Goal: Task Accomplishment & Management: Complete application form

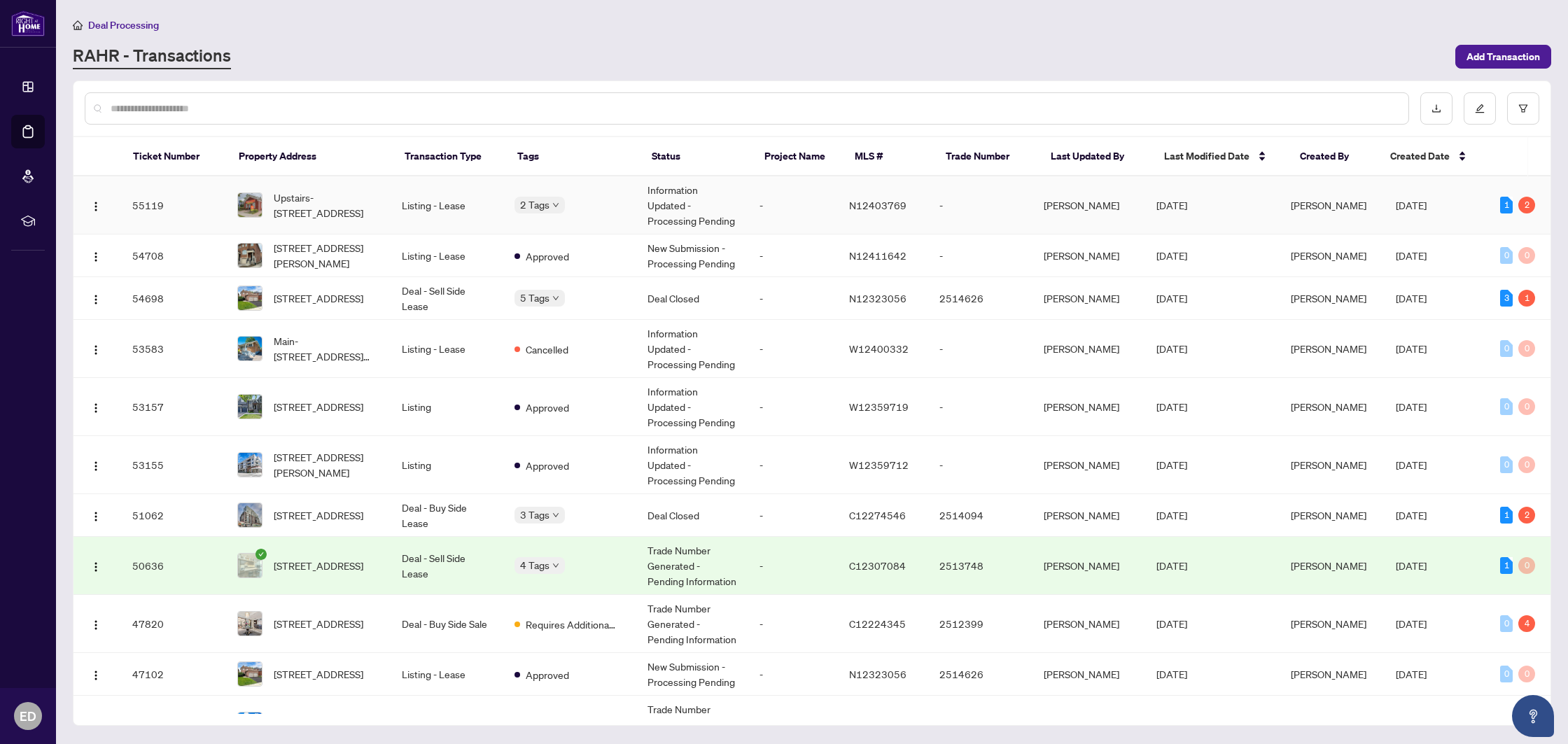
click at [510, 200] on td "2 Tags" at bounding box center [570, 205] width 133 height 58
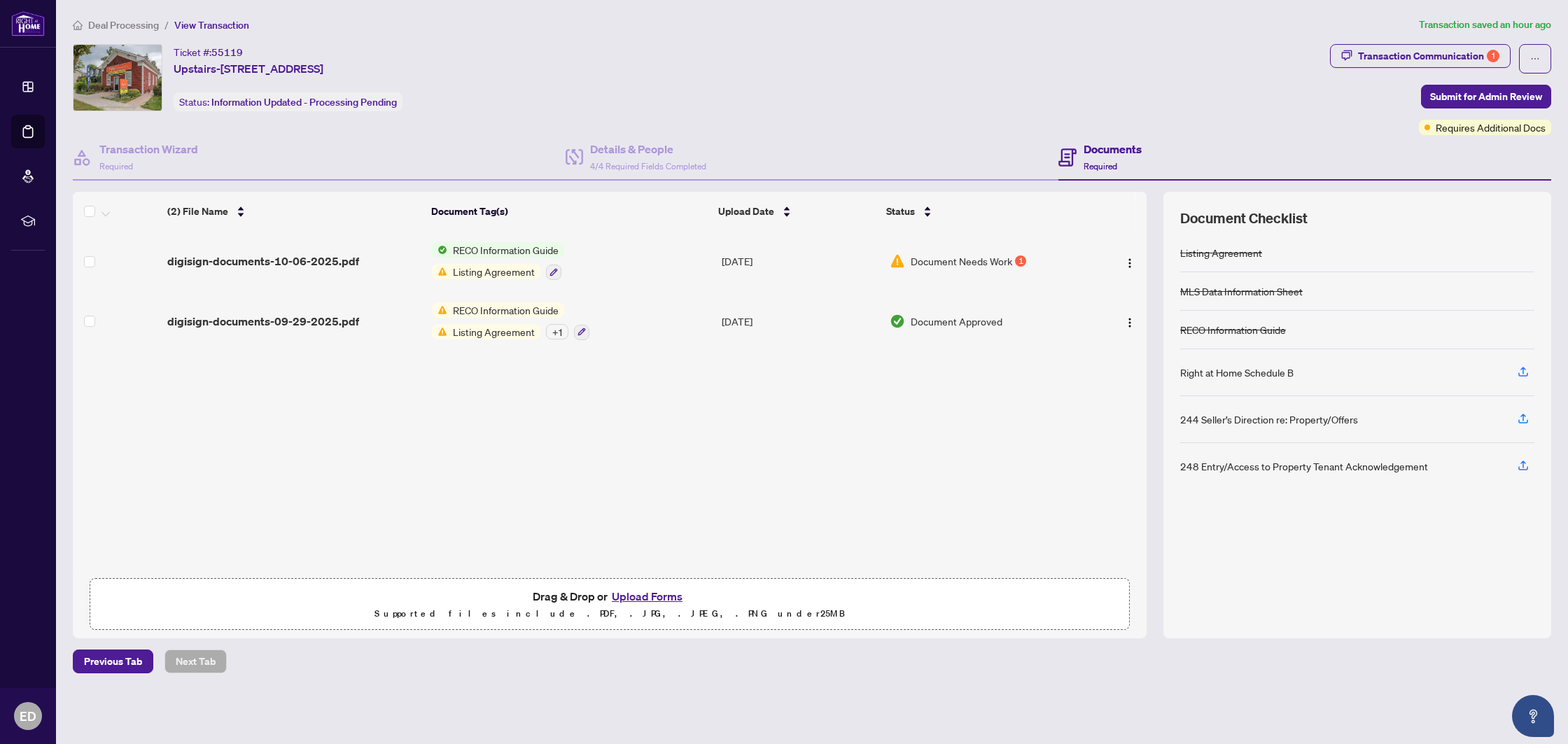
click at [270, 252] on span "digisign-documents-10-06-2025.pdf" at bounding box center [263, 260] width 192 height 17
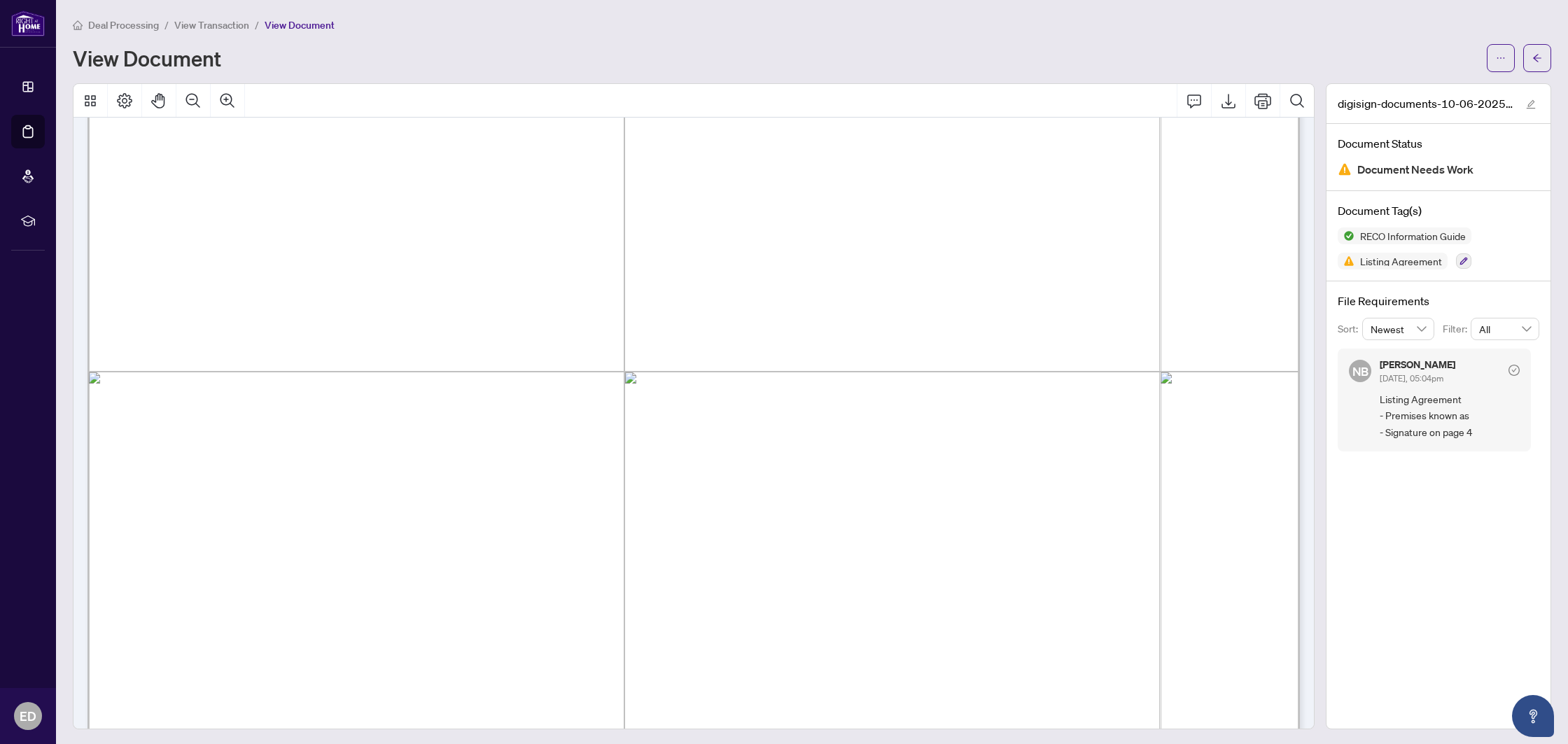
scroll to position [19595, 0]
click at [1495, 58] on button "button" at bounding box center [1501, 58] width 28 height 28
click at [1465, 87] on span "Download" at bounding box center [1451, 88] width 107 height 16
click at [237, 290] on span "for herein." at bounding box center [202, 300] width 68 height 21
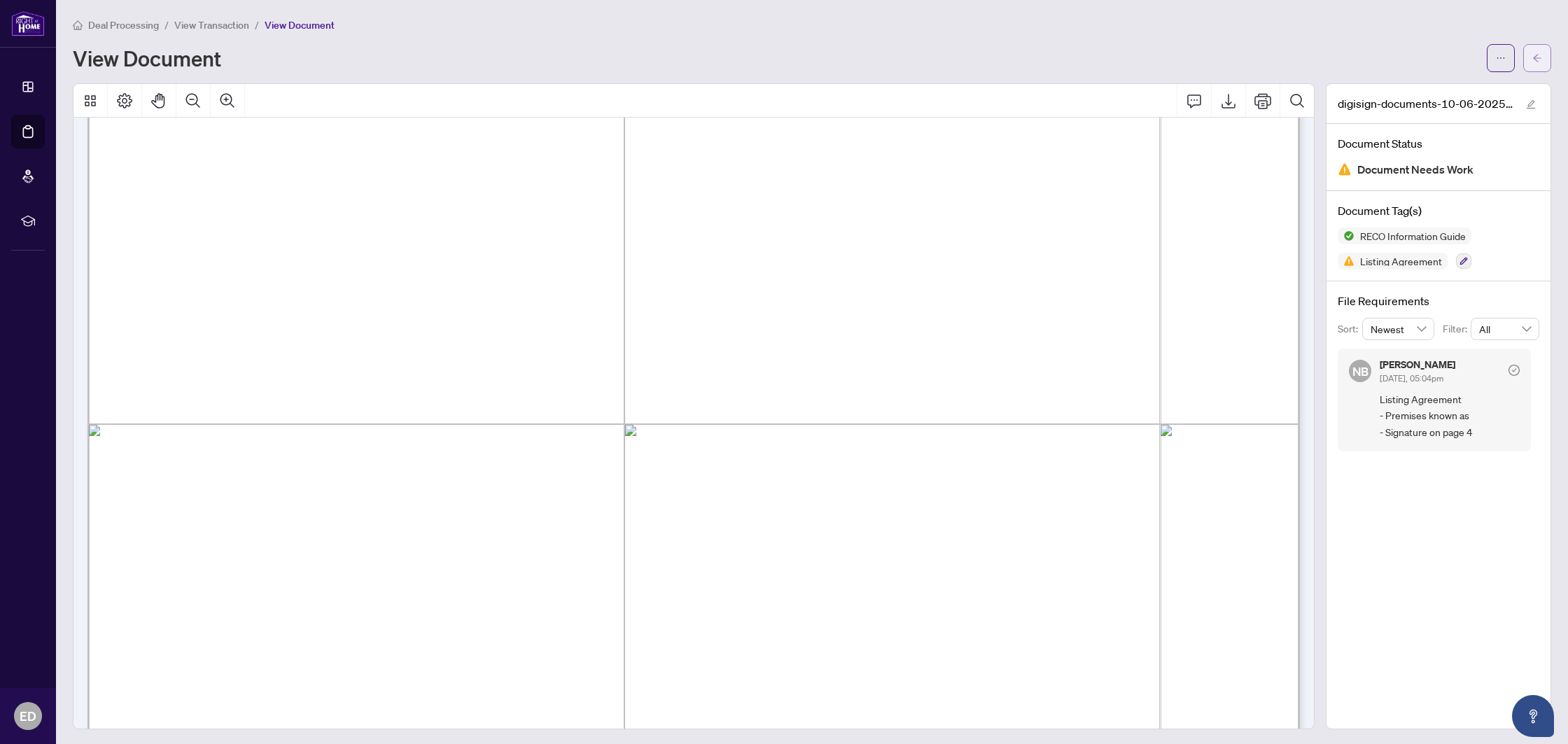
click at [1532, 55] on icon "arrow-left" at bounding box center [1537, 58] width 10 height 10
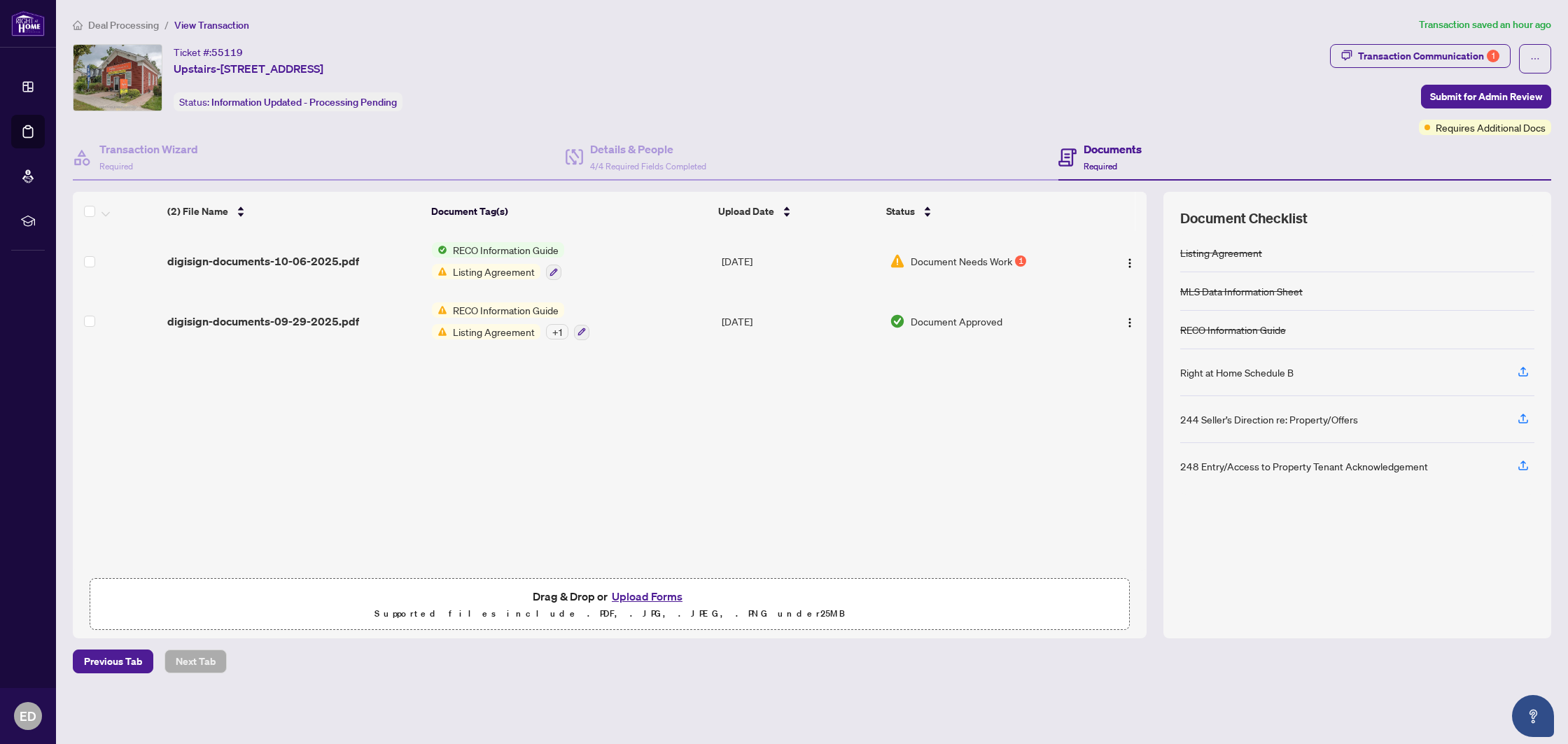
click at [637, 597] on button "Upload Forms" at bounding box center [647, 596] width 79 height 18
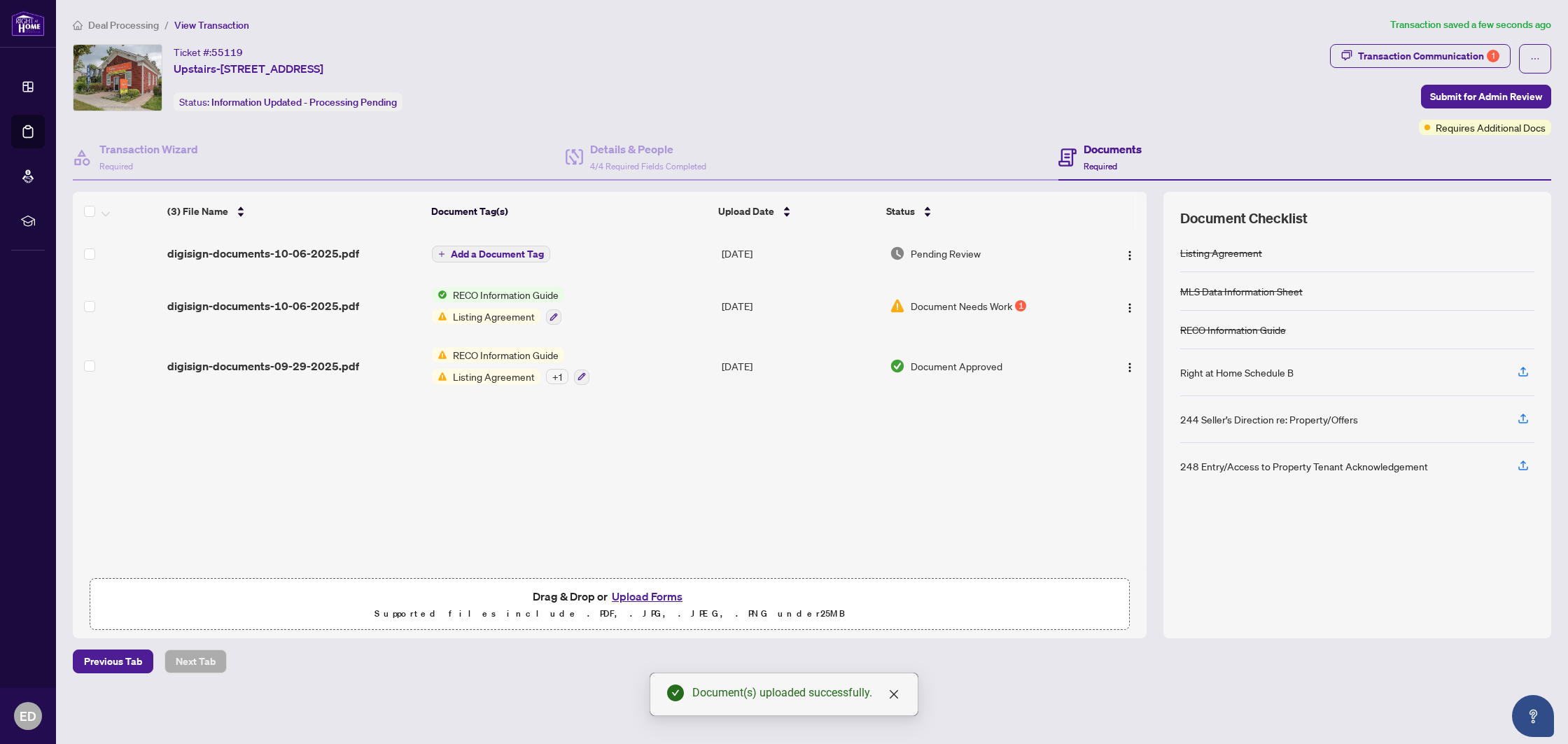
click at [1465, 109] on div "Transaction Communication 1 Submit for Admin Review Requires Additional Docs" at bounding box center [1441, 90] width 222 height 91
click at [1467, 102] on span "Submit for Admin Review" at bounding box center [1486, 96] width 112 height 23
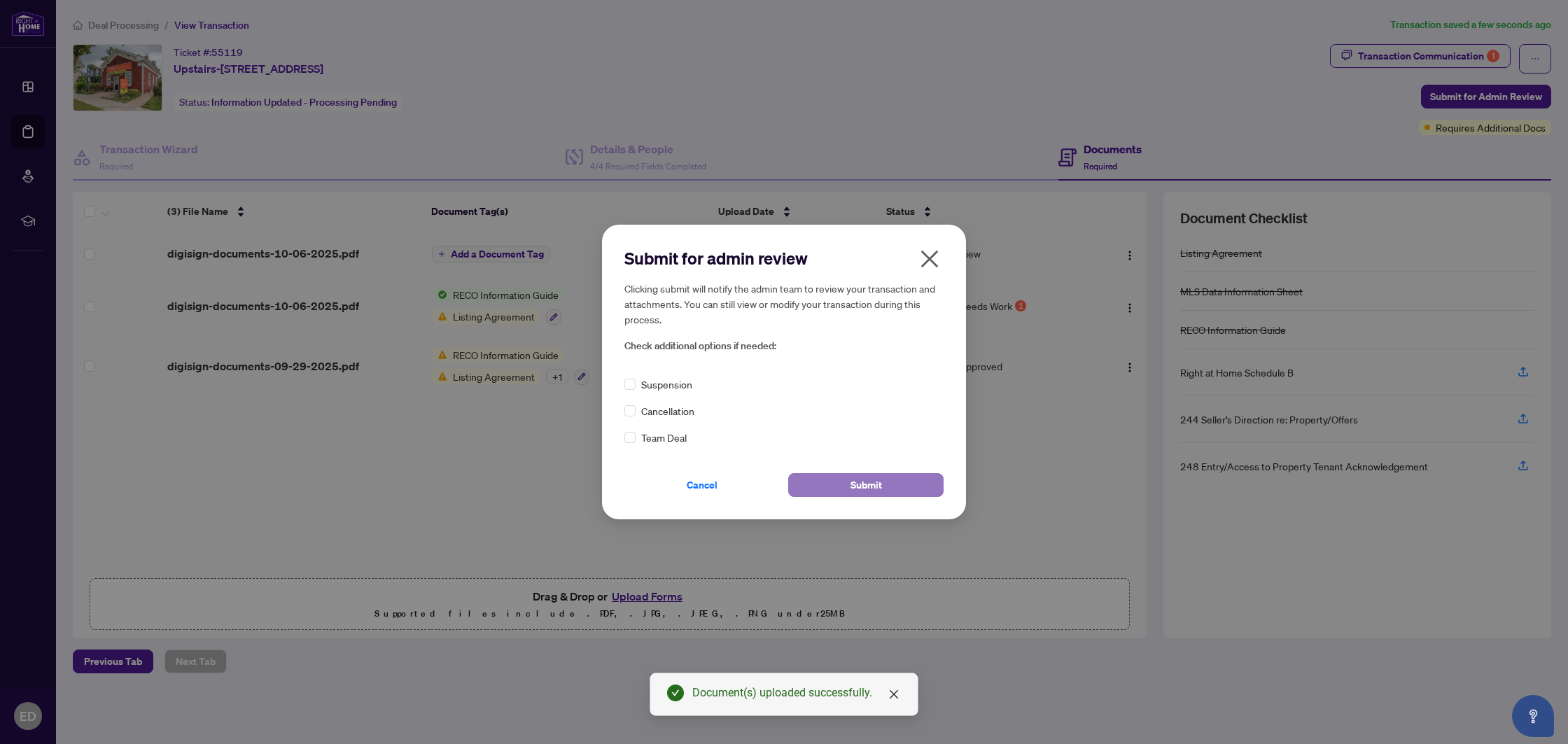
click at [867, 482] on span "Submit" at bounding box center [866, 485] width 32 height 23
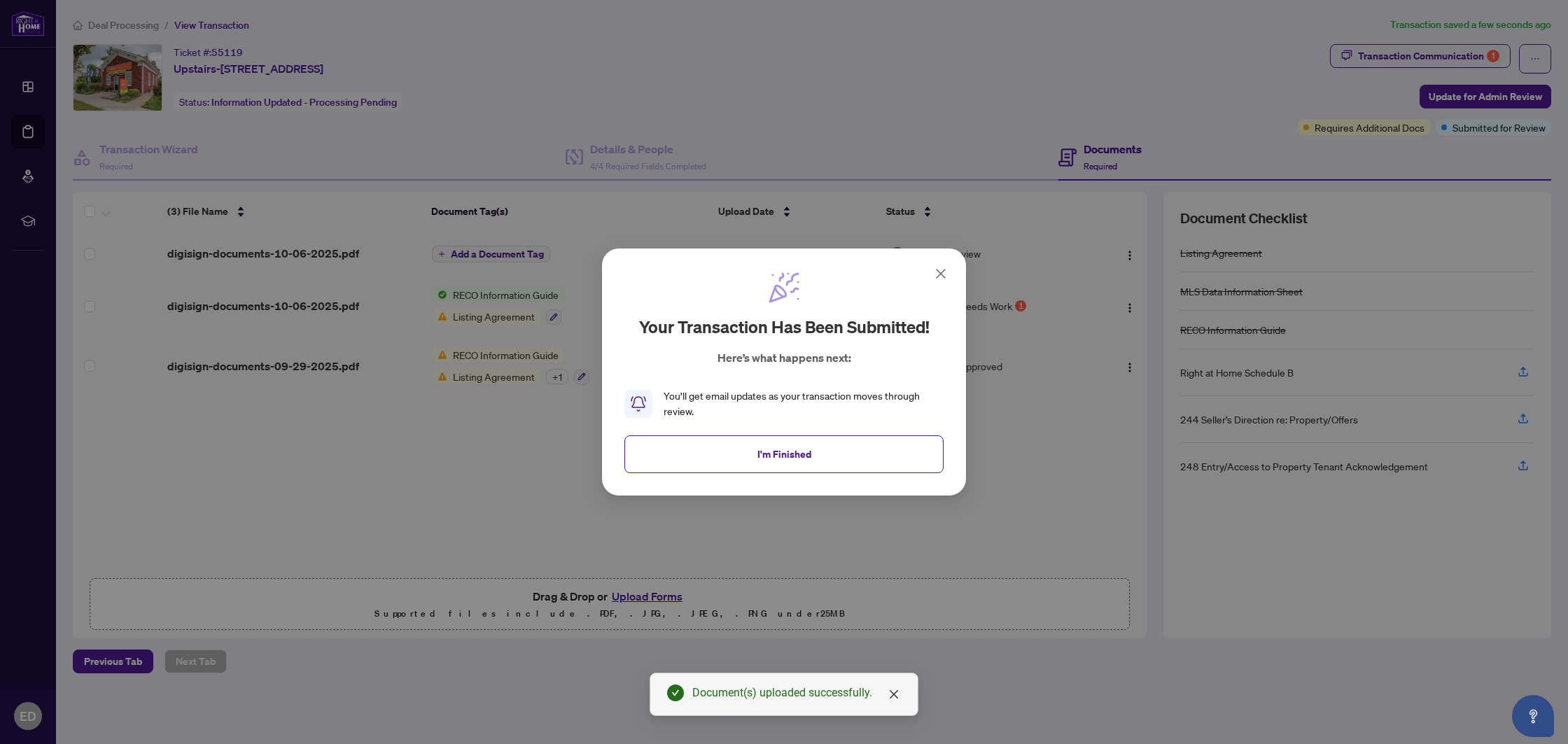
drag, startPoint x: 689, startPoint y: 444, endPoint x: 450, endPoint y: 355, distance: 255.0
click at [688, 444] on button "I'm Finished" at bounding box center [784, 454] width 320 height 38
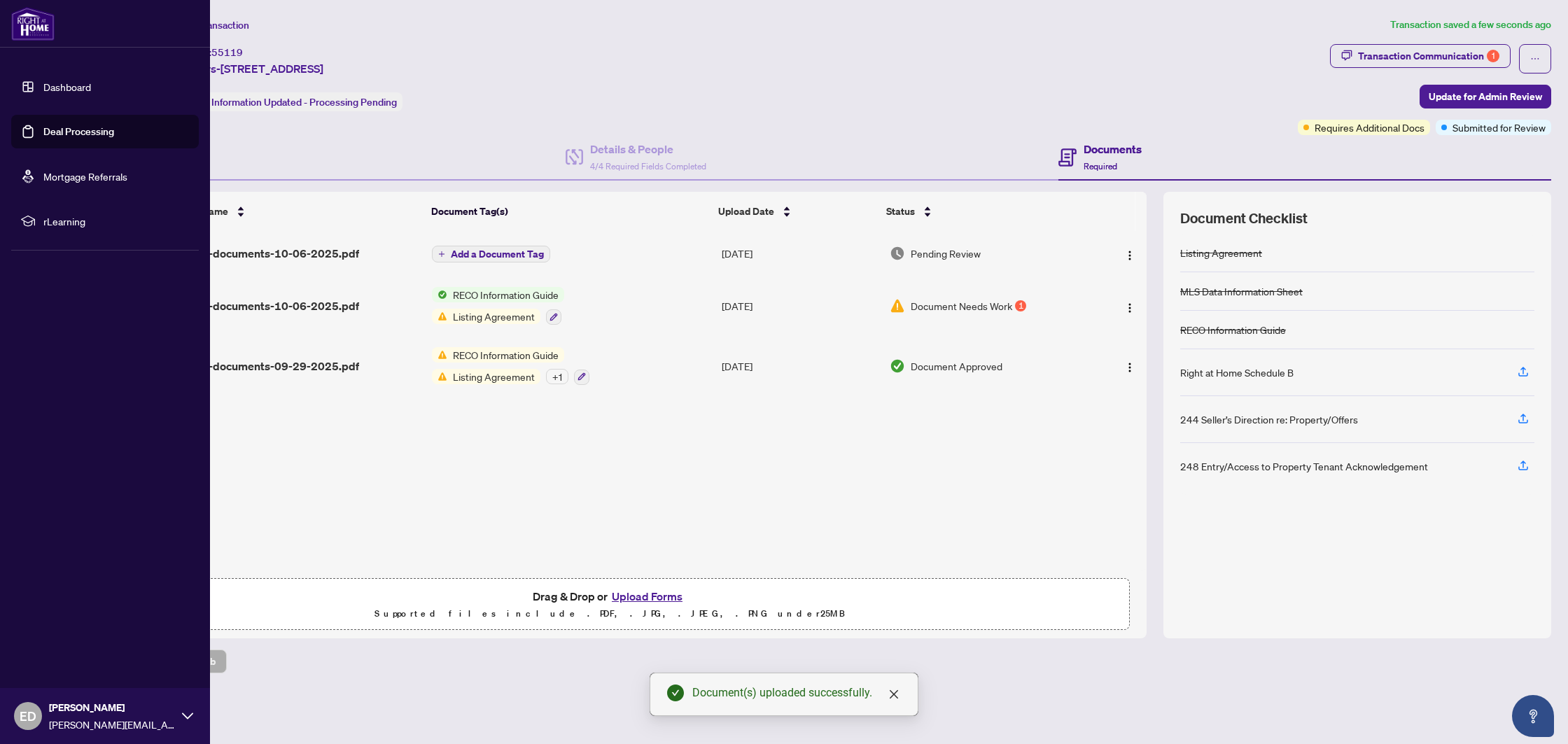
click at [61, 137] on link "Deal Processing" at bounding box center [78, 132] width 70 height 13
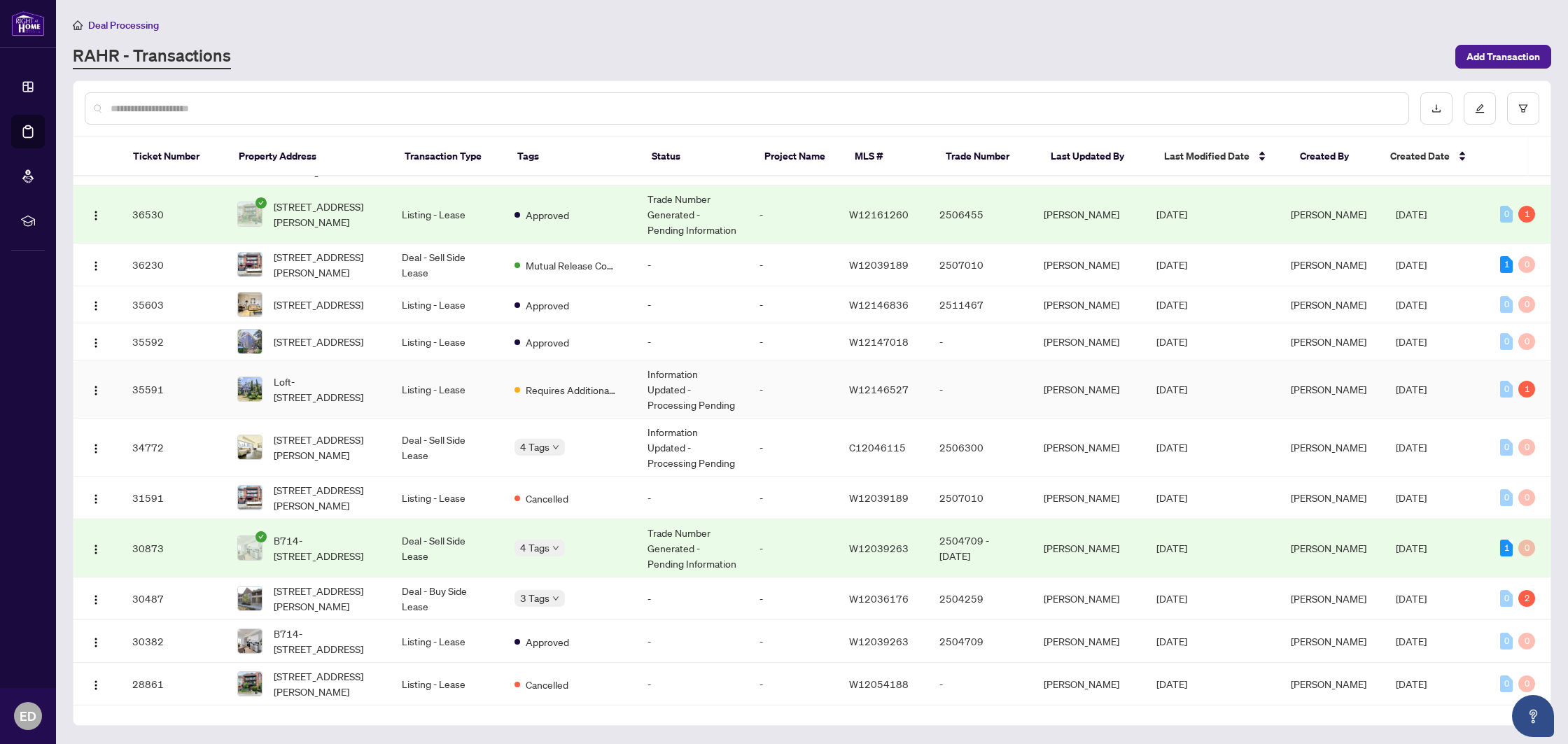
scroll to position [1402, 0]
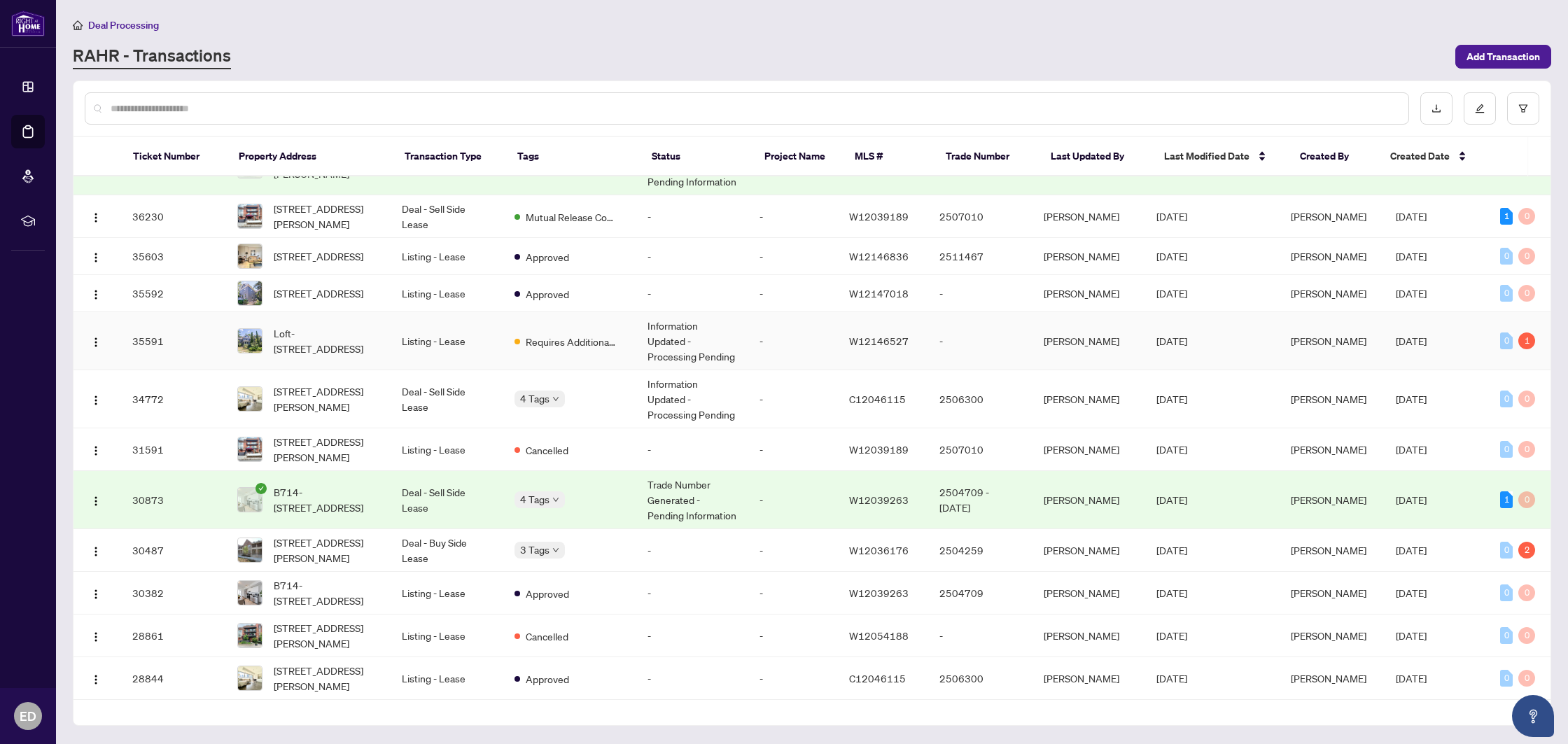
click at [811, 363] on td "-" at bounding box center [793, 340] width 90 height 58
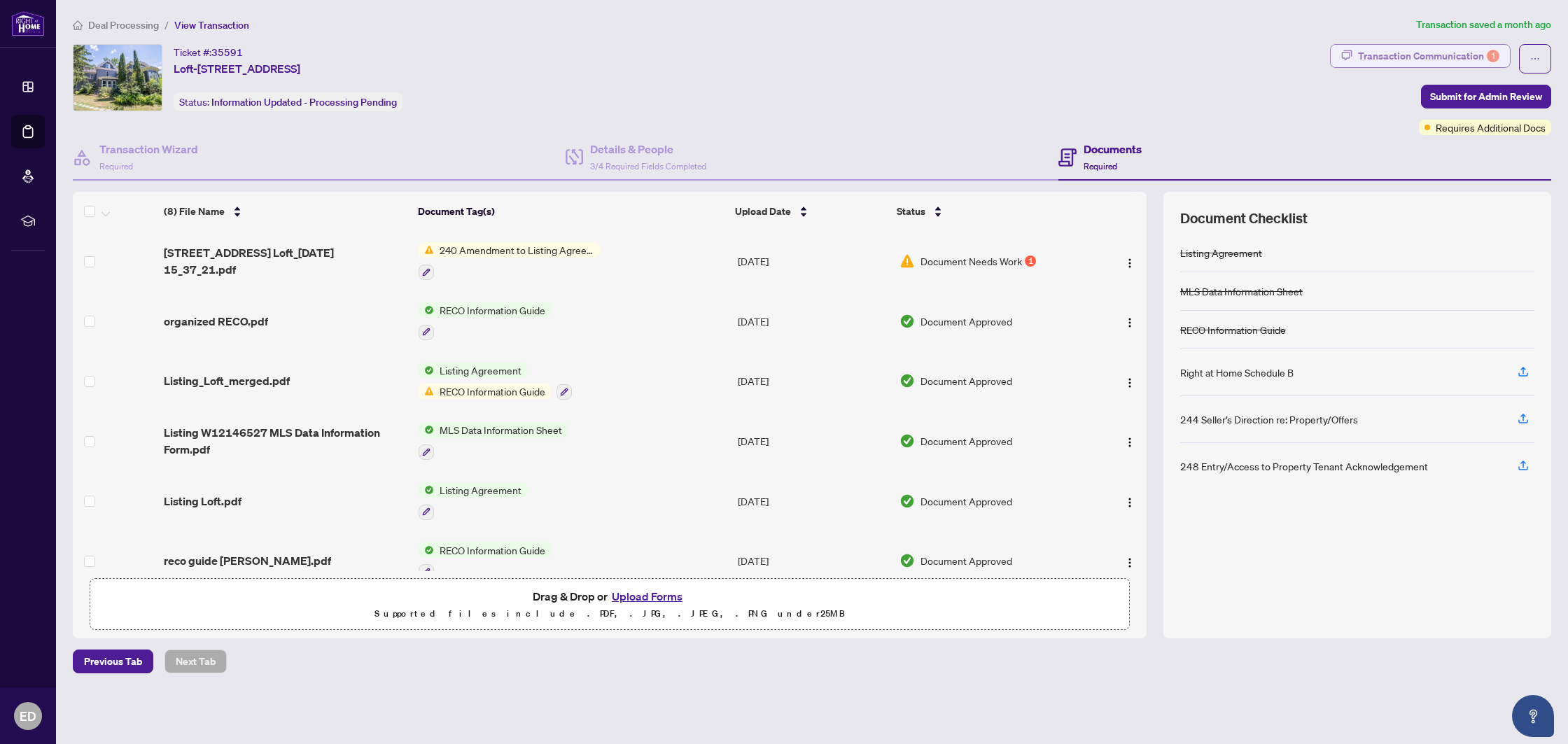
click at [1425, 49] on div "Transaction Communication 1" at bounding box center [1428, 55] width 142 height 23
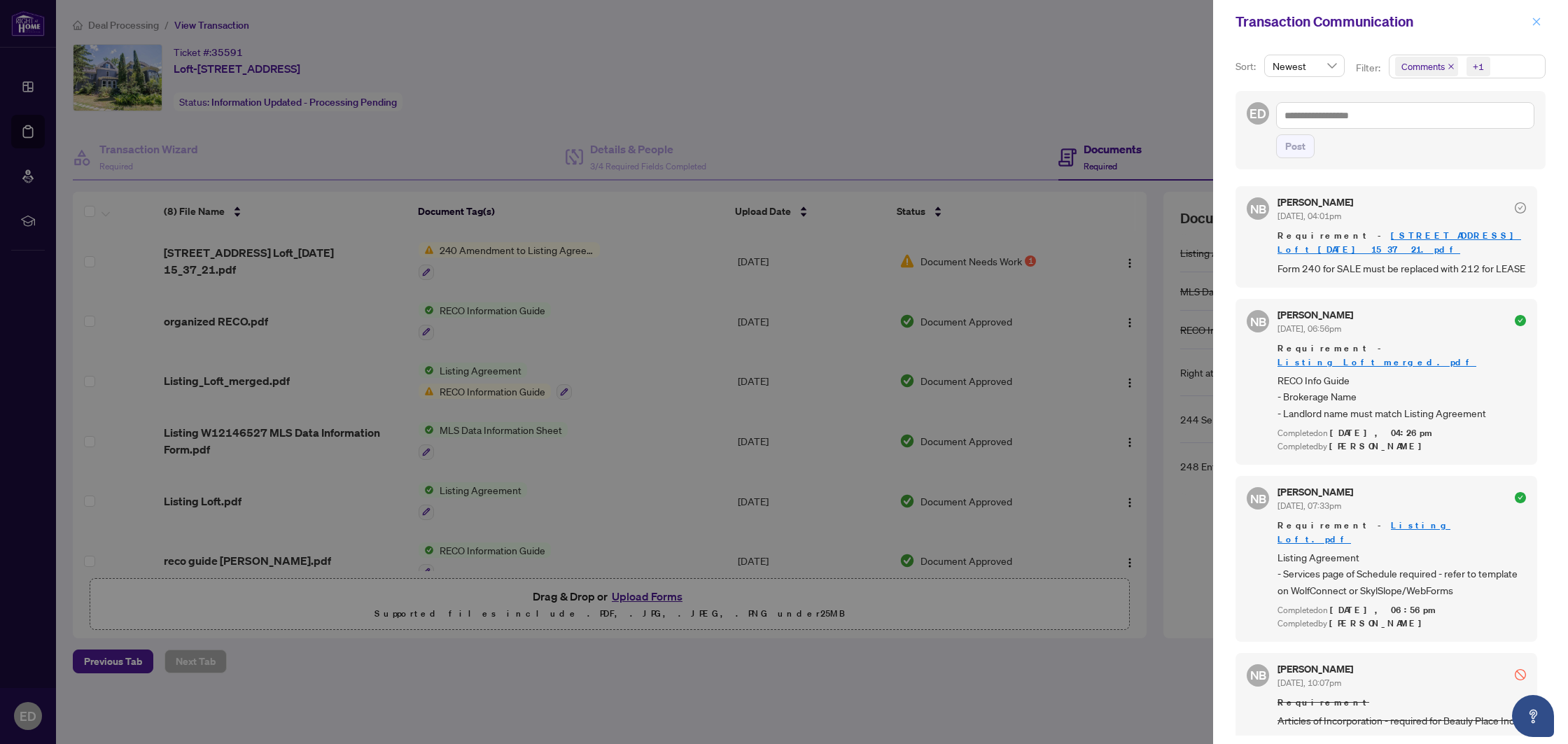
click at [1537, 17] on icon "close" at bounding box center [1537, 22] width 10 height 10
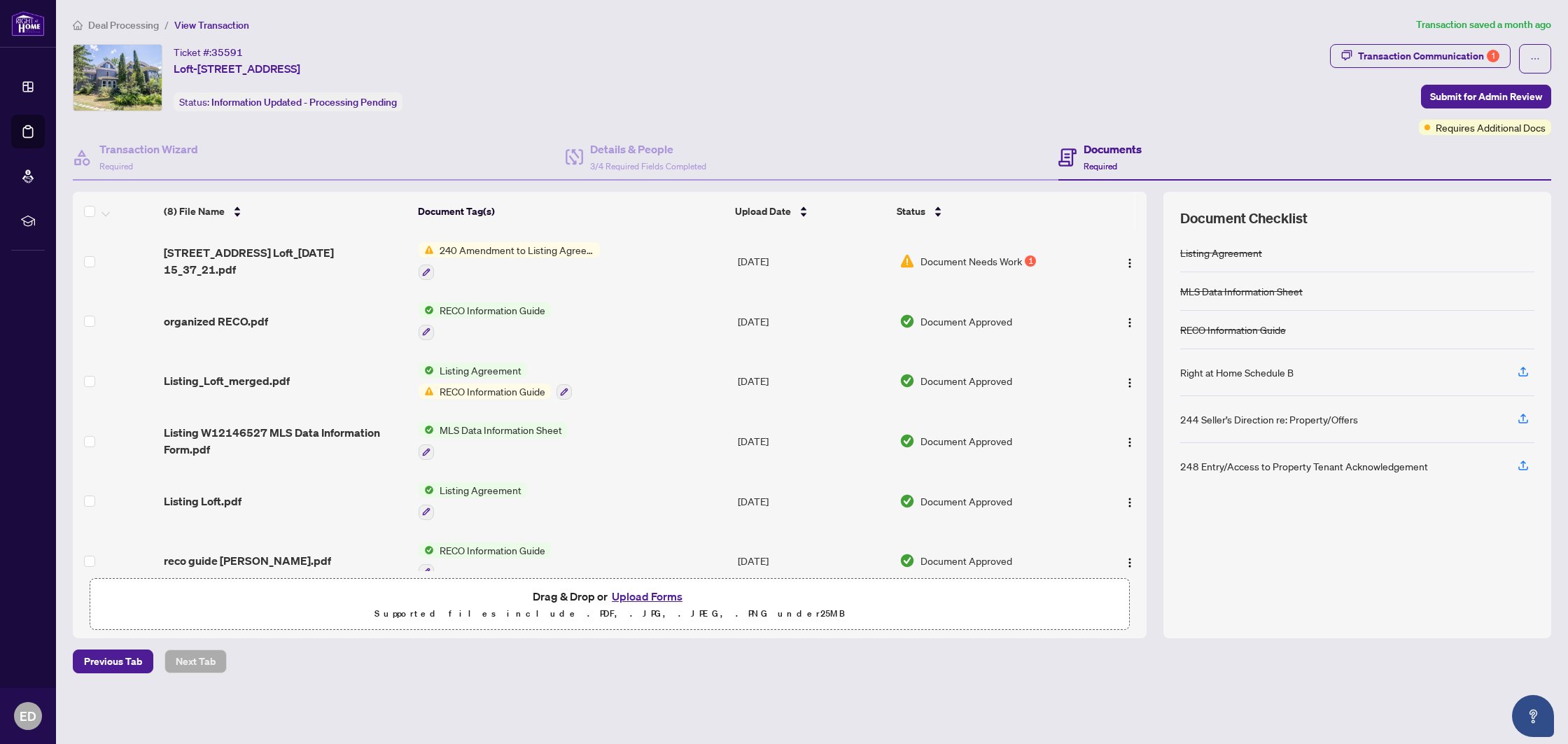
click at [642, 593] on button "Upload Forms" at bounding box center [647, 596] width 79 height 18
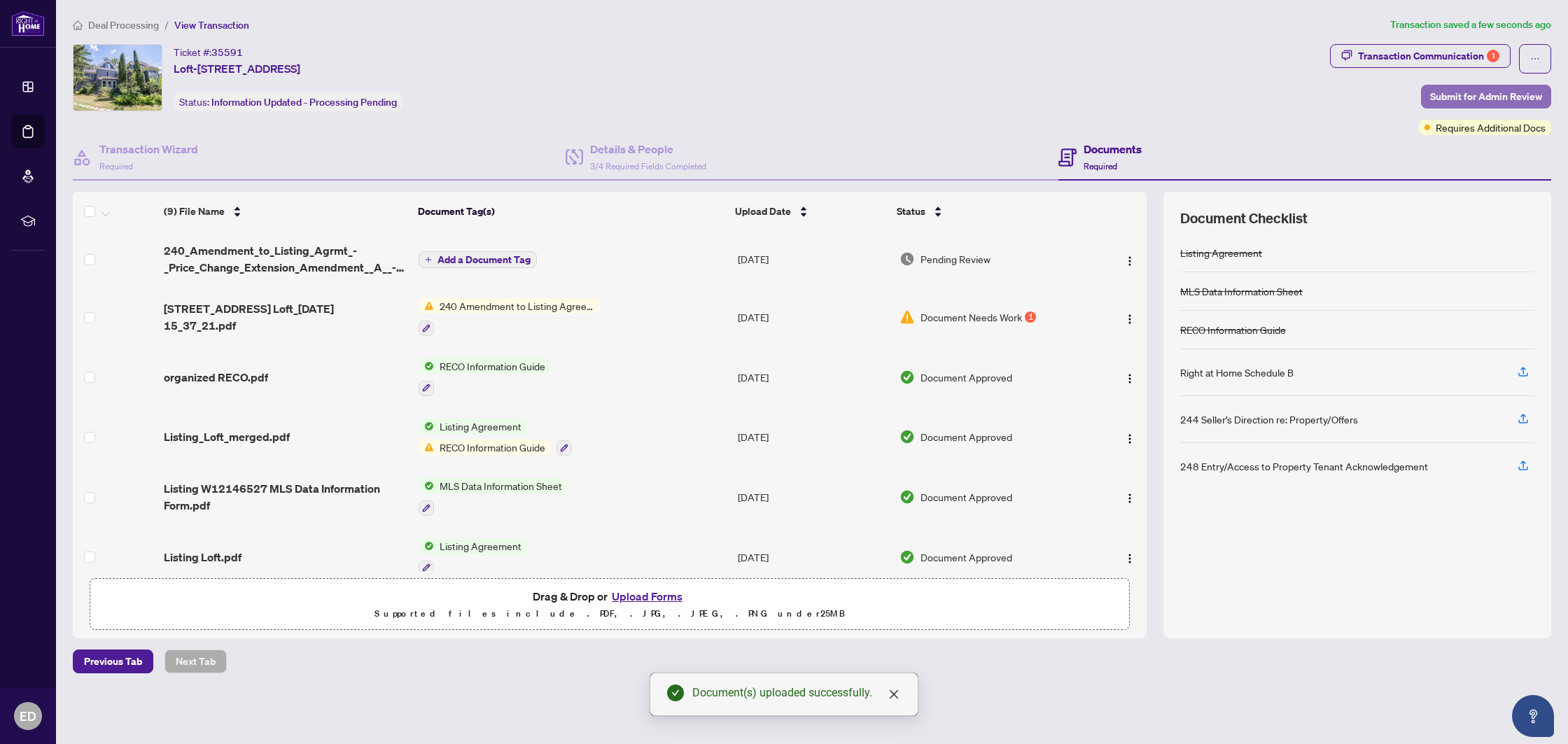
click at [1525, 97] on span "Submit for Admin Review" at bounding box center [1486, 96] width 112 height 23
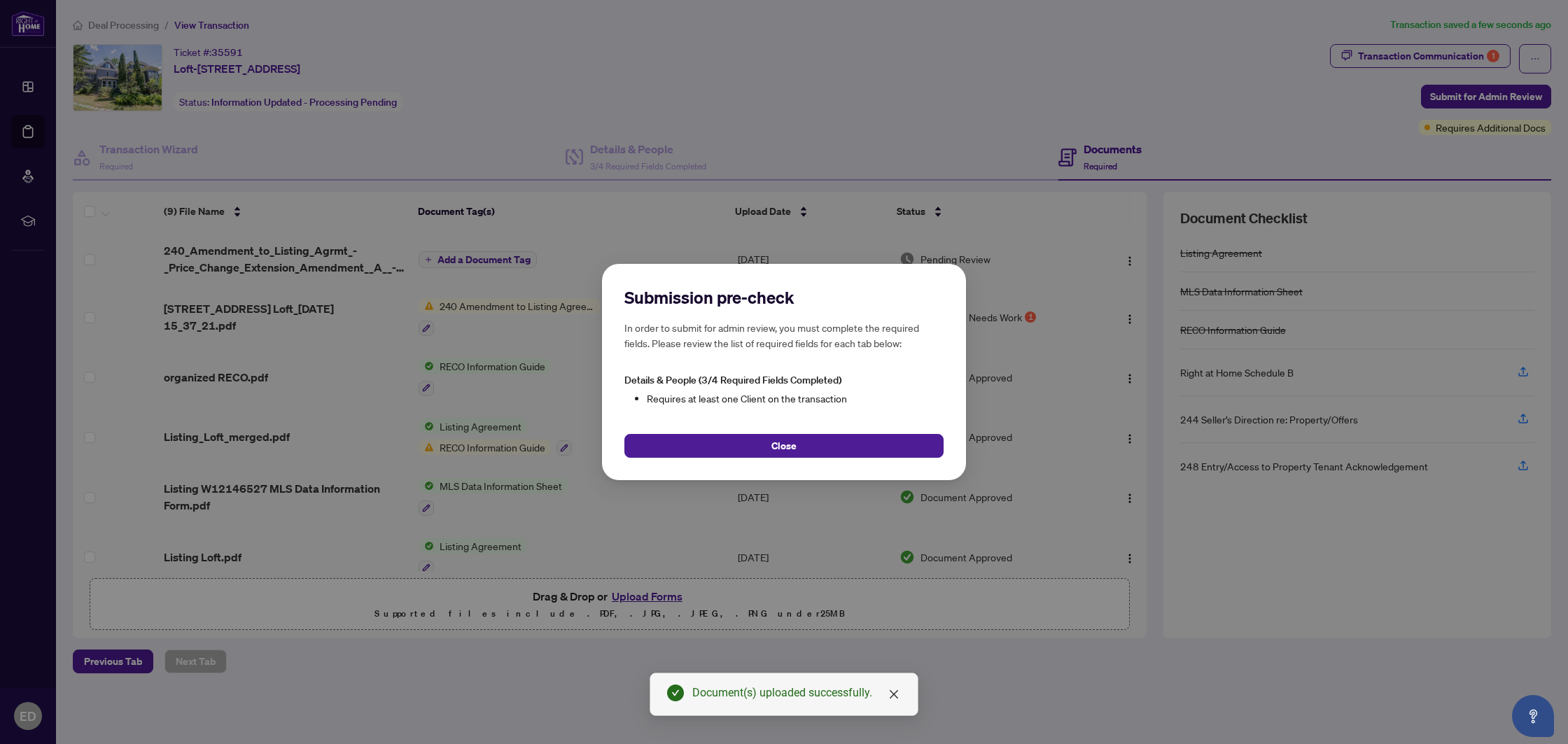
click at [717, 439] on button "Close" at bounding box center [784, 446] width 320 height 24
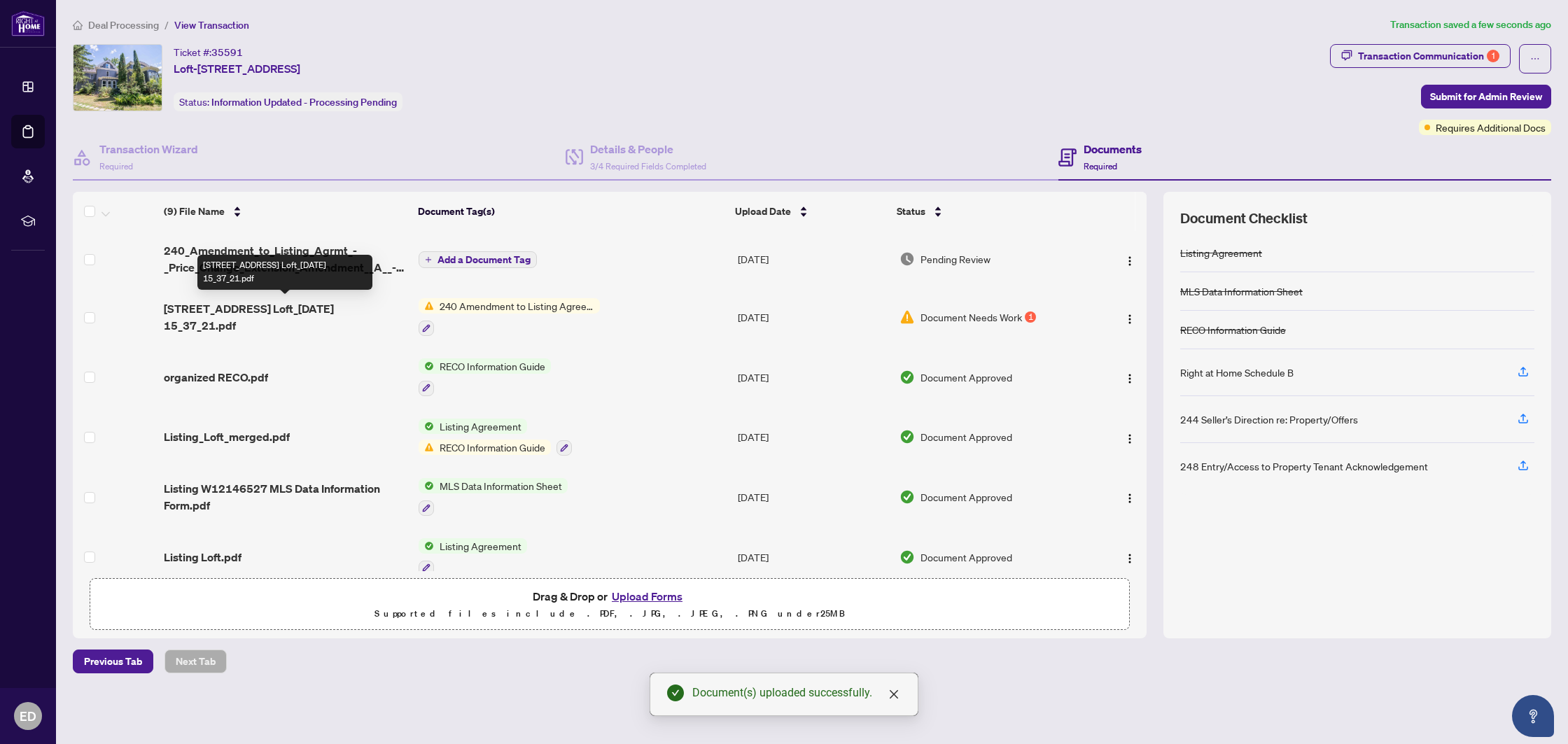
click at [259, 317] on span "[STREET_ADDRESS] Loft_[DATE] 15_37_21.pdf" at bounding box center [286, 317] width 244 height 34
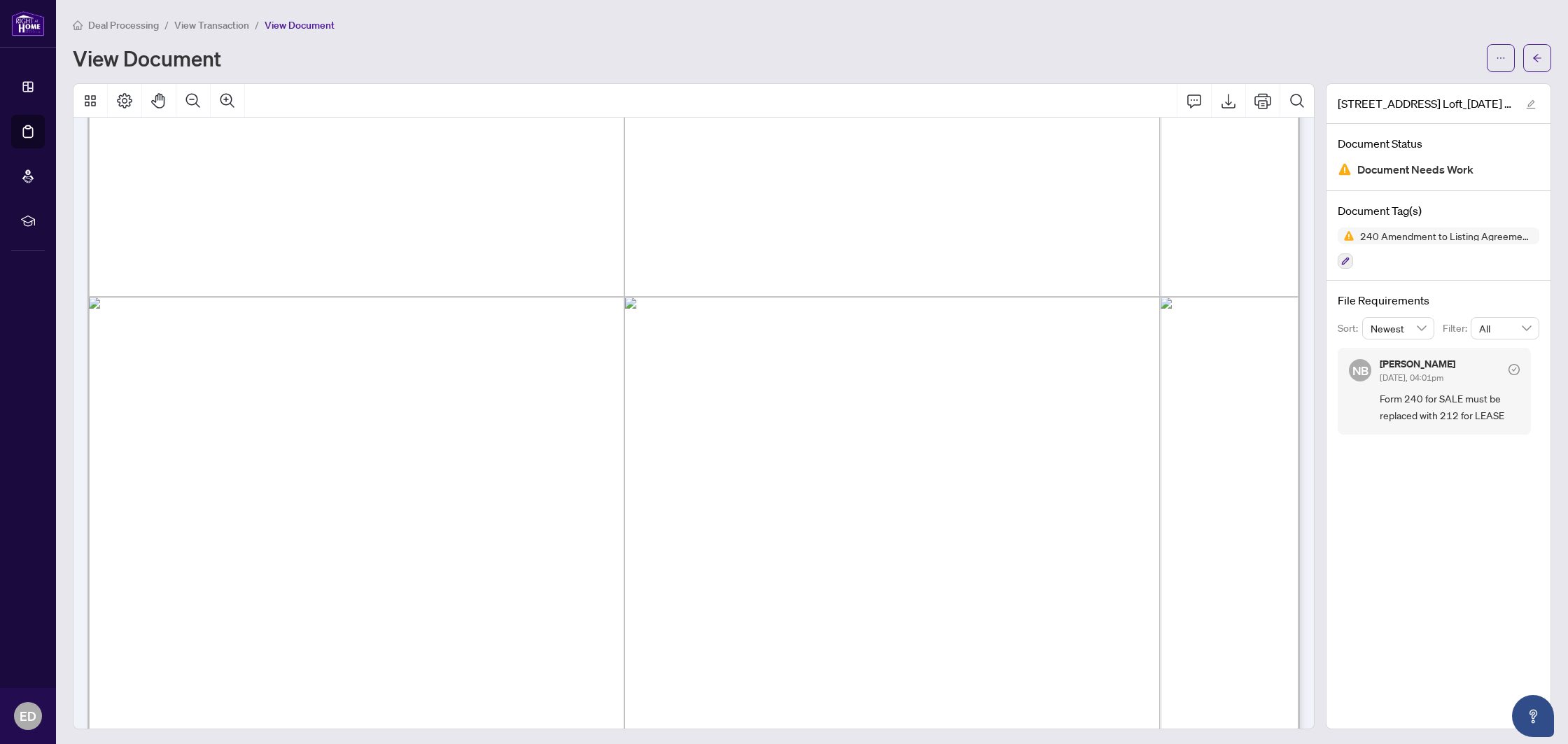
scroll to position [965, 0]
click at [1532, 62] on span "button" at bounding box center [1537, 57] width 10 height 23
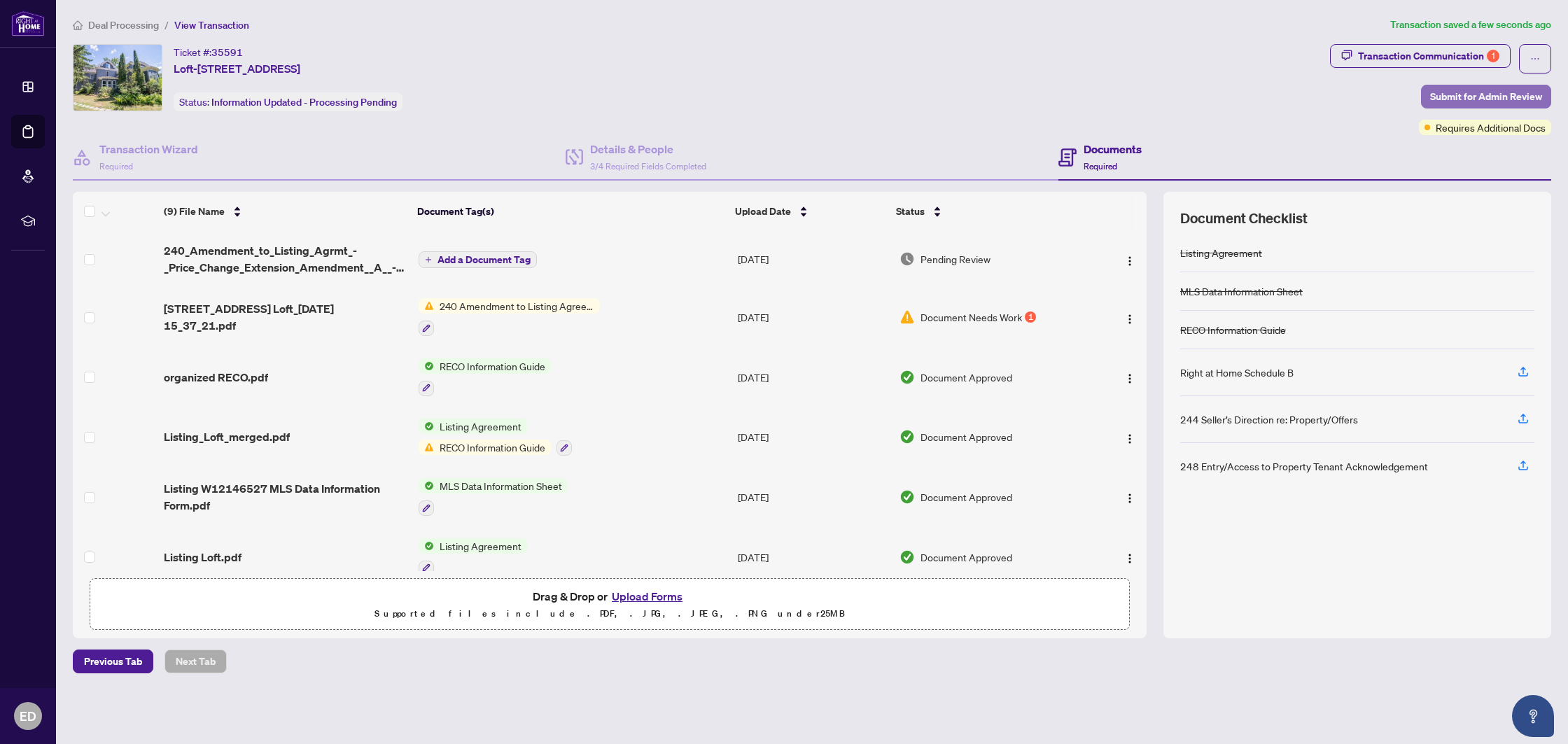
click at [1454, 95] on span "Submit for Admin Review" at bounding box center [1486, 96] width 112 height 23
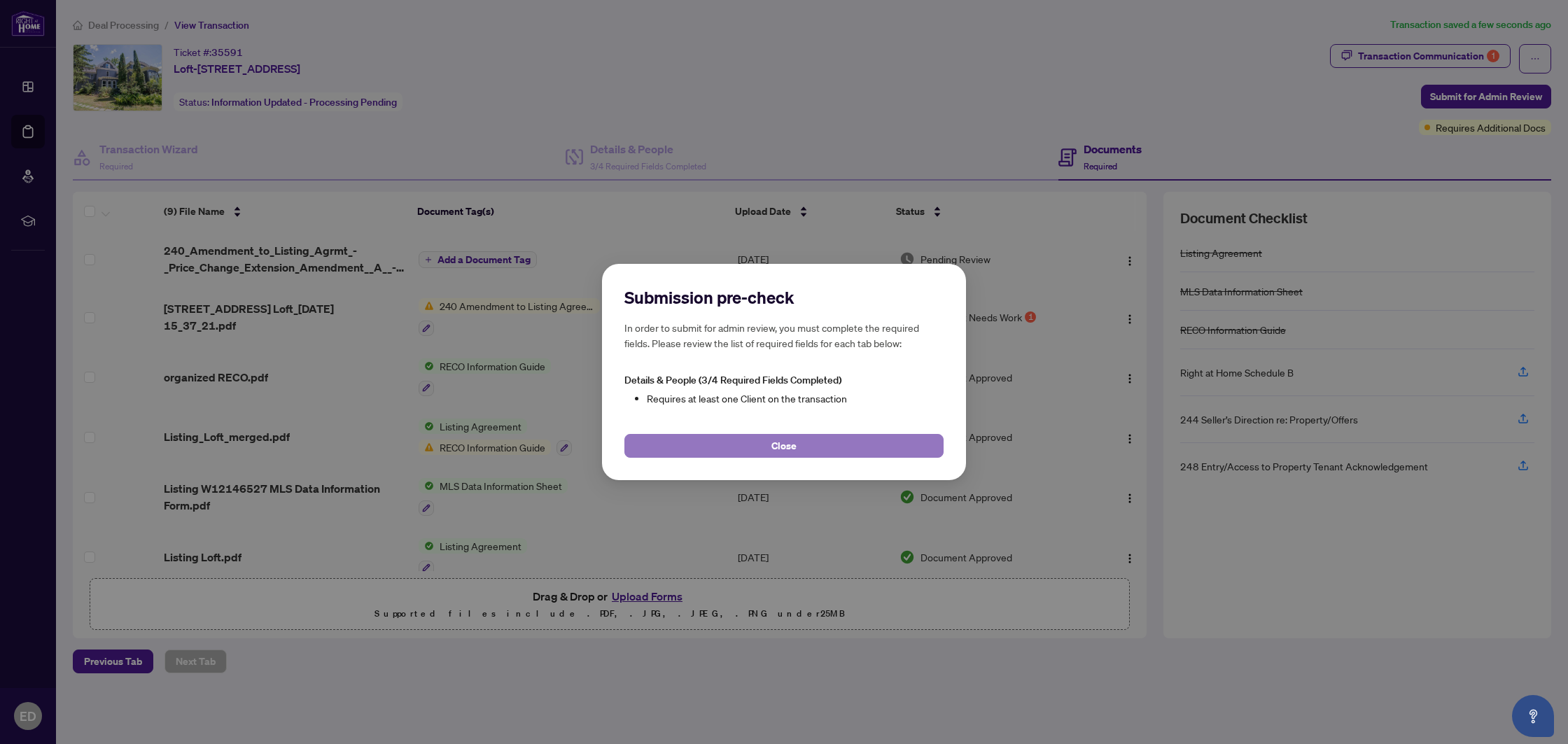
click at [797, 448] on button "Close" at bounding box center [784, 446] width 320 height 24
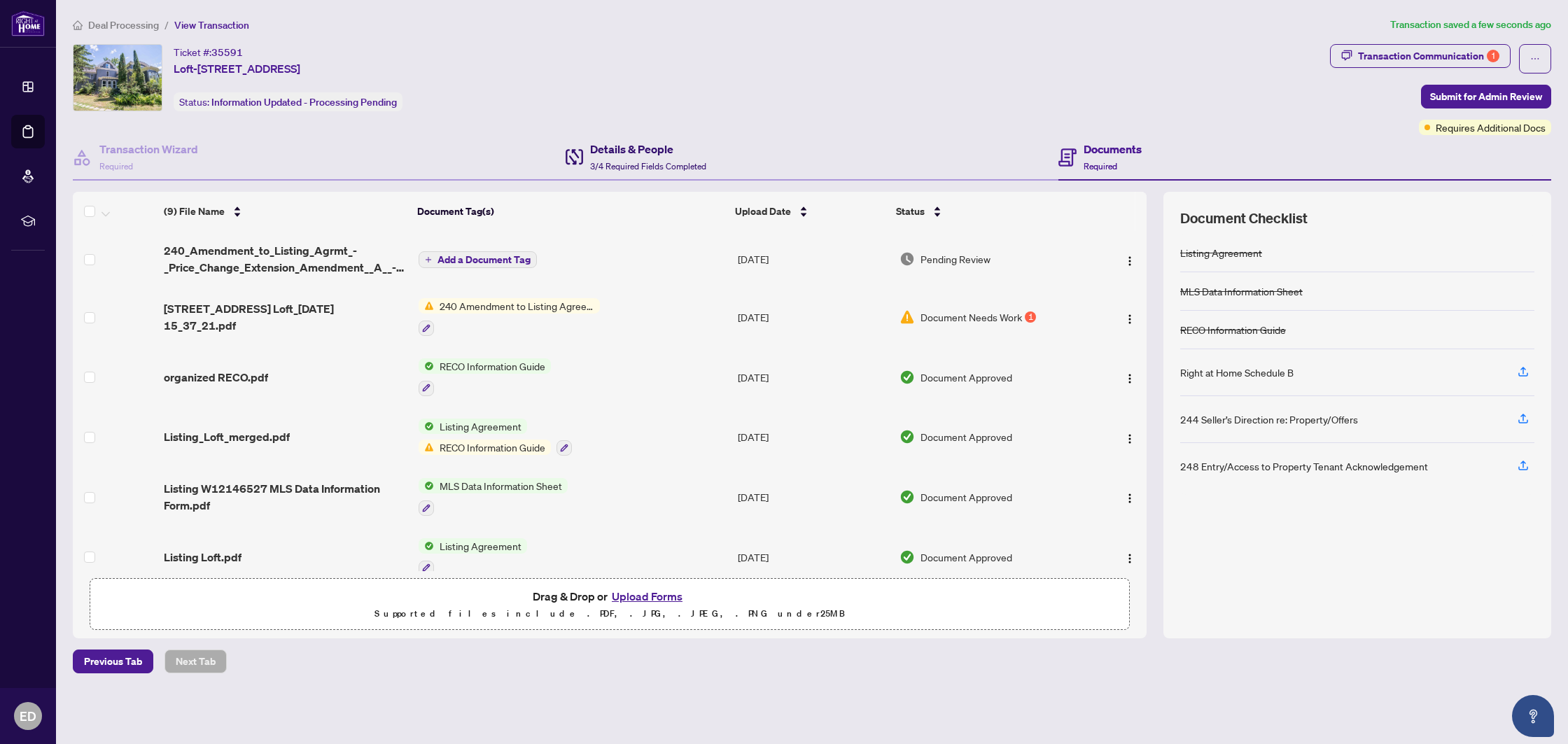
click at [666, 141] on h4 "Details & People" at bounding box center [647, 148] width 116 height 17
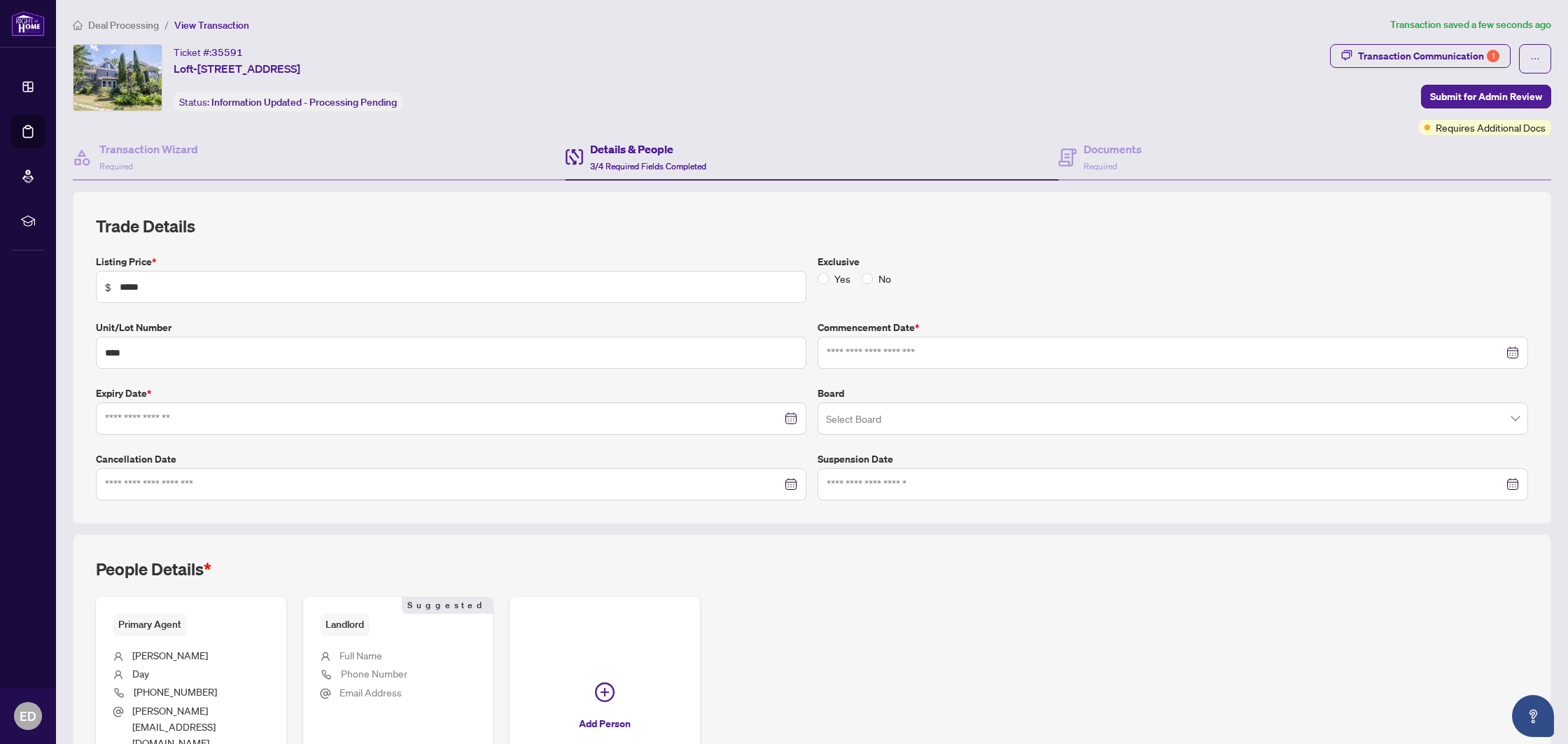
type input "**********"
click at [379, 673] on span "Phone Number" at bounding box center [373, 673] width 66 height 13
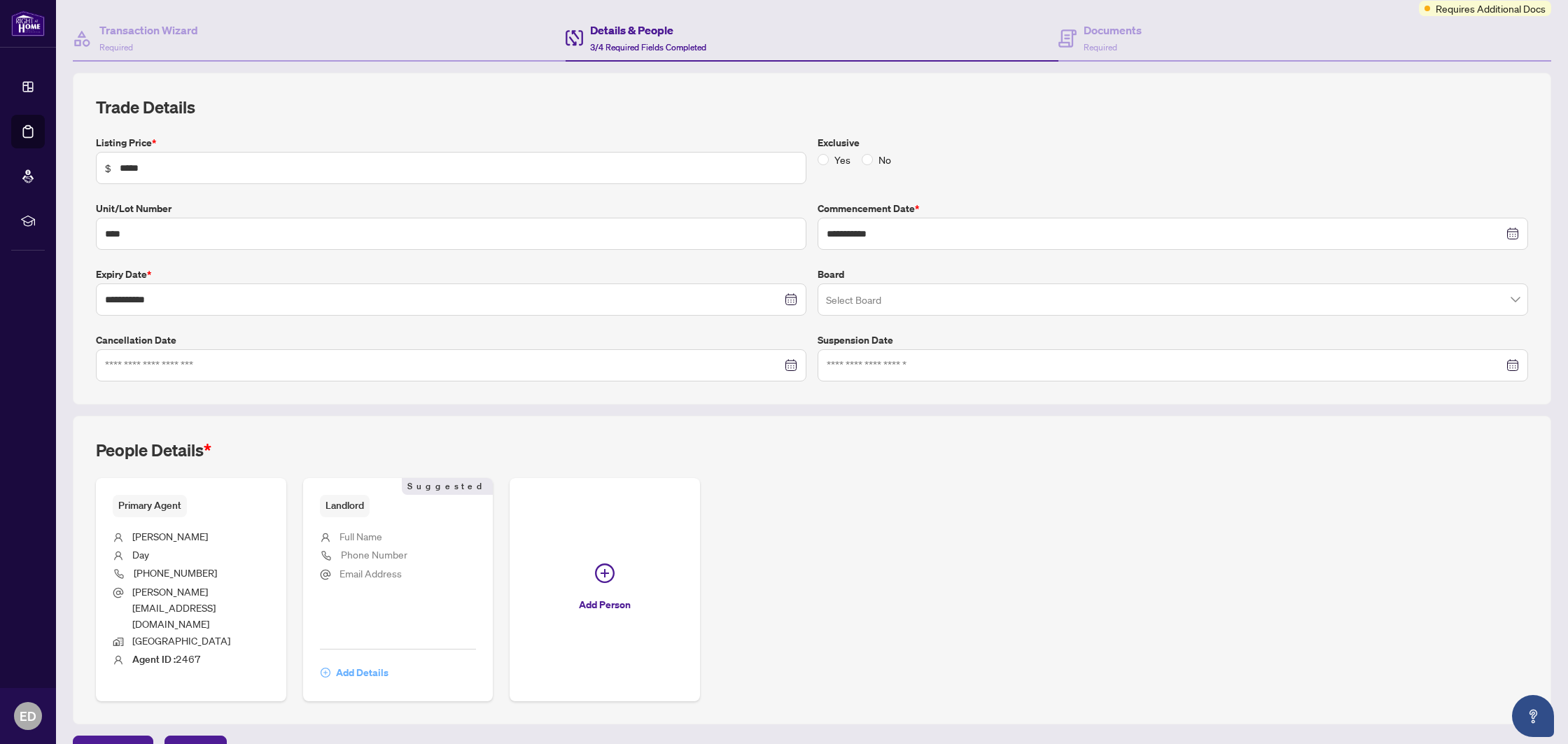
click at [348, 661] on span "Add Details" at bounding box center [361, 672] width 52 height 23
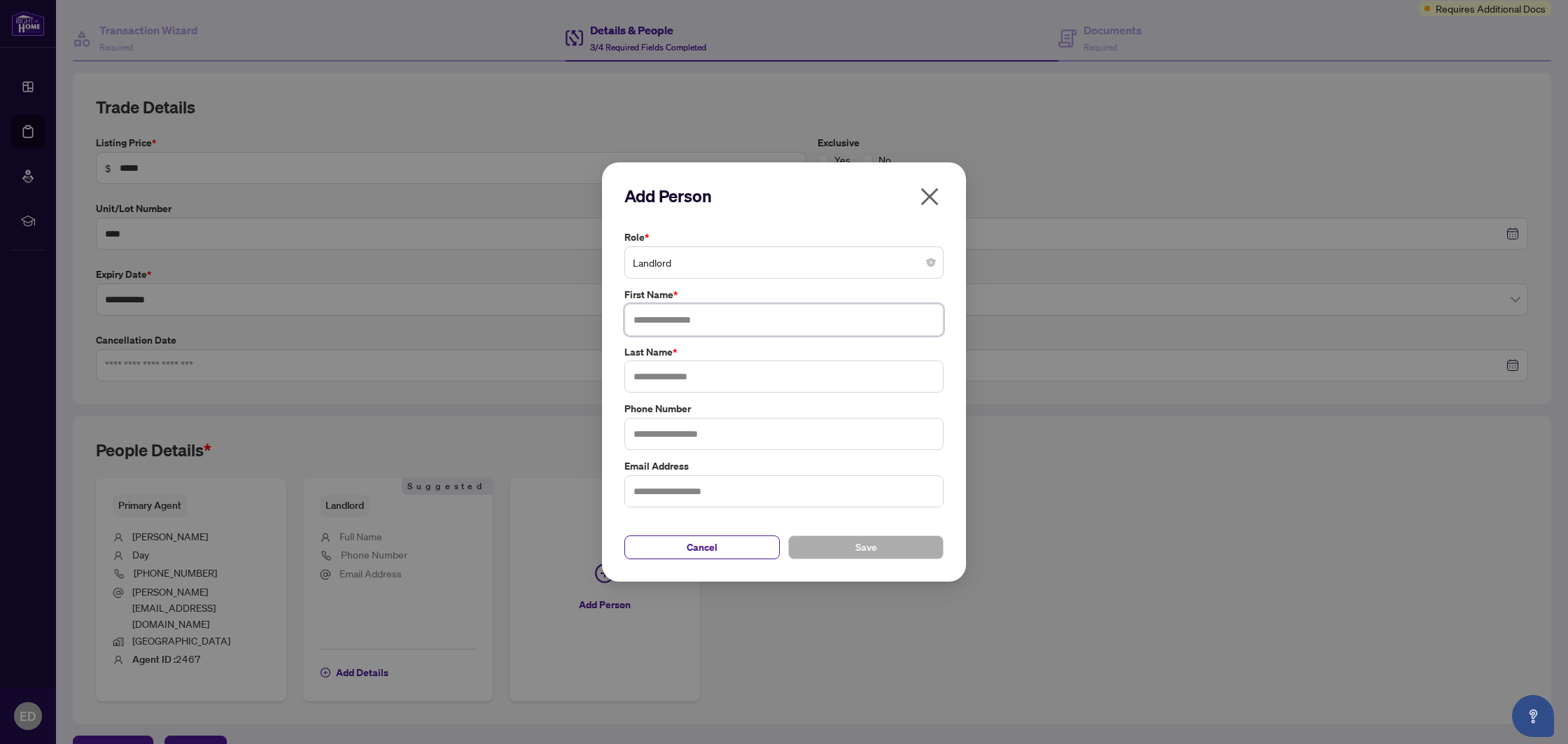
click at [676, 314] on input "text" at bounding box center [784, 320] width 320 height 33
drag, startPoint x: 685, startPoint y: 317, endPoint x: 667, endPoint y: 319, distance: 18.1
click at [667, 319] on input "*********" at bounding box center [784, 320] width 320 height 33
type input "******"
click at [666, 369] on input "text" at bounding box center [784, 376] width 320 height 33
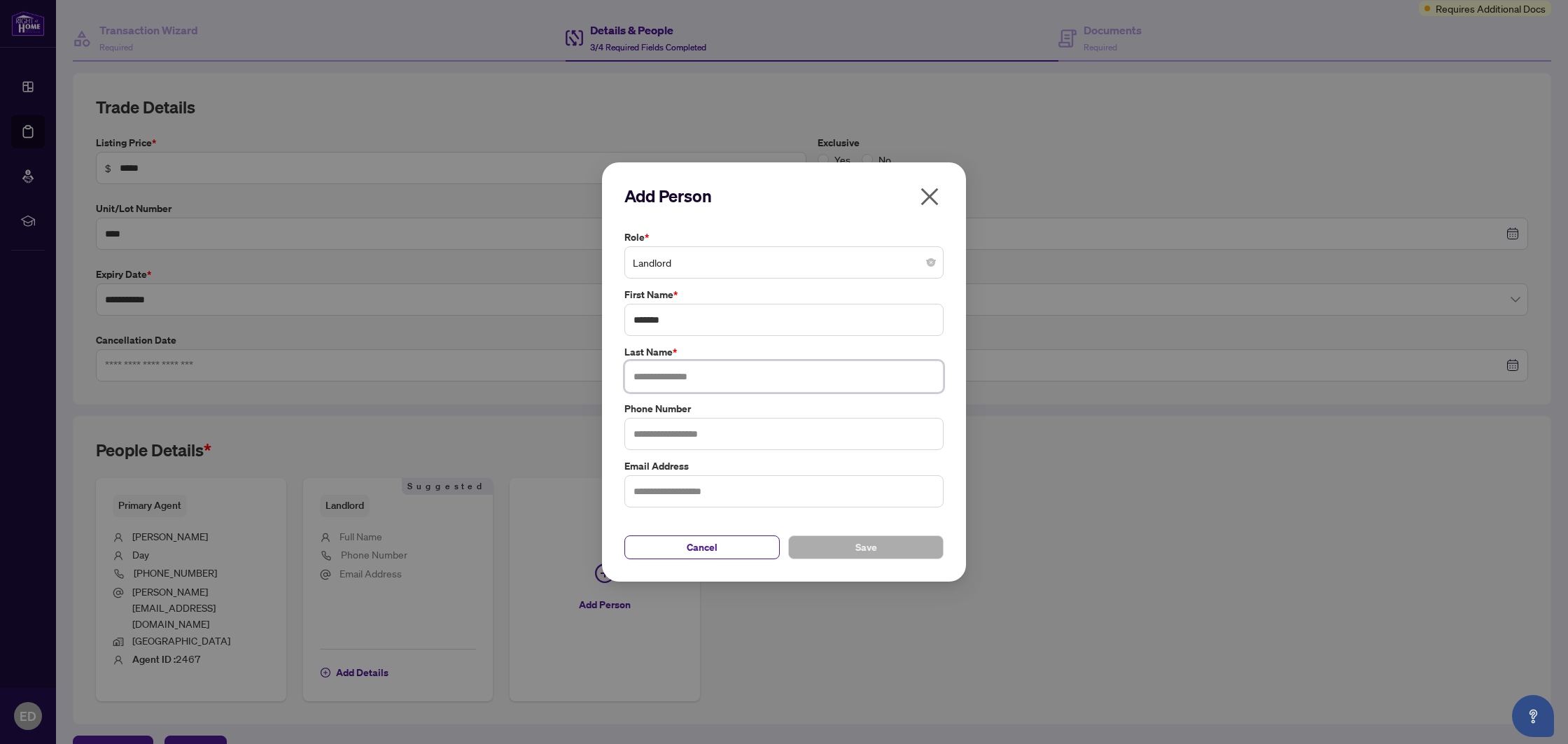
paste input "**"
type input "***"
click at [832, 542] on button "Save" at bounding box center [865, 547] width 155 height 24
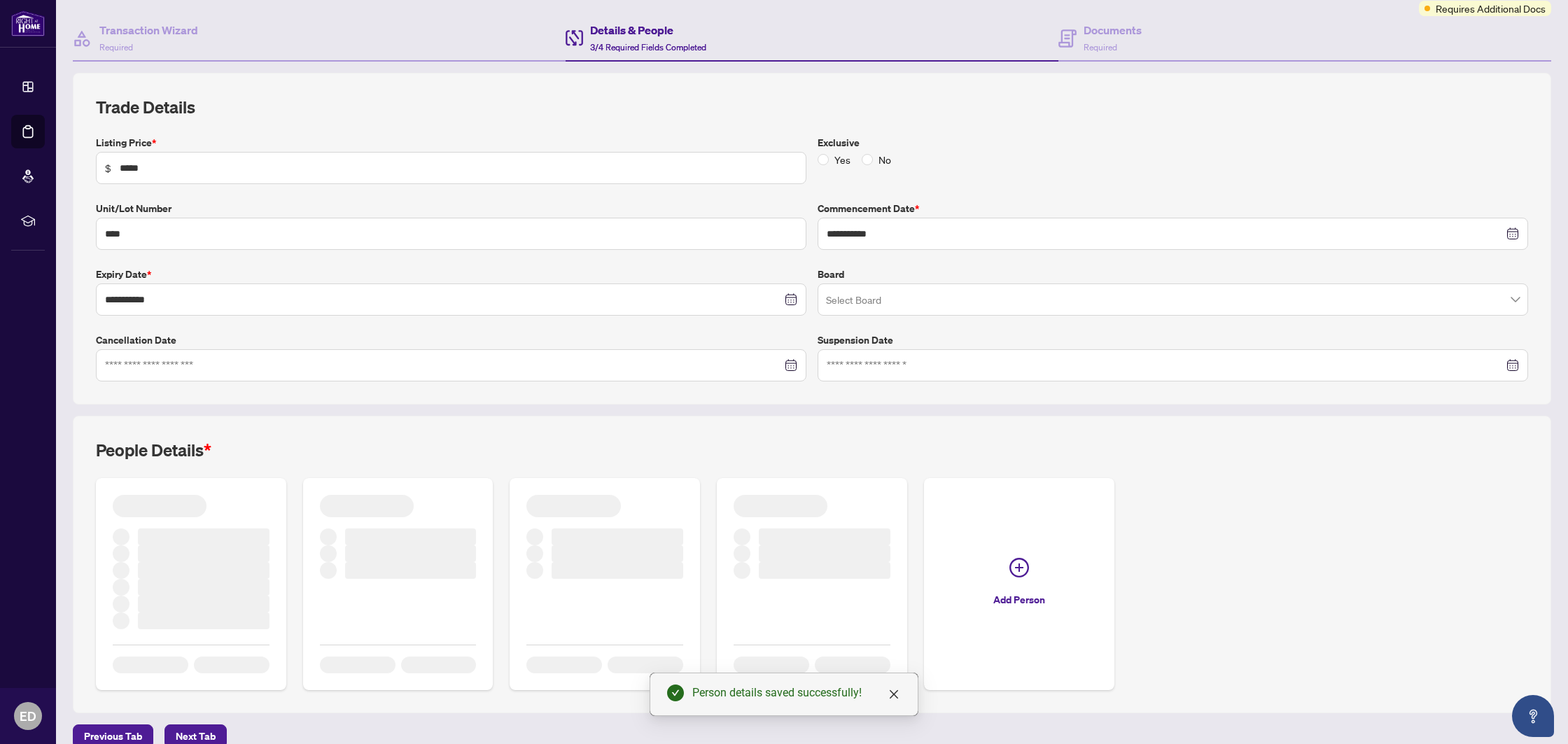
scroll to position [0, 0]
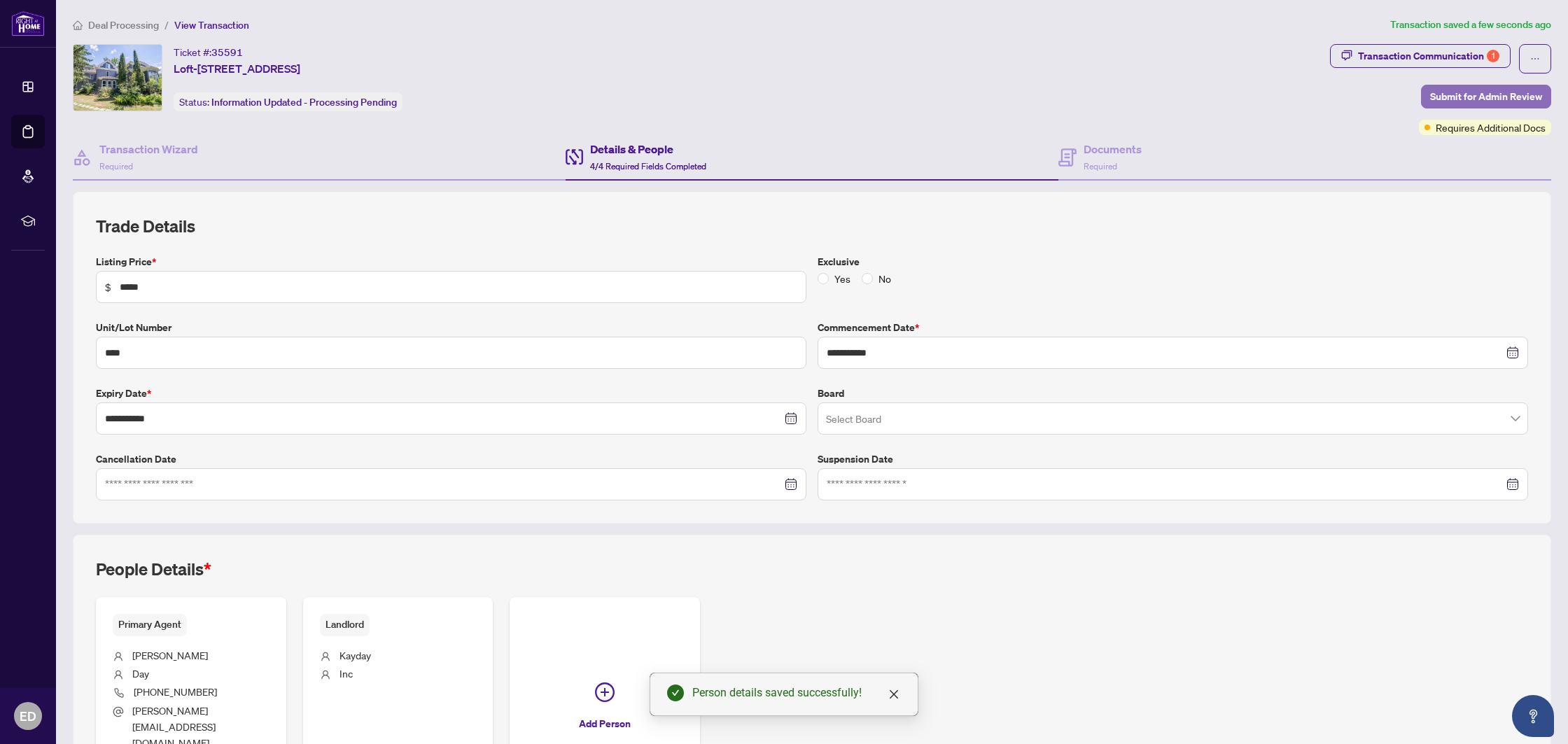
click at [1428, 100] on button "Submit for Admin Review" at bounding box center [1487, 97] width 131 height 24
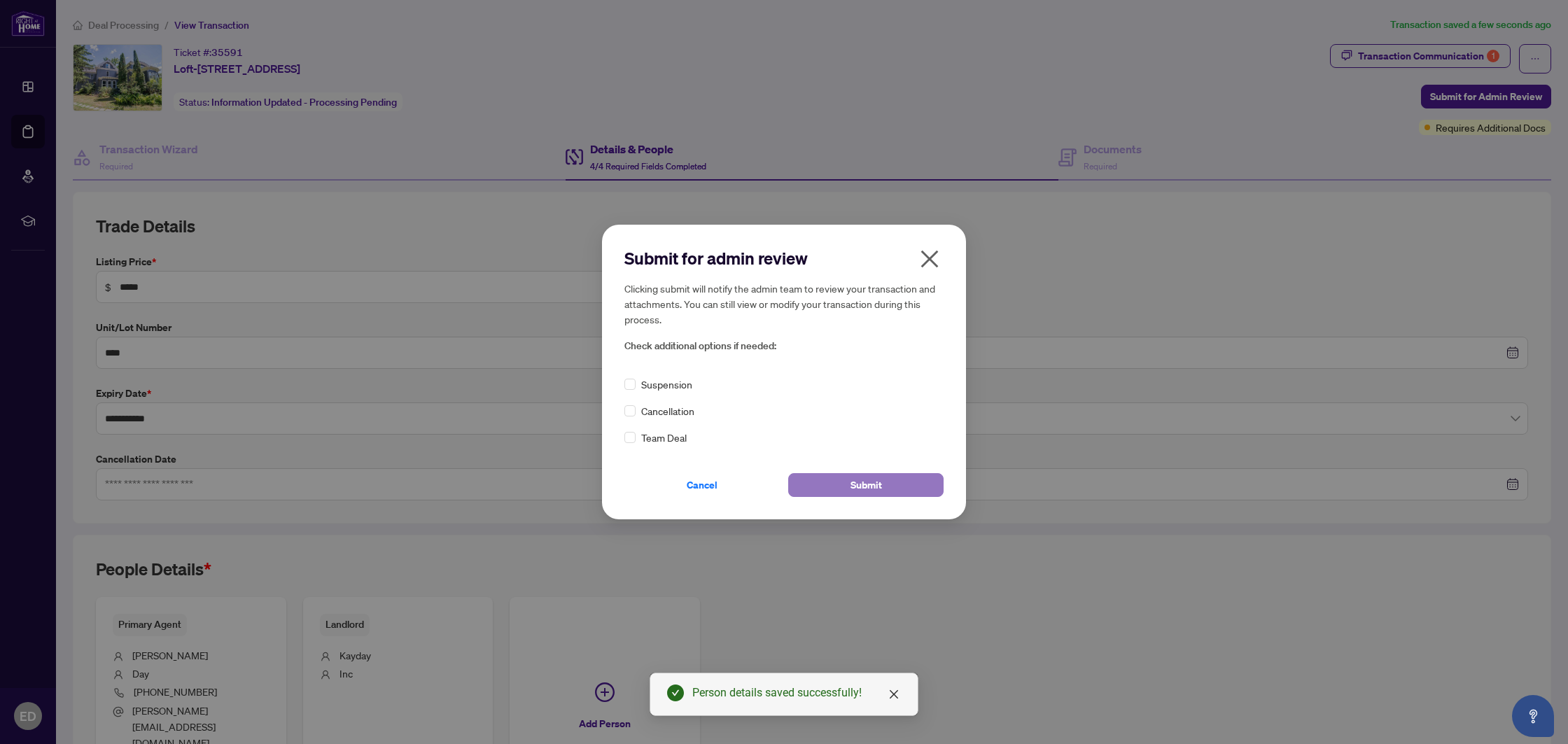
click at [830, 486] on button "Submit" at bounding box center [865, 485] width 155 height 24
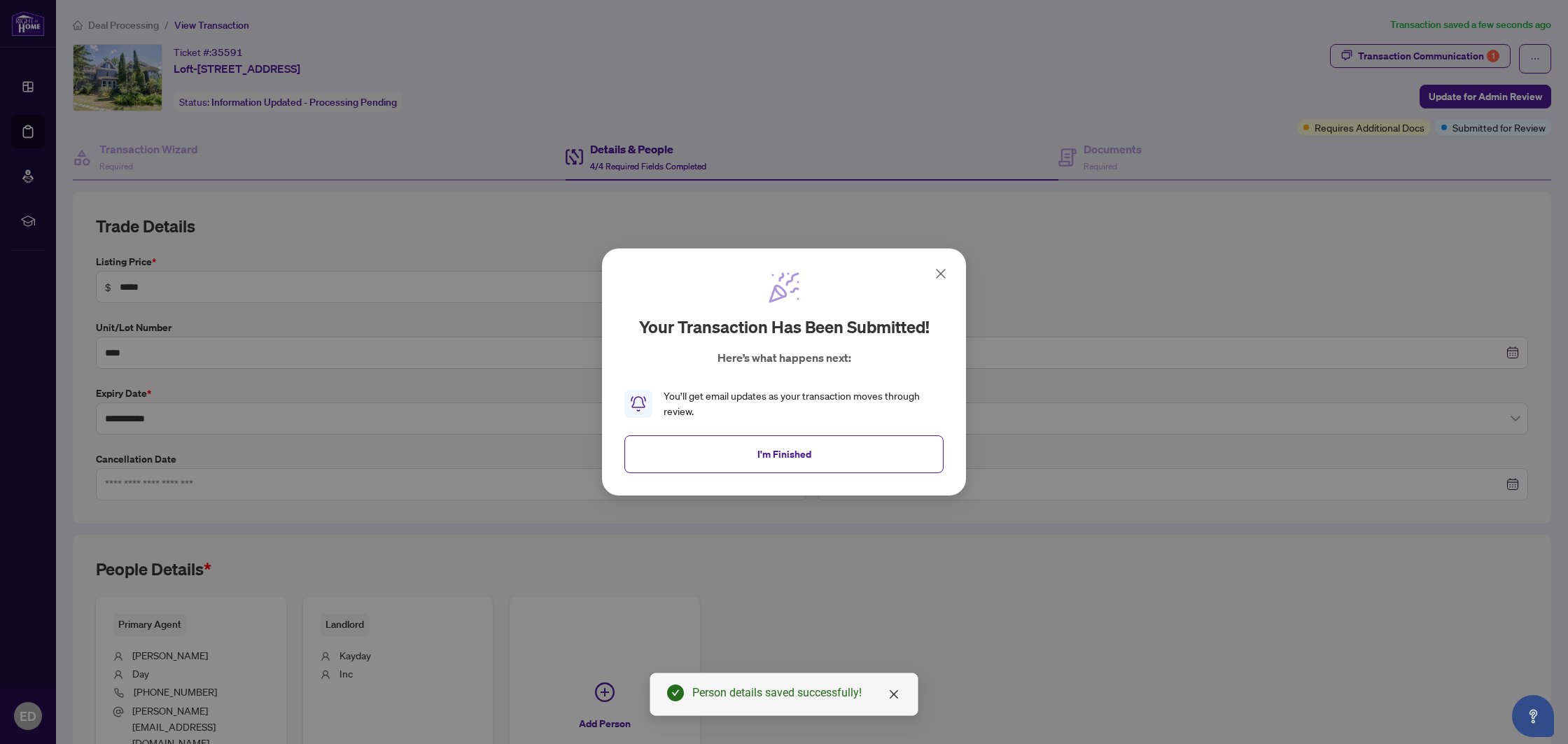
drag, startPoint x: 731, startPoint y: 446, endPoint x: 220, endPoint y: 329, distance: 524.2
click at [730, 446] on button "I'm Finished" at bounding box center [784, 454] width 320 height 38
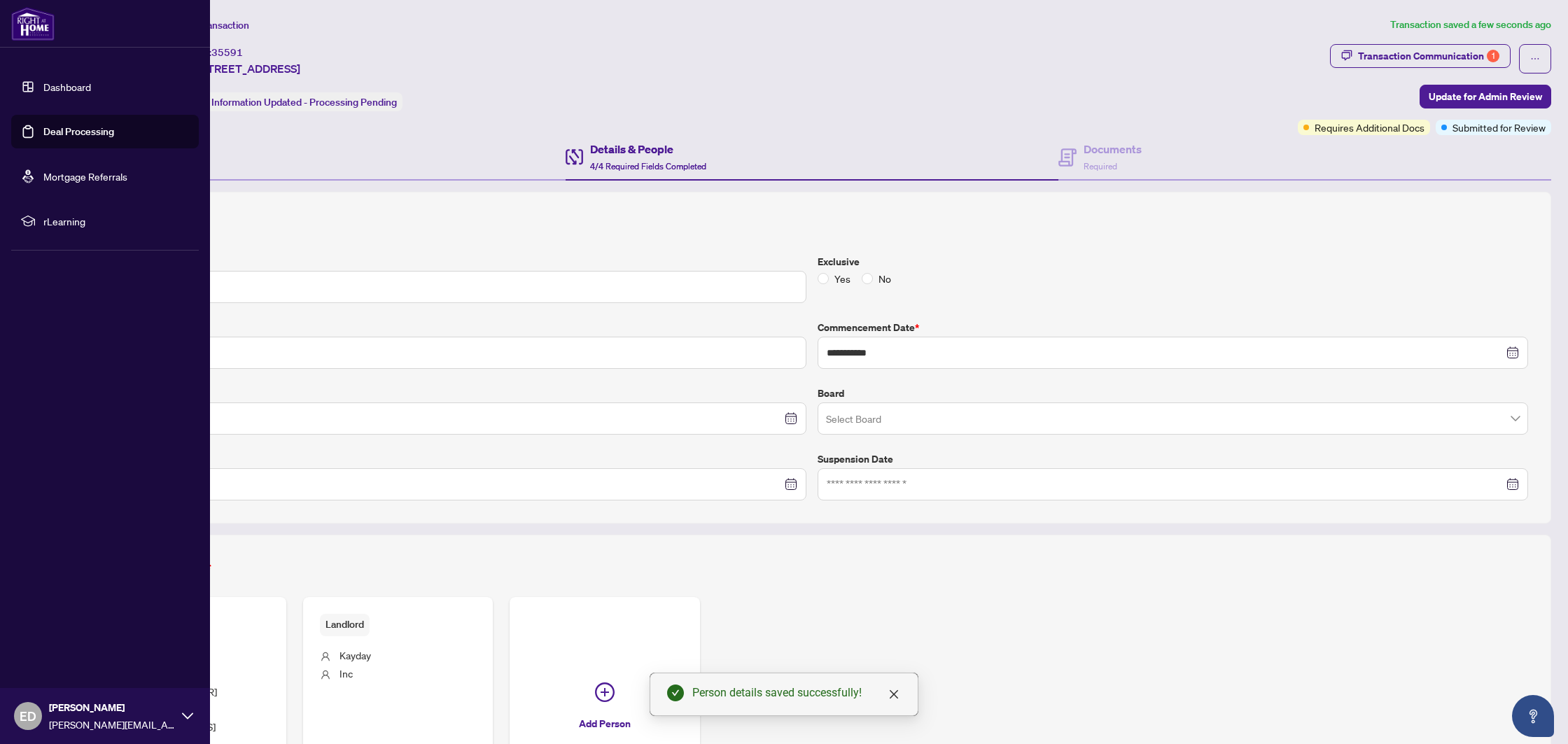
click at [124, 152] on ul "Dashboard Deal Processing Mortgage Referrals rLearning" at bounding box center [105, 154] width 188 height 168
click at [114, 134] on link "Deal Processing" at bounding box center [78, 132] width 70 height 13
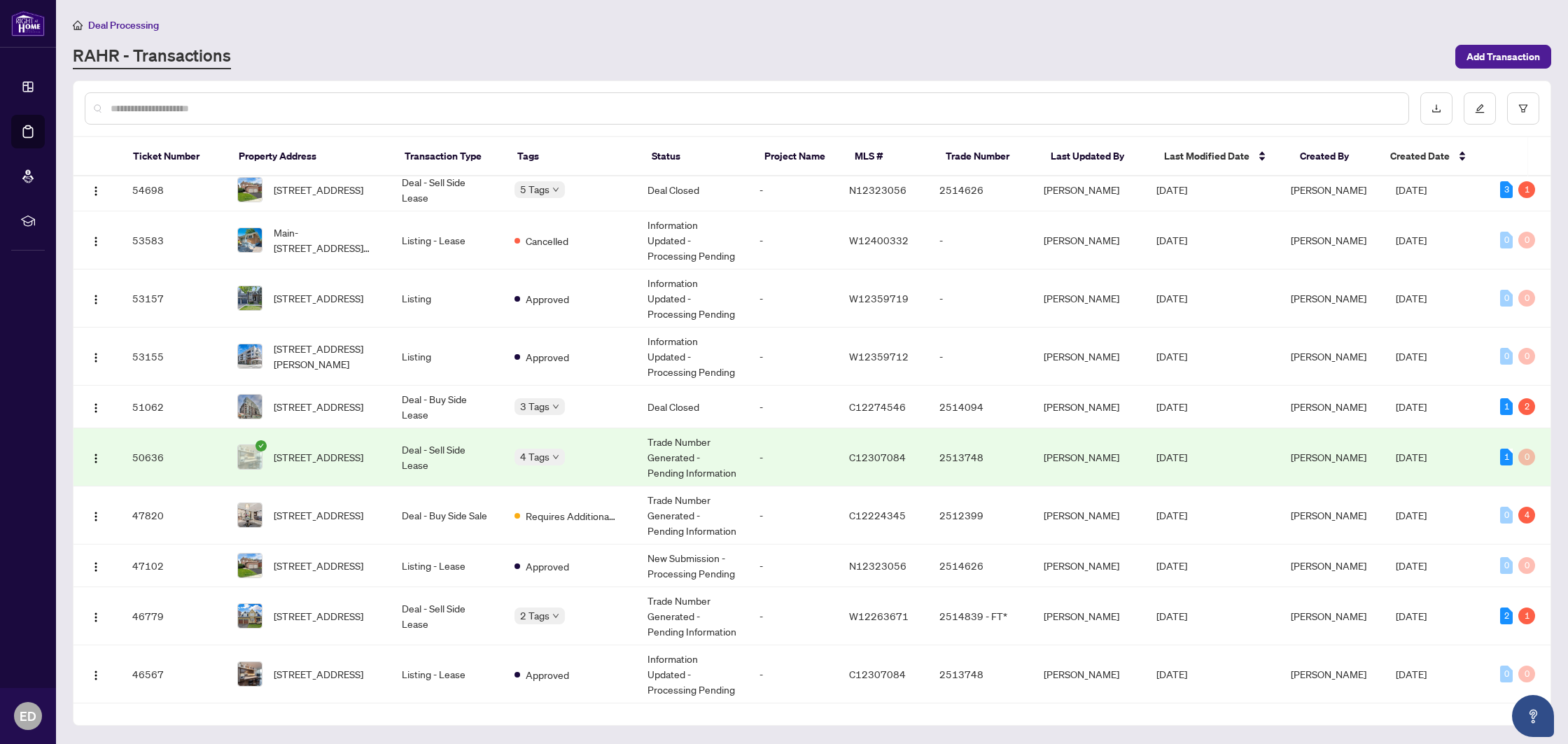
scroll to position [164, 0]
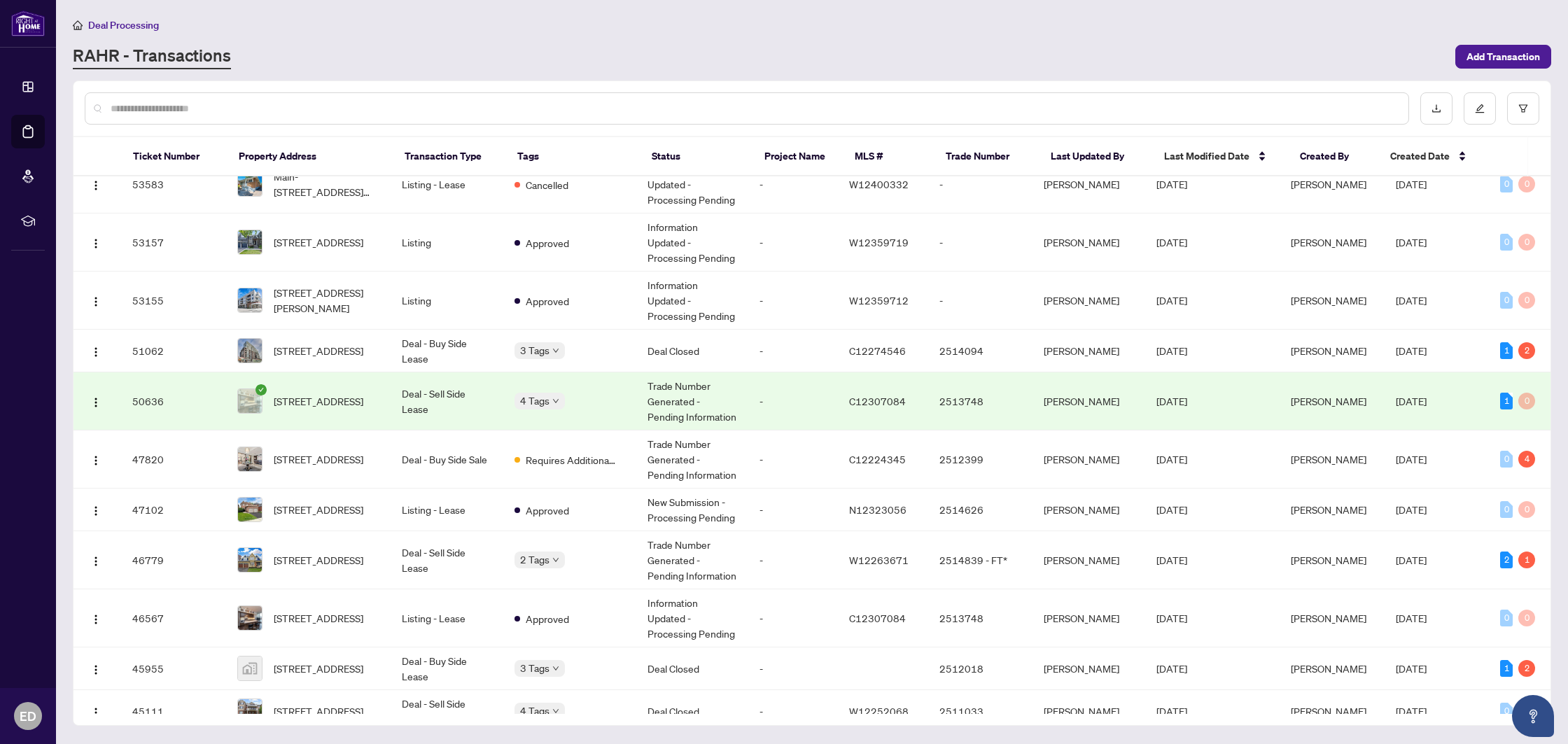
click at [242, 98] on div at bounding box center [747, 108] width 1324 height 33
drag, startPoint x: 241, startPoint y: 99, endPoint x: 239, endPoint y: 108, distance: 9.2
click at [241, 99] on div at bounding box center [747, 108] width 1324 height 33
click at [239, 108] on input "text" at bounding box center [754, 109] width 1287 height 16
type input "******"
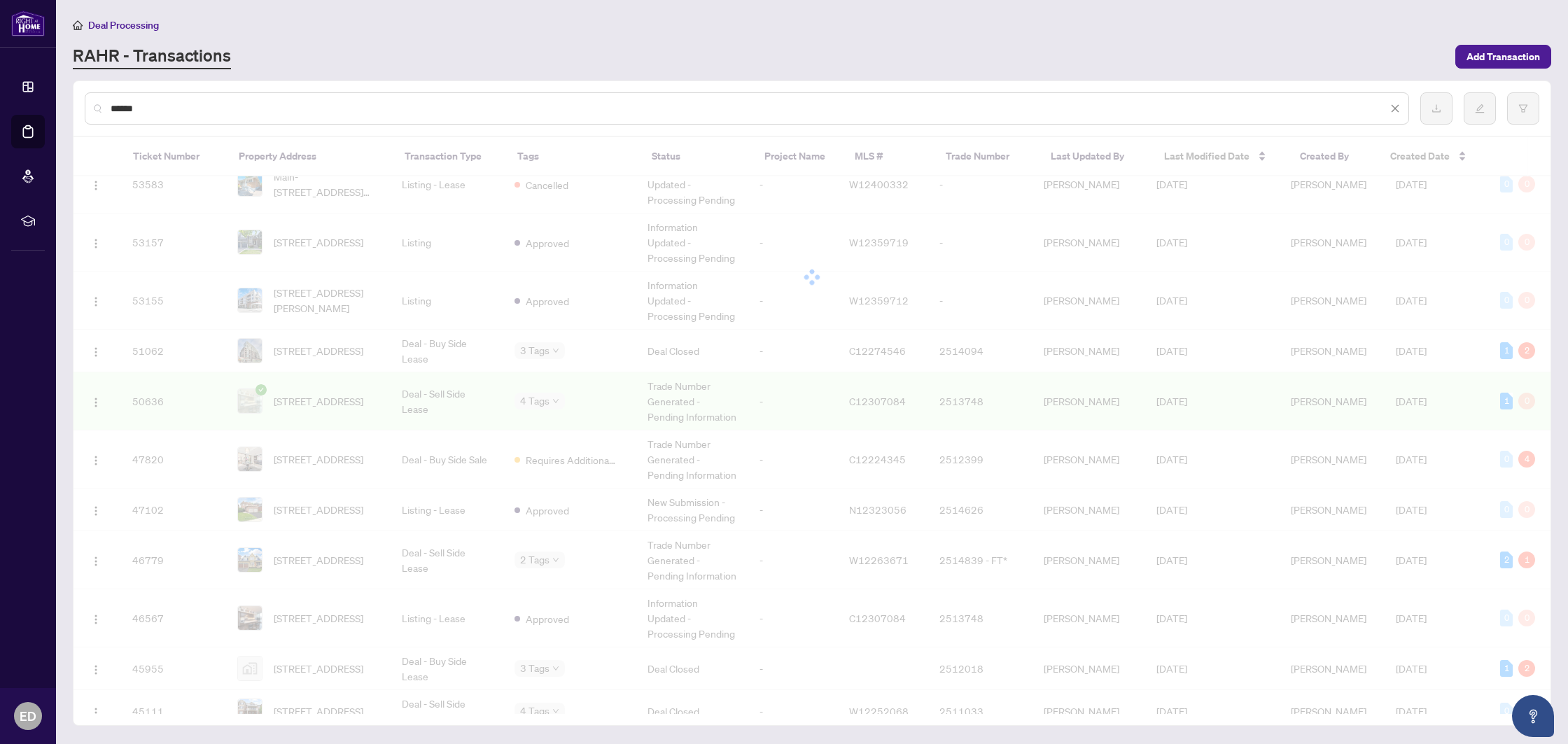
scroll to position [0, 0]
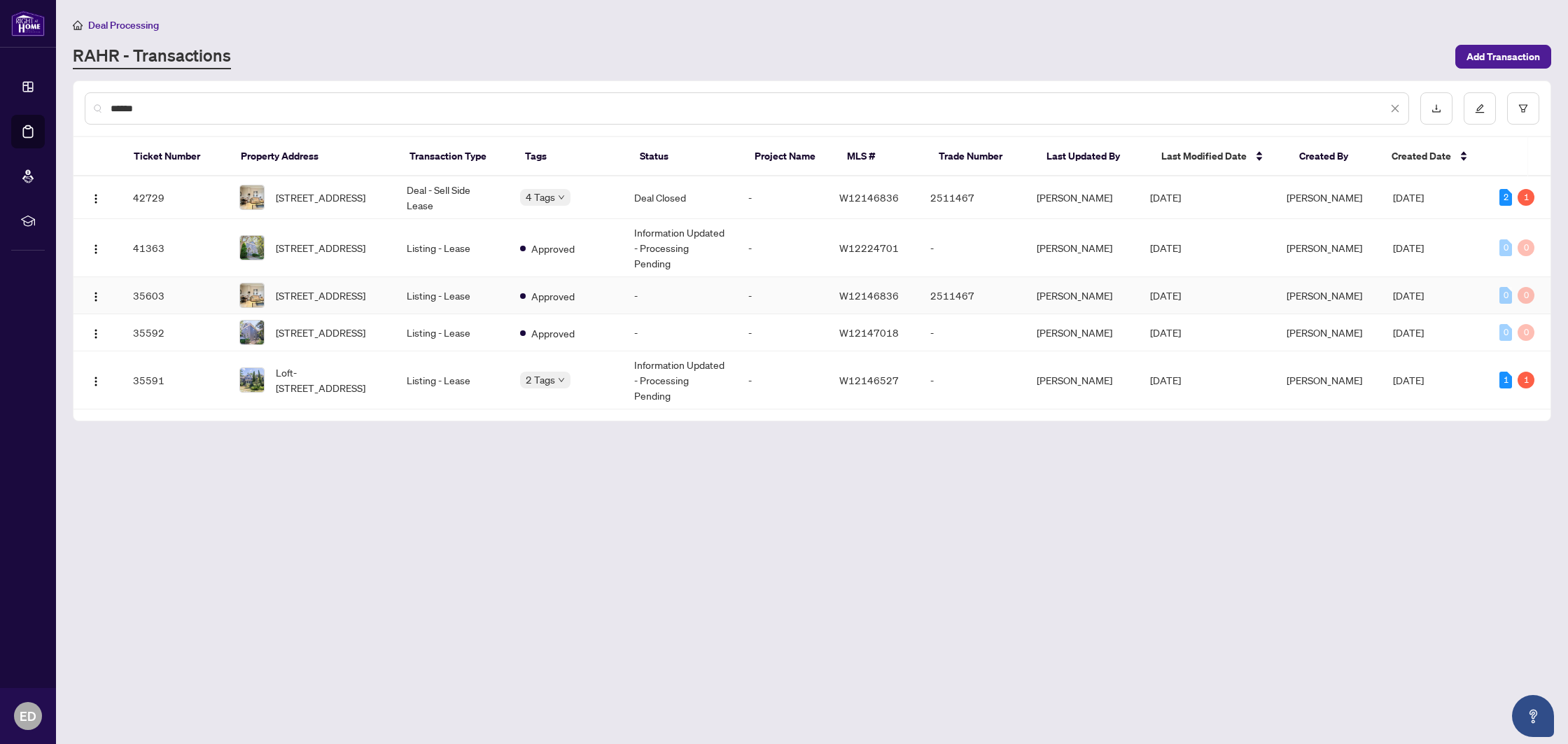
click at [734, 277] on td "-" at bounding box center [679, 295] width 114 height 37
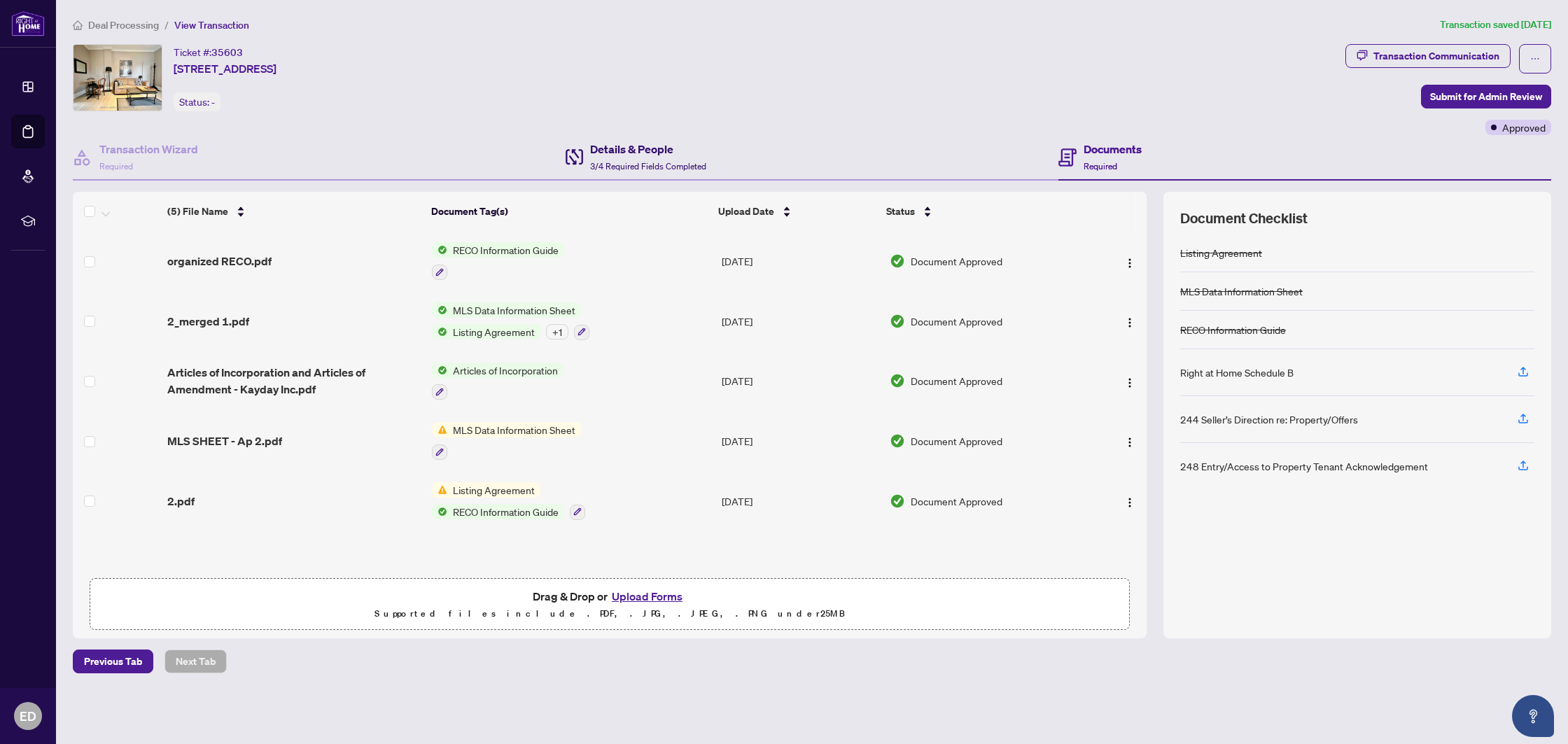
click at [642, 161] on span "3/4 Required Fields Completed" at bounding box center [647, 166] width 116 height 11
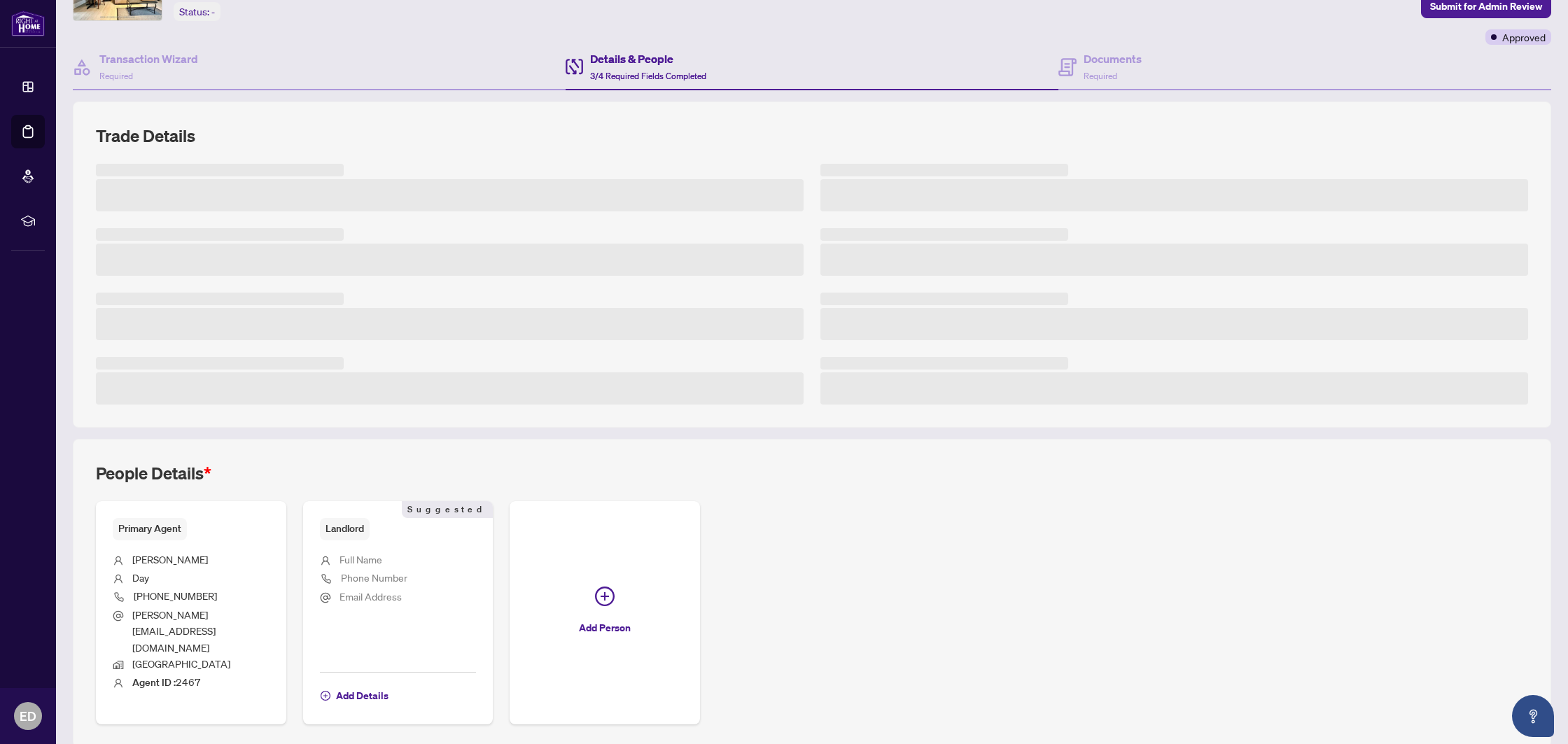
scroll to position [114, 0]
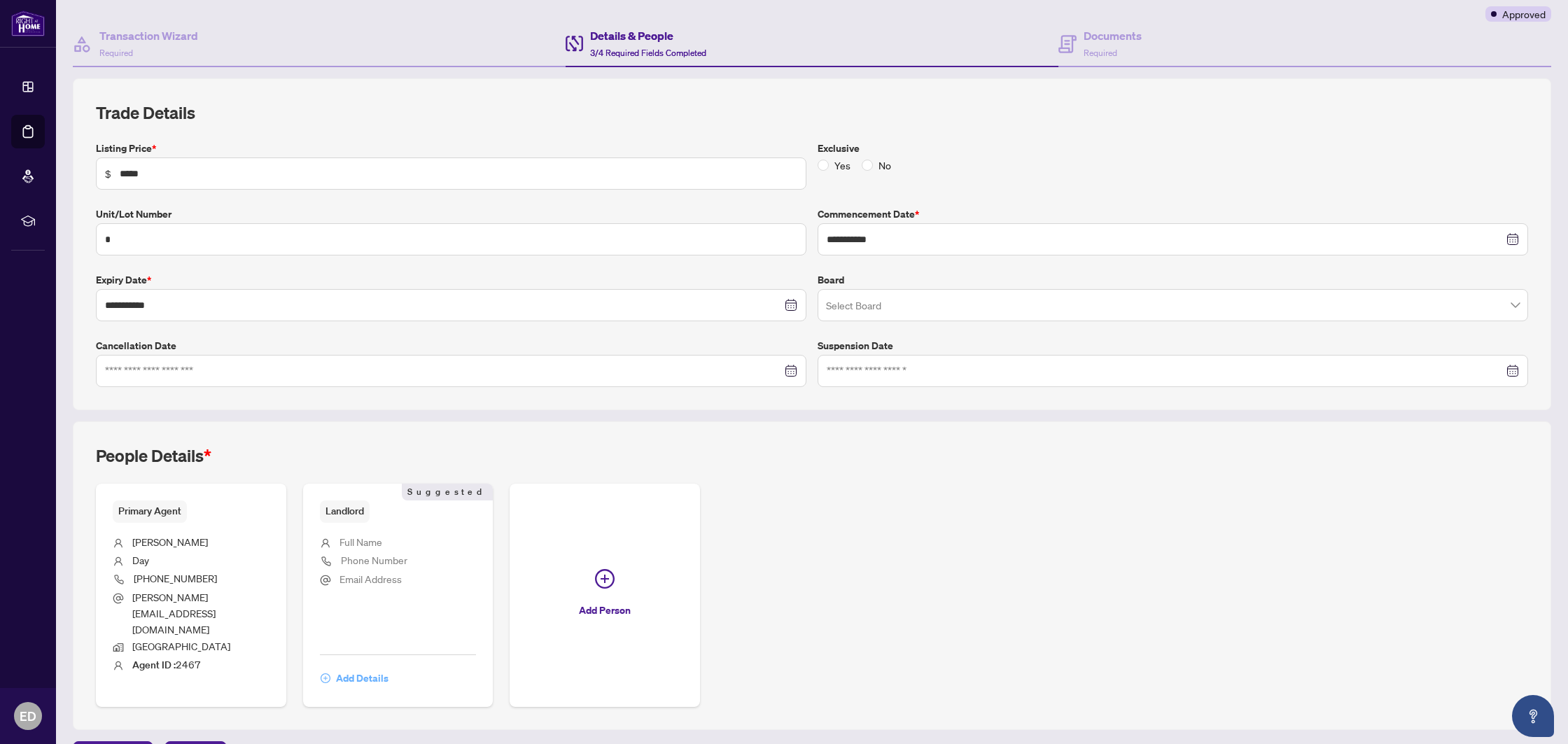
click at [348, 667] on span "Add Details" at bounding box center [361, 678] width 52 height 23
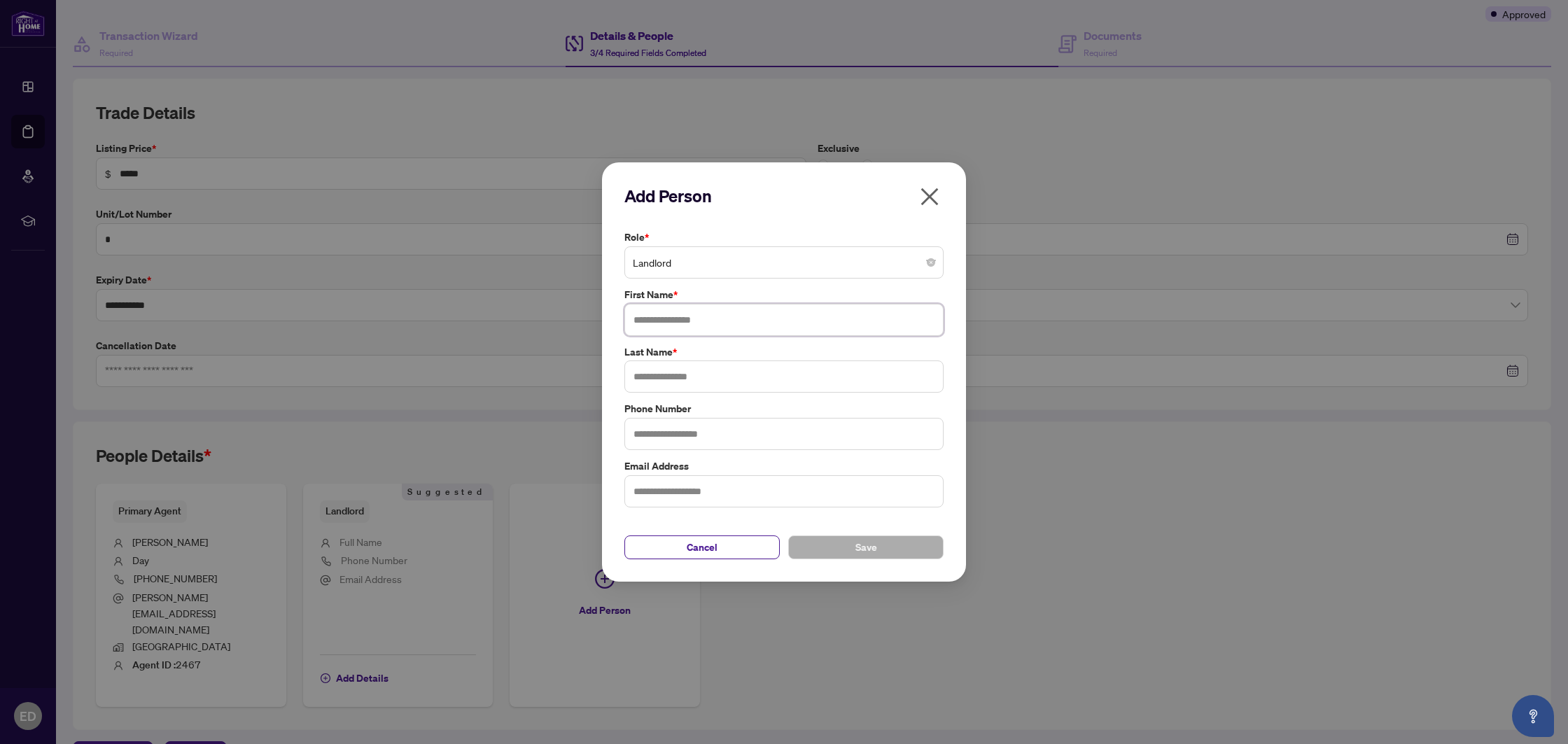
click at [673, 324] on input "text" at bounding box center [784, 320] width 320 height 33
type input "******"
click at [664, 367] on input "text" at bounding box center [784, 376] width 320 height 33
type input "***"
click at [812, 535] on button "Save" at bounding box center [865, 547] width 155 height 24
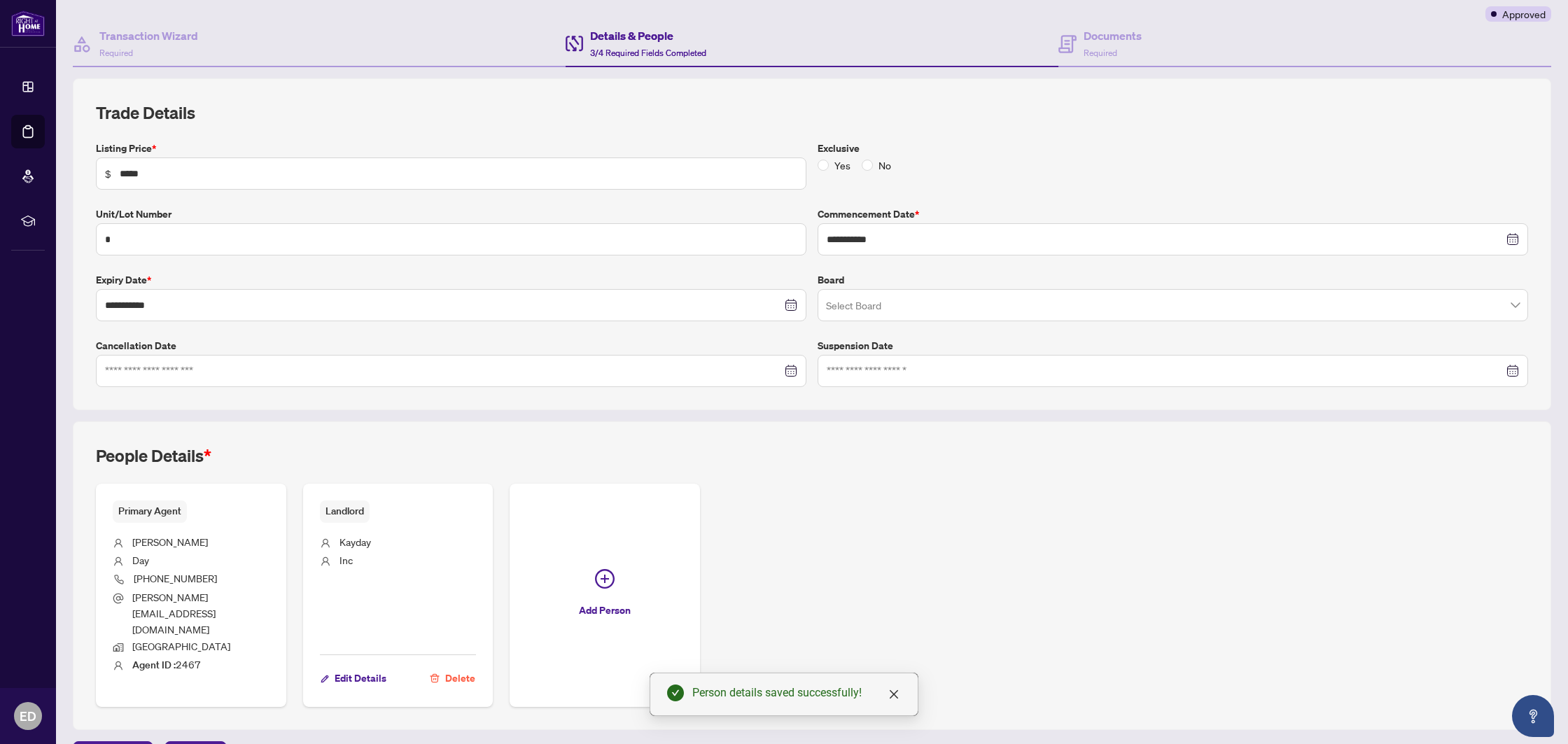
scroll to position [0, 0]
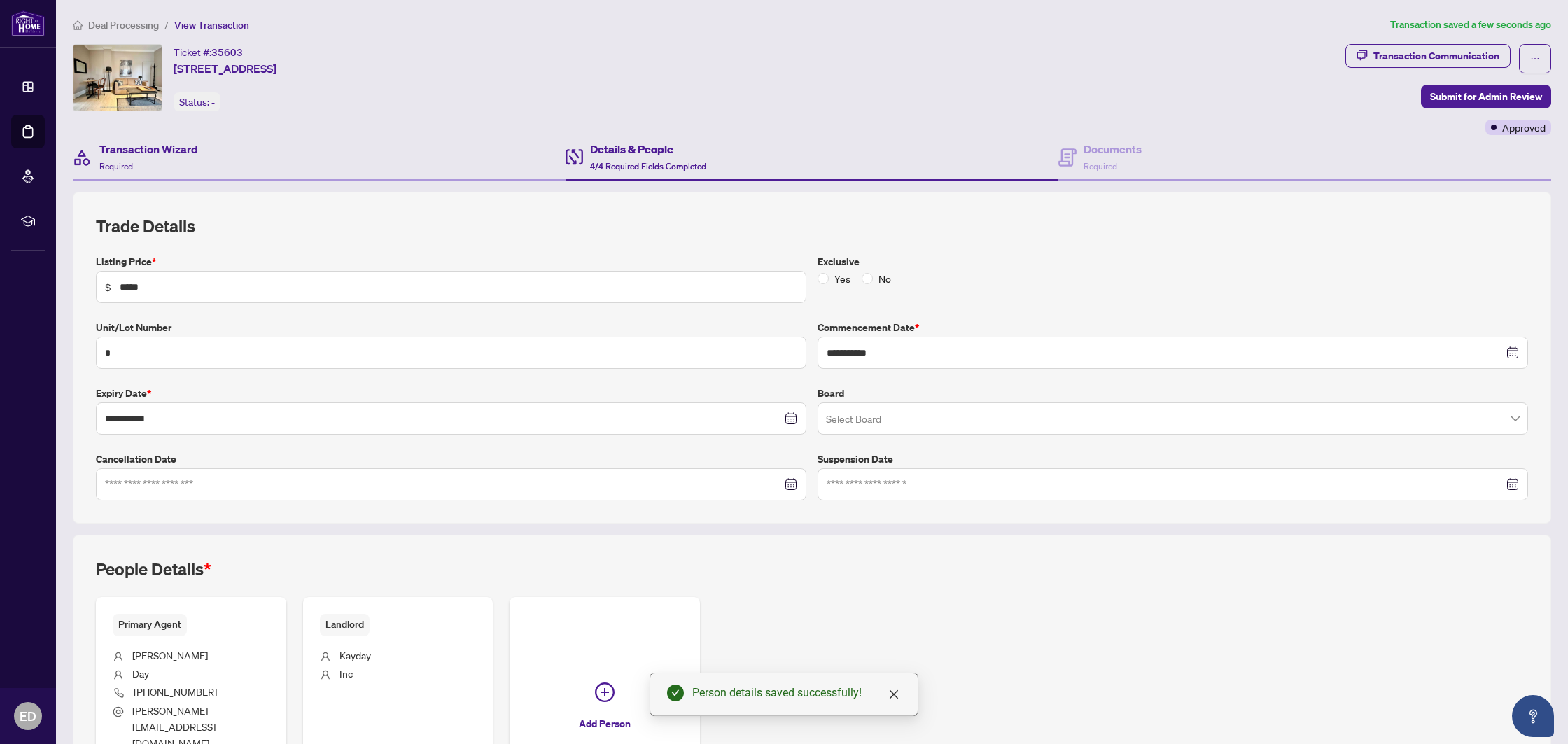
click at [293, 156] on div "Transaction Wizard Required" at bounding box center [320, 158] width 493 height 46
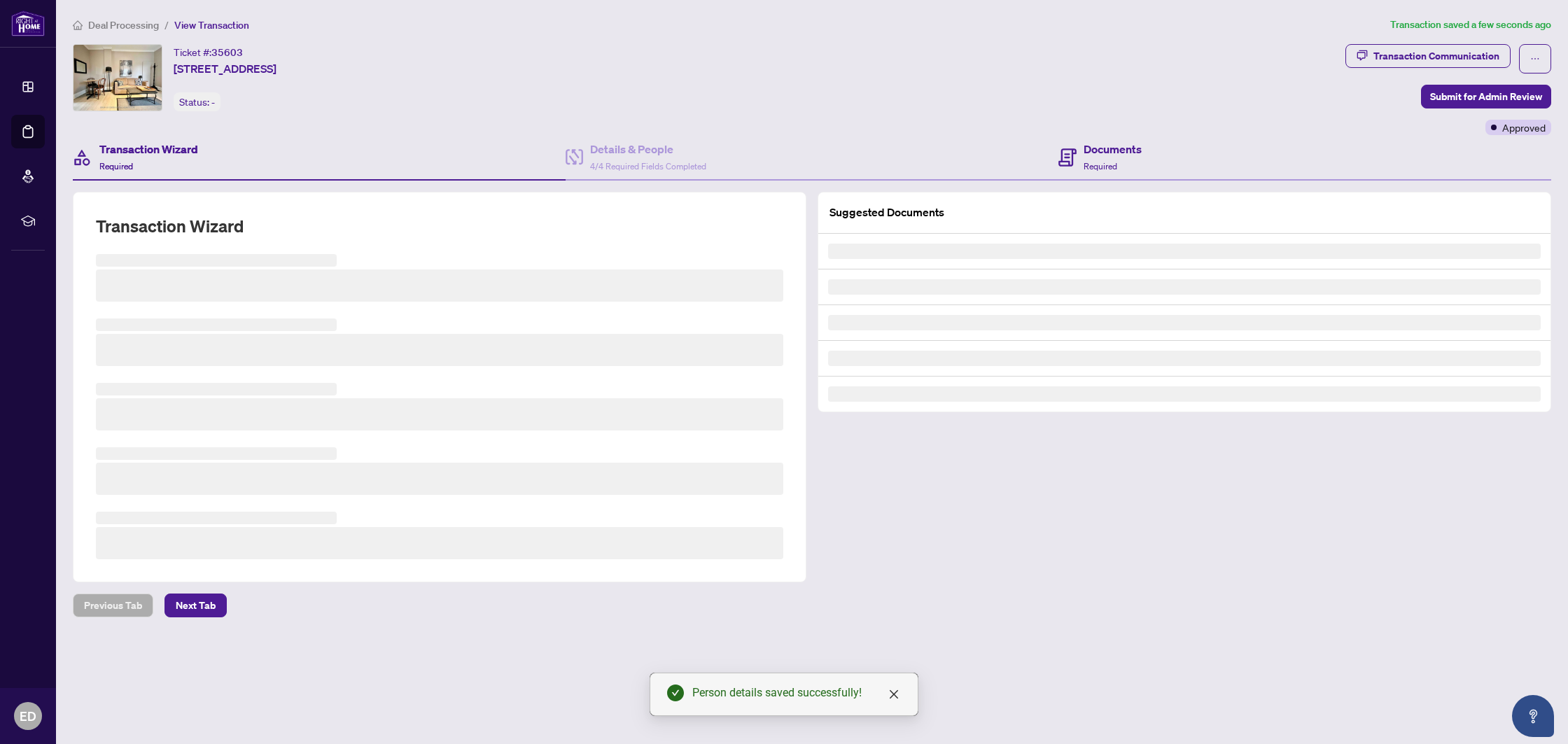
click at [1156, 165] on div "Documents Required" at bounding box center [1305, 158] width 493 height 46
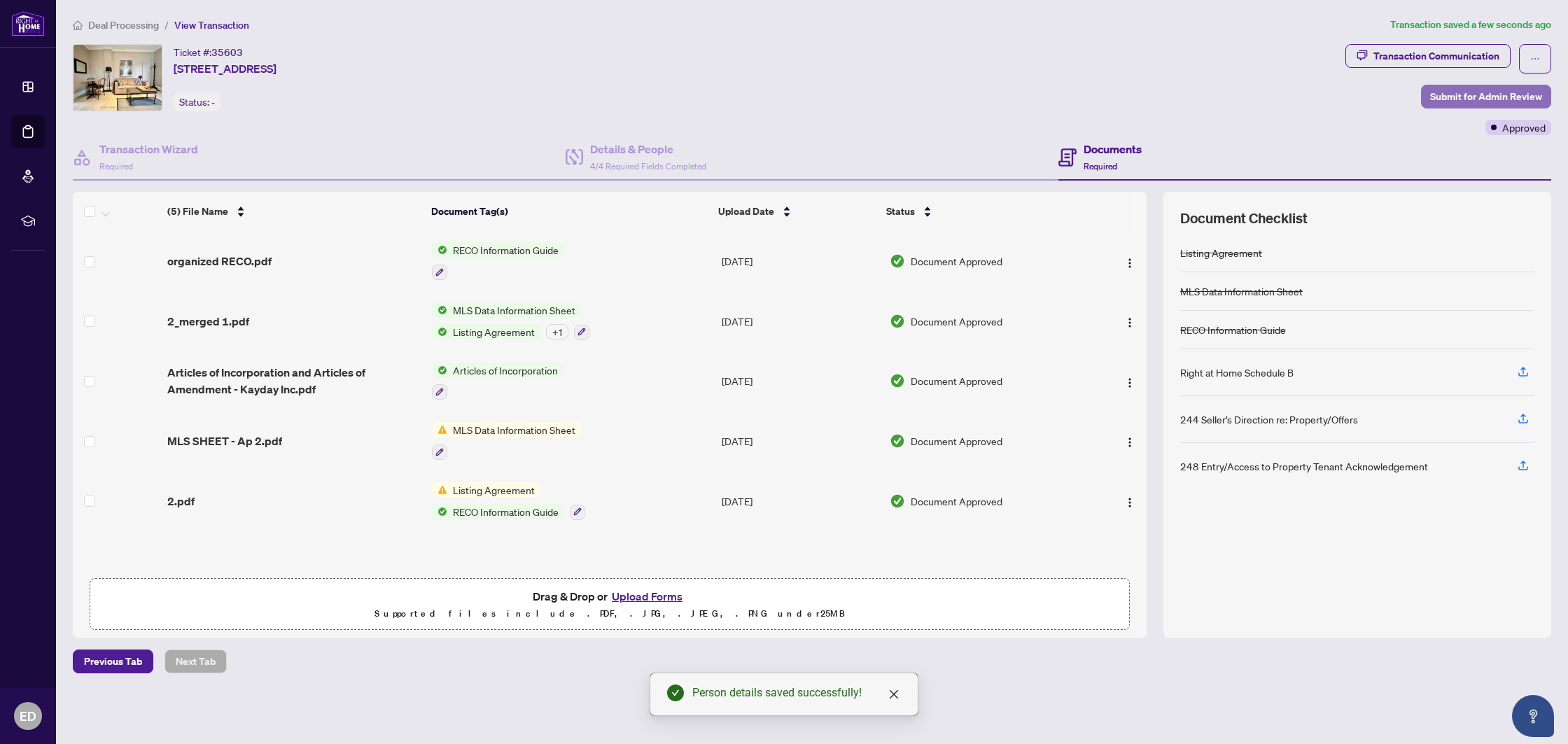
click at [1492, 100] on span "Submit for Admin Review" at bounding box center [1486, 96] width 112 height 23
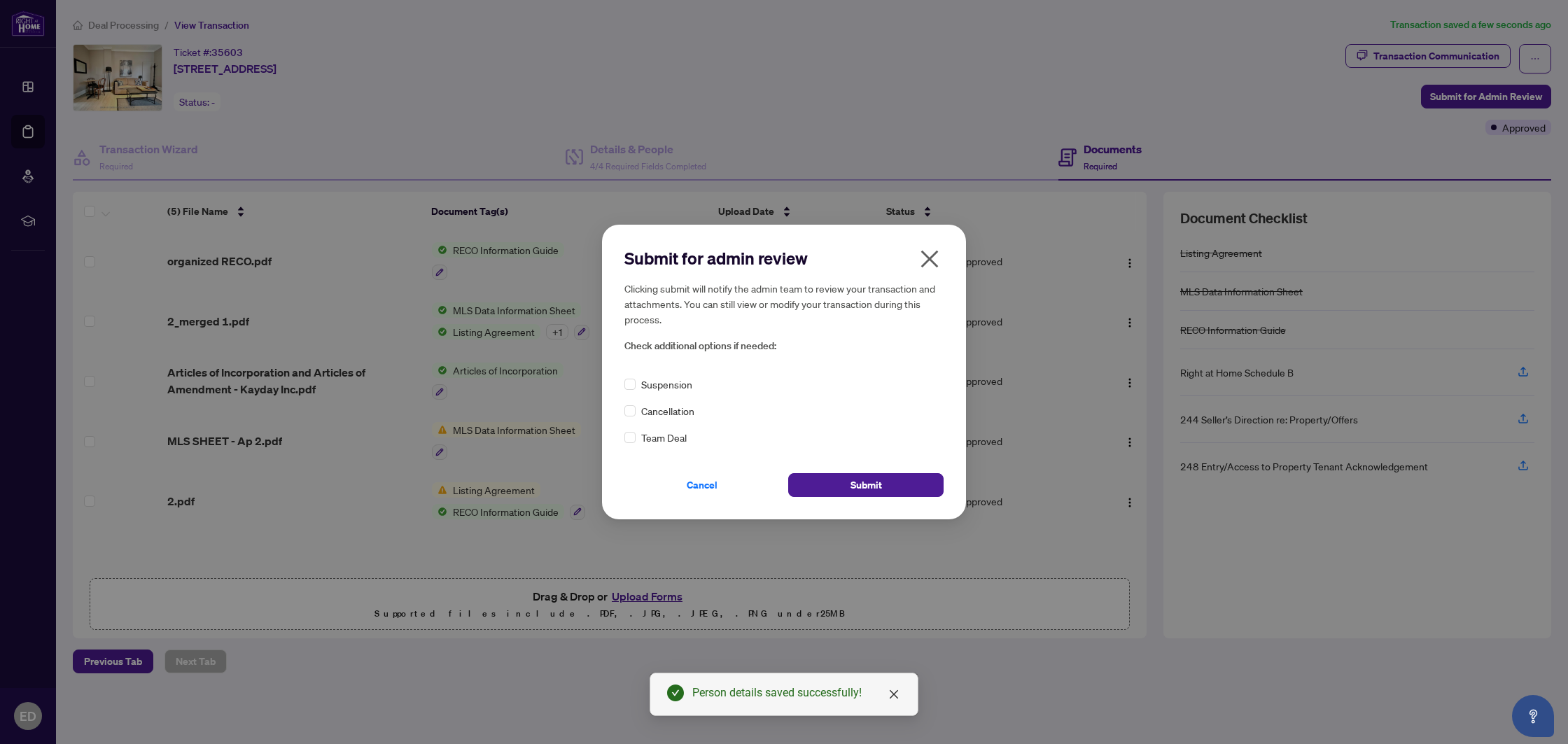
drag, startPoint x: 852, startPoint y: 486, endPoint x: 790, endPoint y: 470, distance: 64.0
click at [852, 486] on span "Submit" at bounding box center [866, 485] width 32 height 23
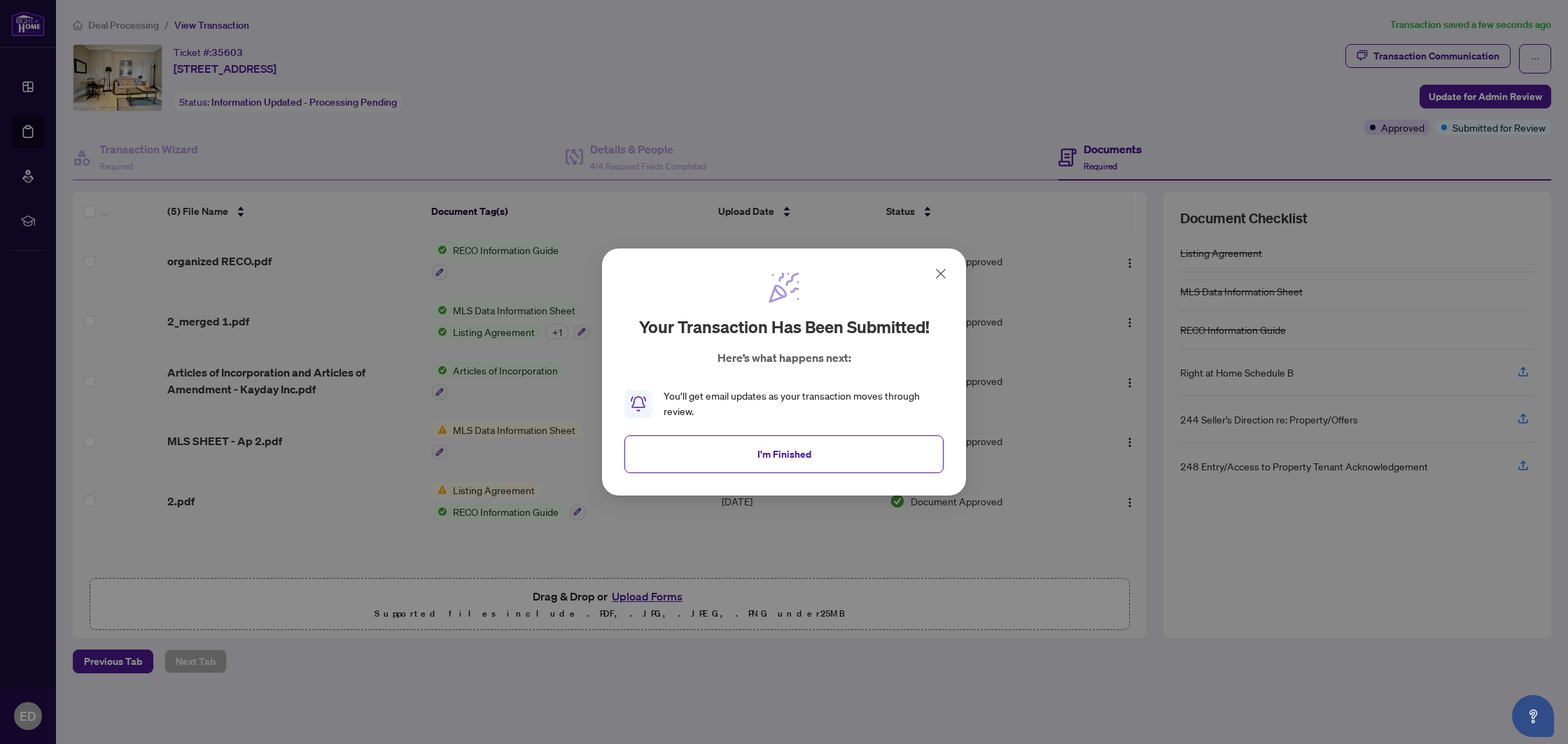
click at [16, 134] on div "Your transaction has been submitted! Here’s what happens next: You’ll get email…" at bounding box center [784, 372] width 1568 height 744
click at [752, 451] on button "I'm Finished" at bounding box center [784, 454] width 320 height 38
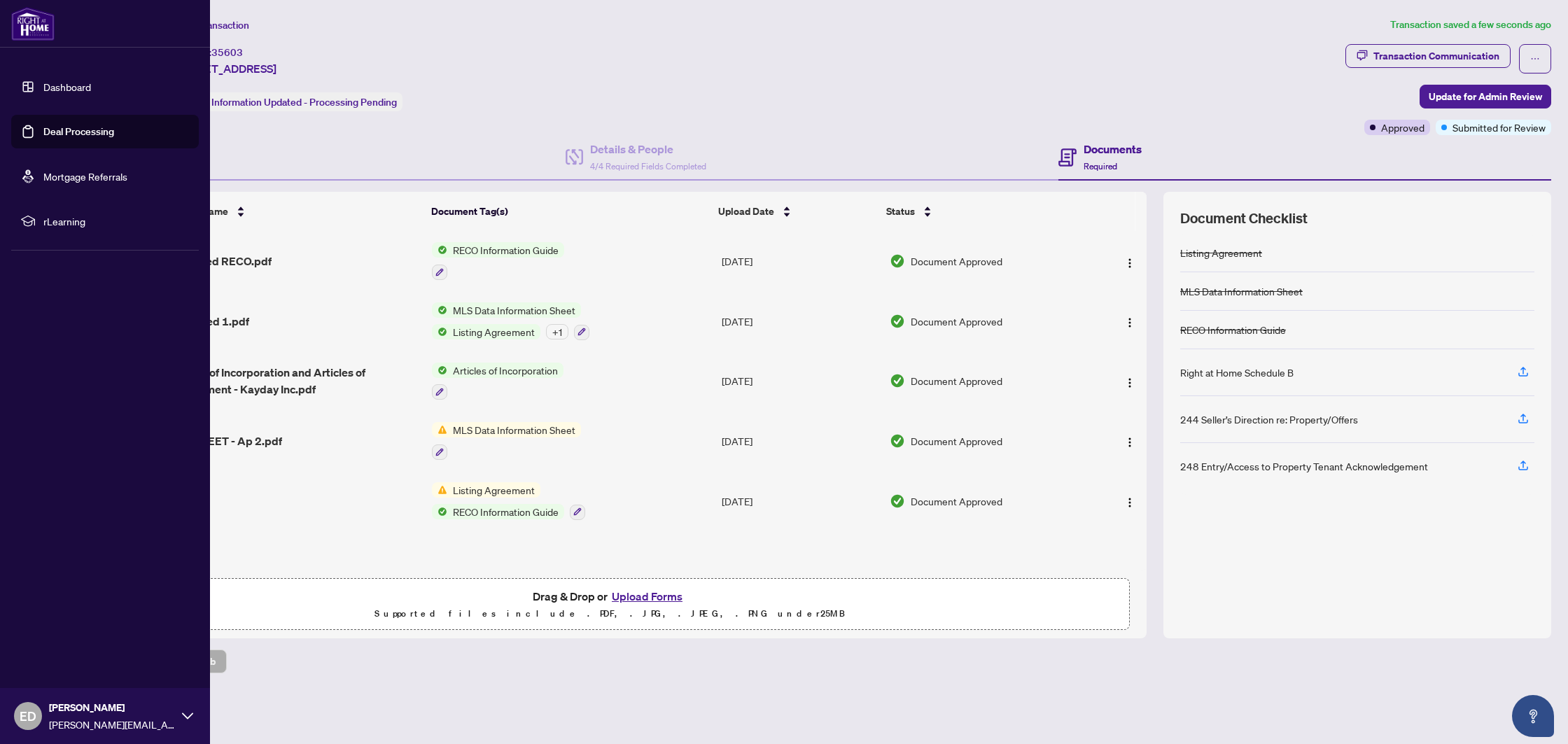
click at [44, 132] on link "Deal Processing" at bounding box center [78, 132] width 70 height 13
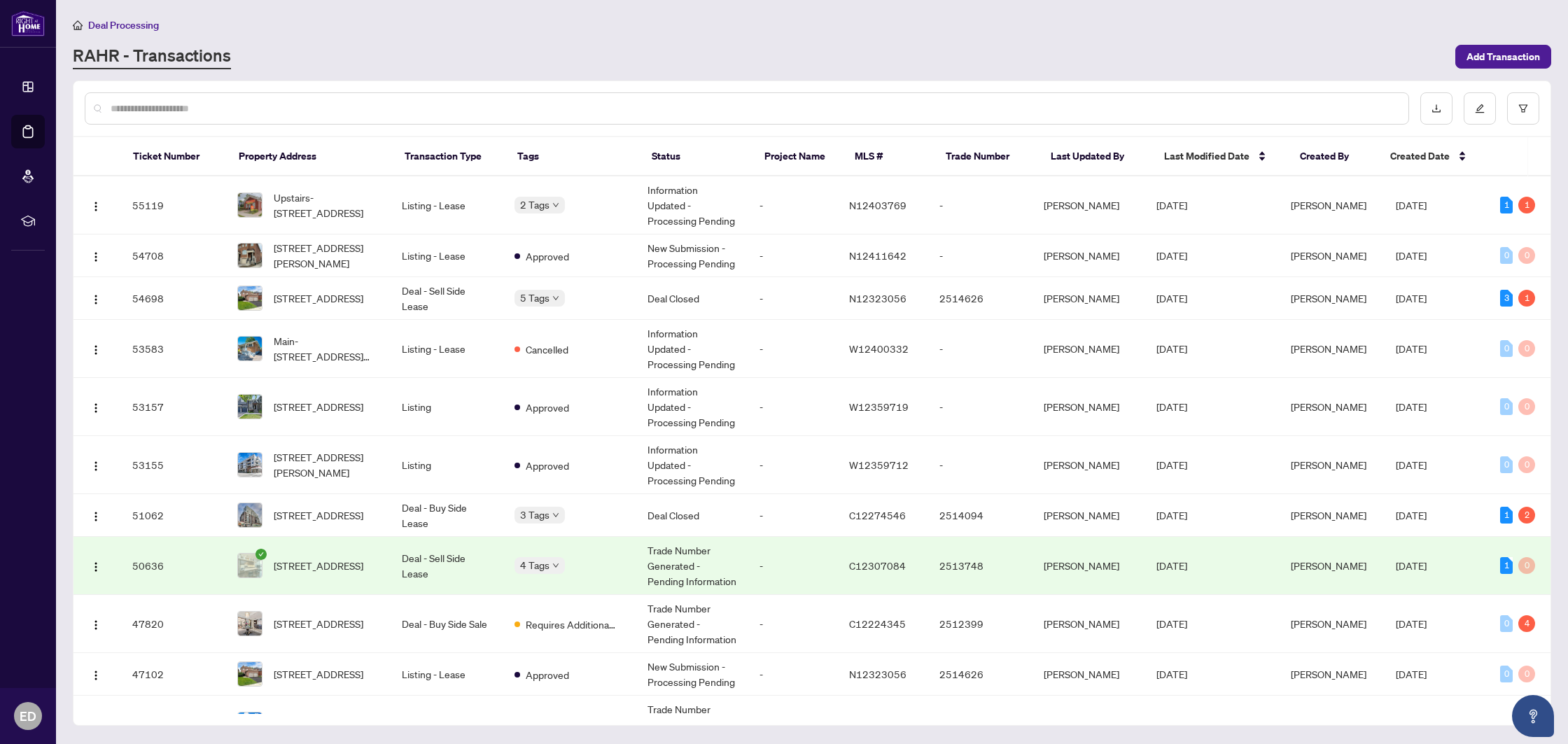
click at [246, 110] on input "text" at bounding box center [754, 109] width 1287 height 16
type input "******"
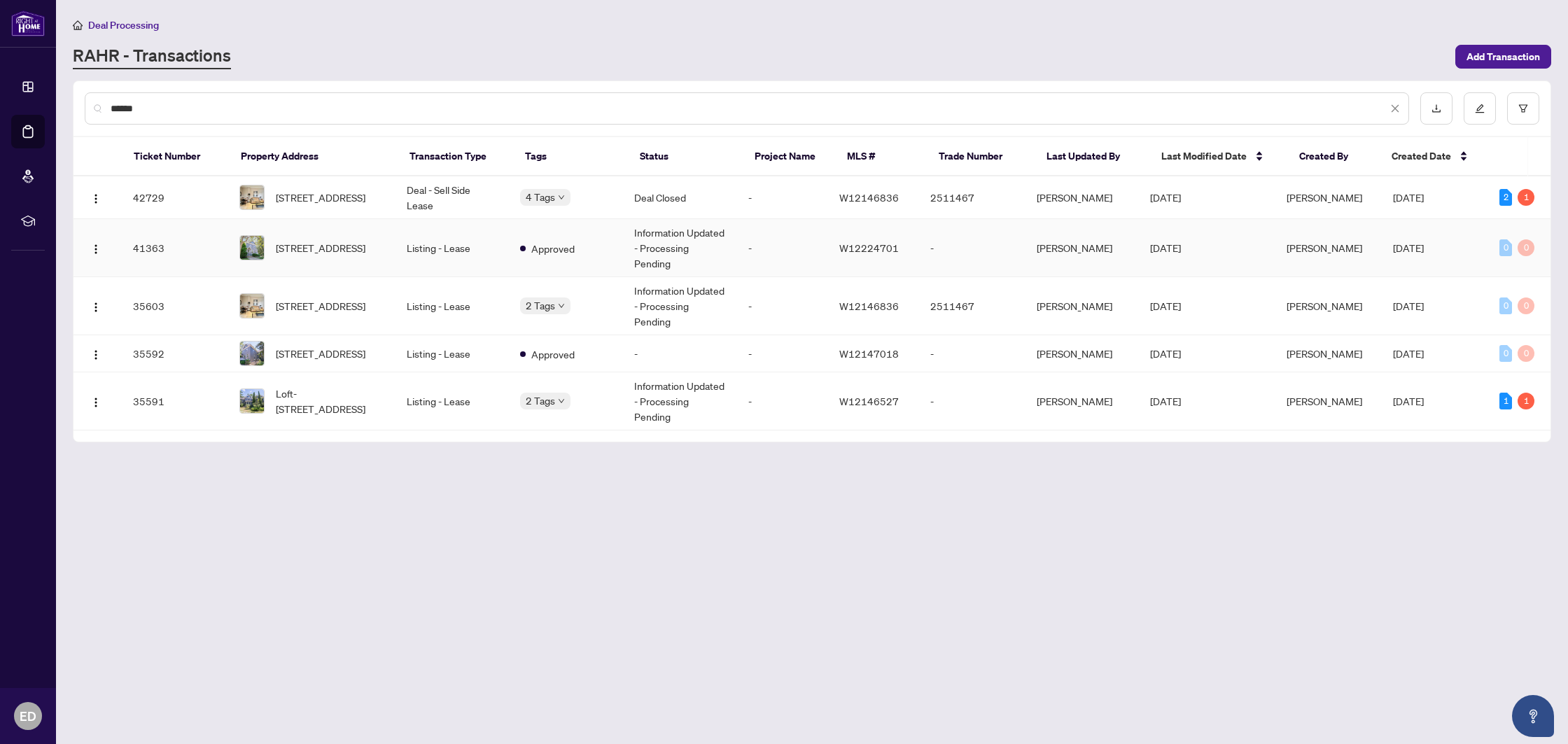
click at [491, 241] on td "Listing - Lease" at bounding box center [452, 247] width 114 height 58
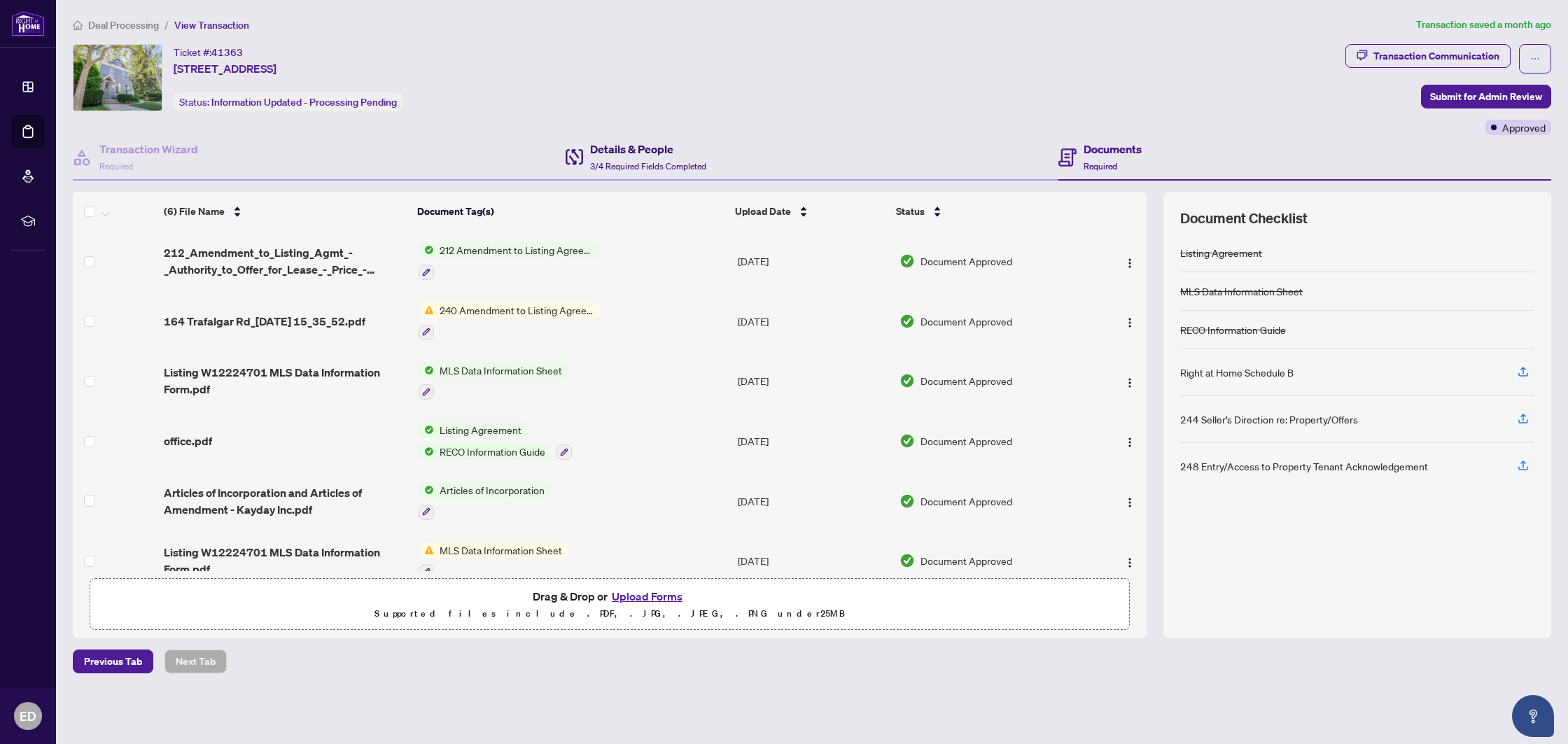
click at [659, 164] on span "3/4 Required Fields Completed" at bounding box center [647, 166] width 116 height 11
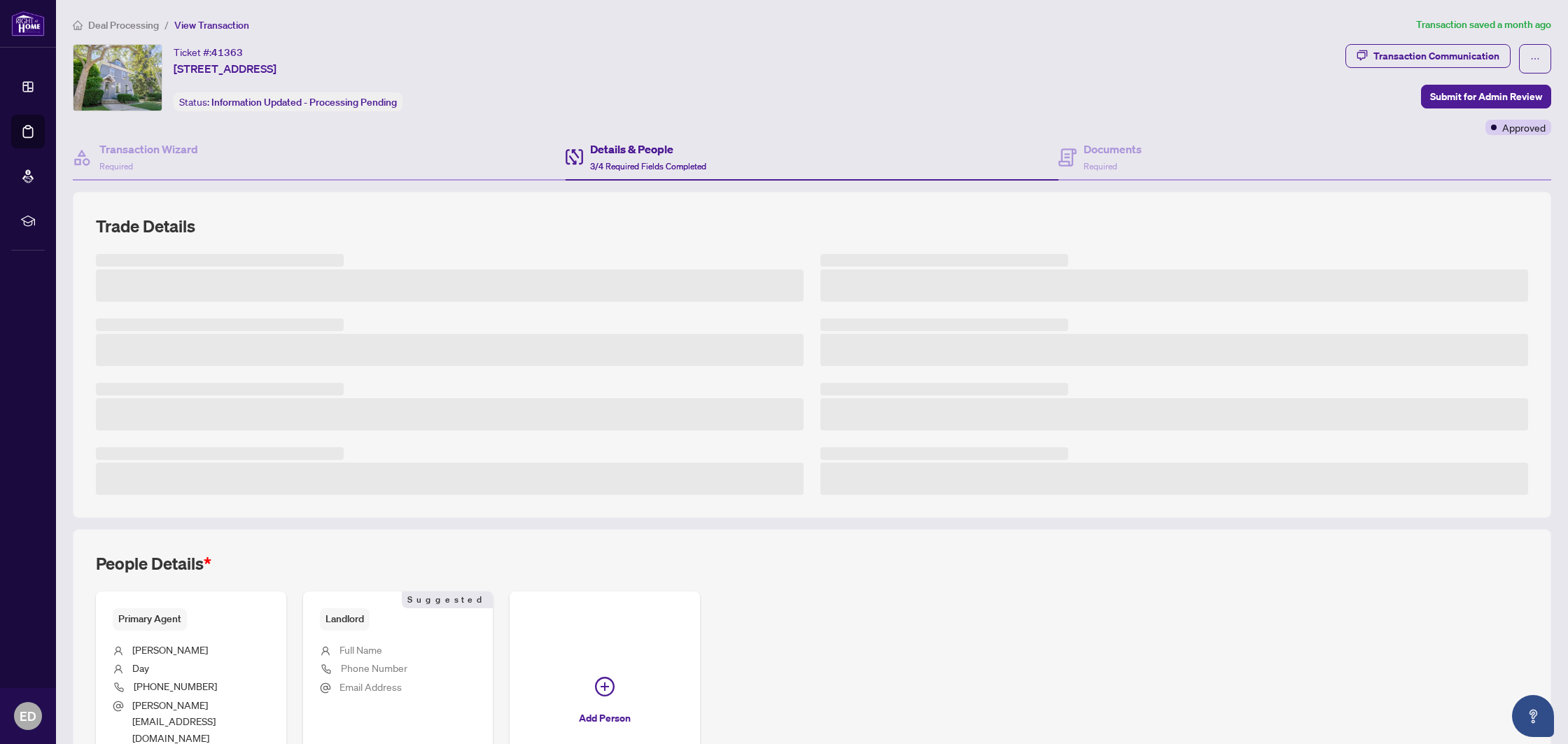
scroll to position [114, 0]
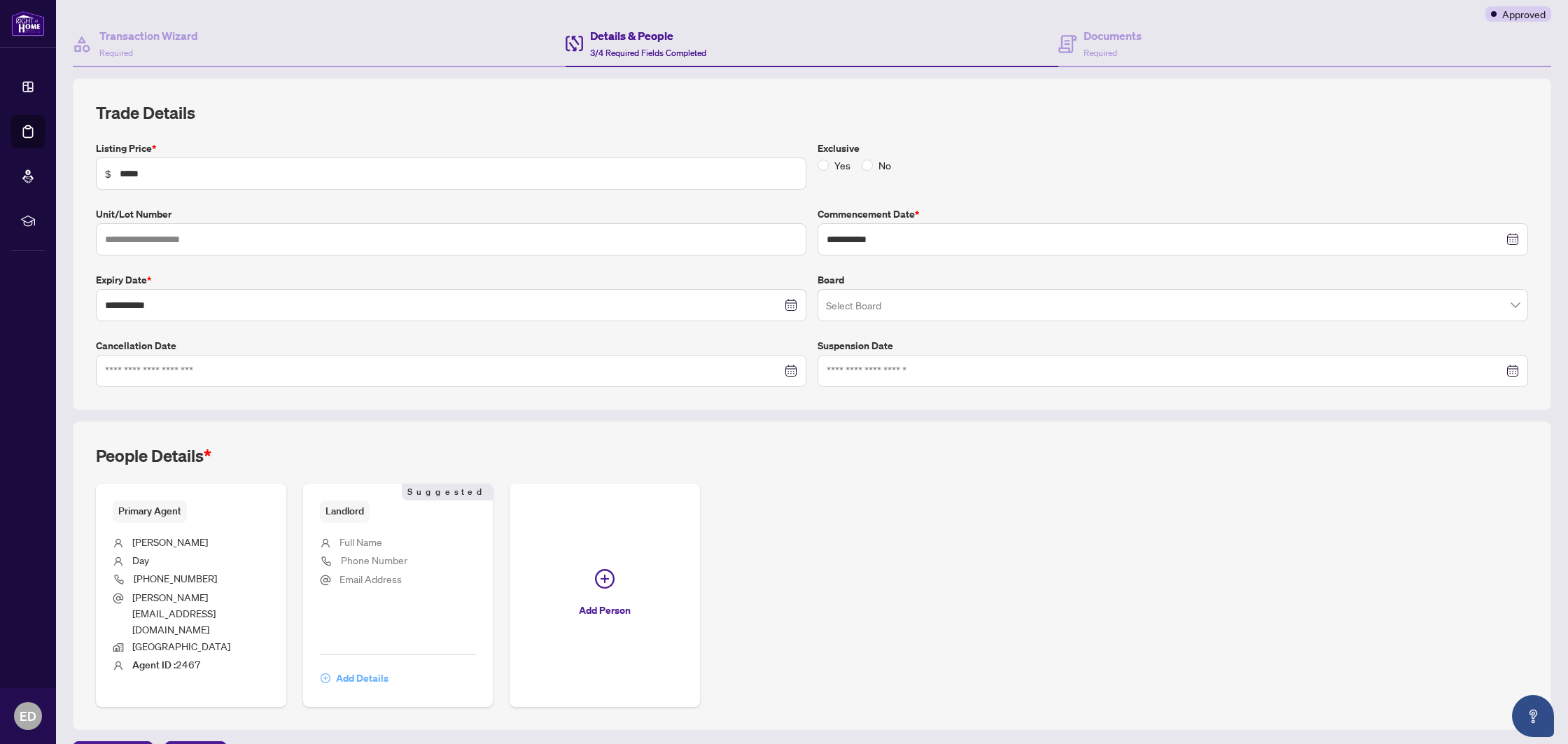
click at [347, 667] on span "Add Details" at bounding box center [361, 678] width 52 height 23
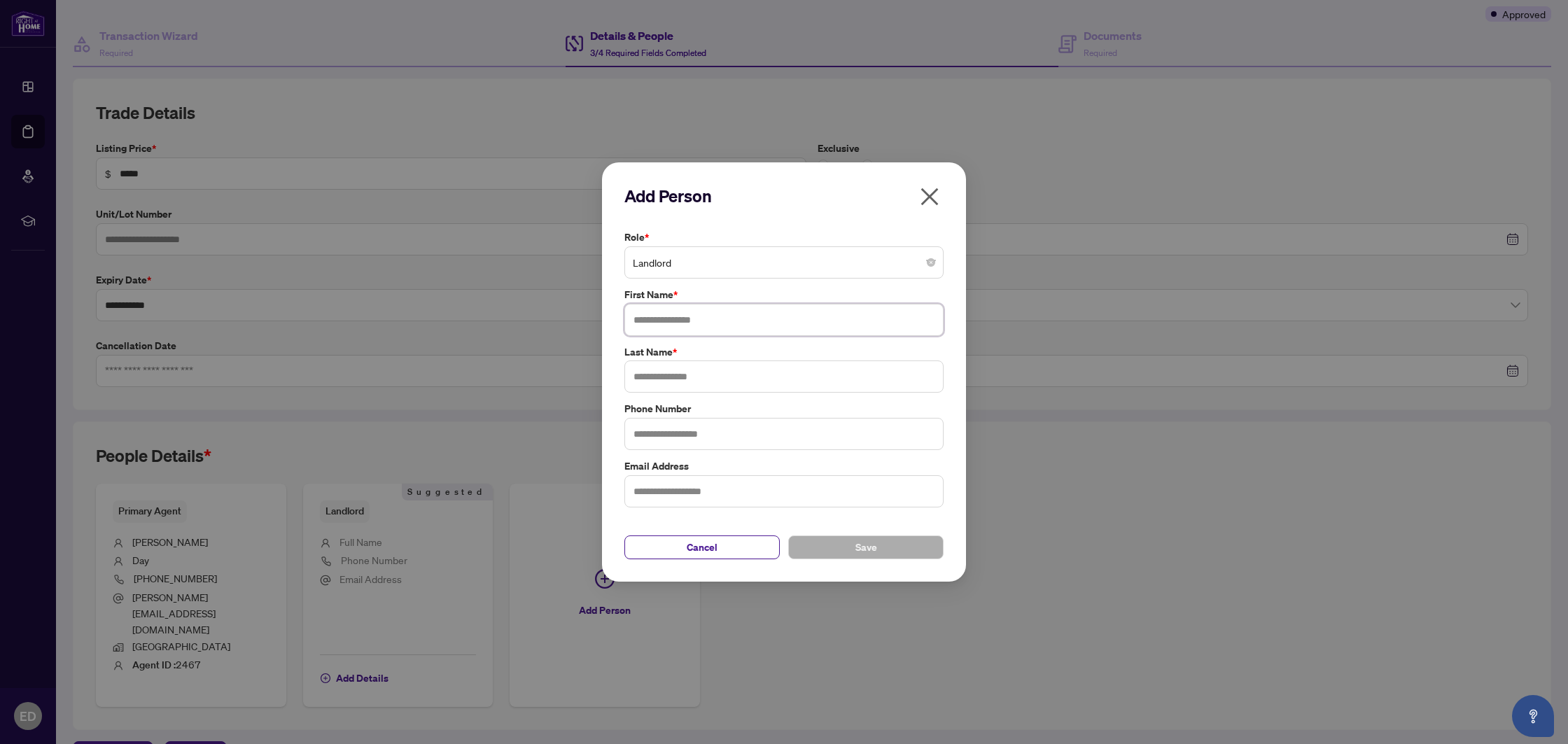
click at [649, 316] on input "text" at bounding box center [784, 320] width 320 height 33
type input "******"
click at [668, 357] on label "Last Name *" at bounding box center [784, 352] width 320 height 16
click at [668, 369] on input "text" at bounding box center [784, 376] width 320 height 33
type input "***"
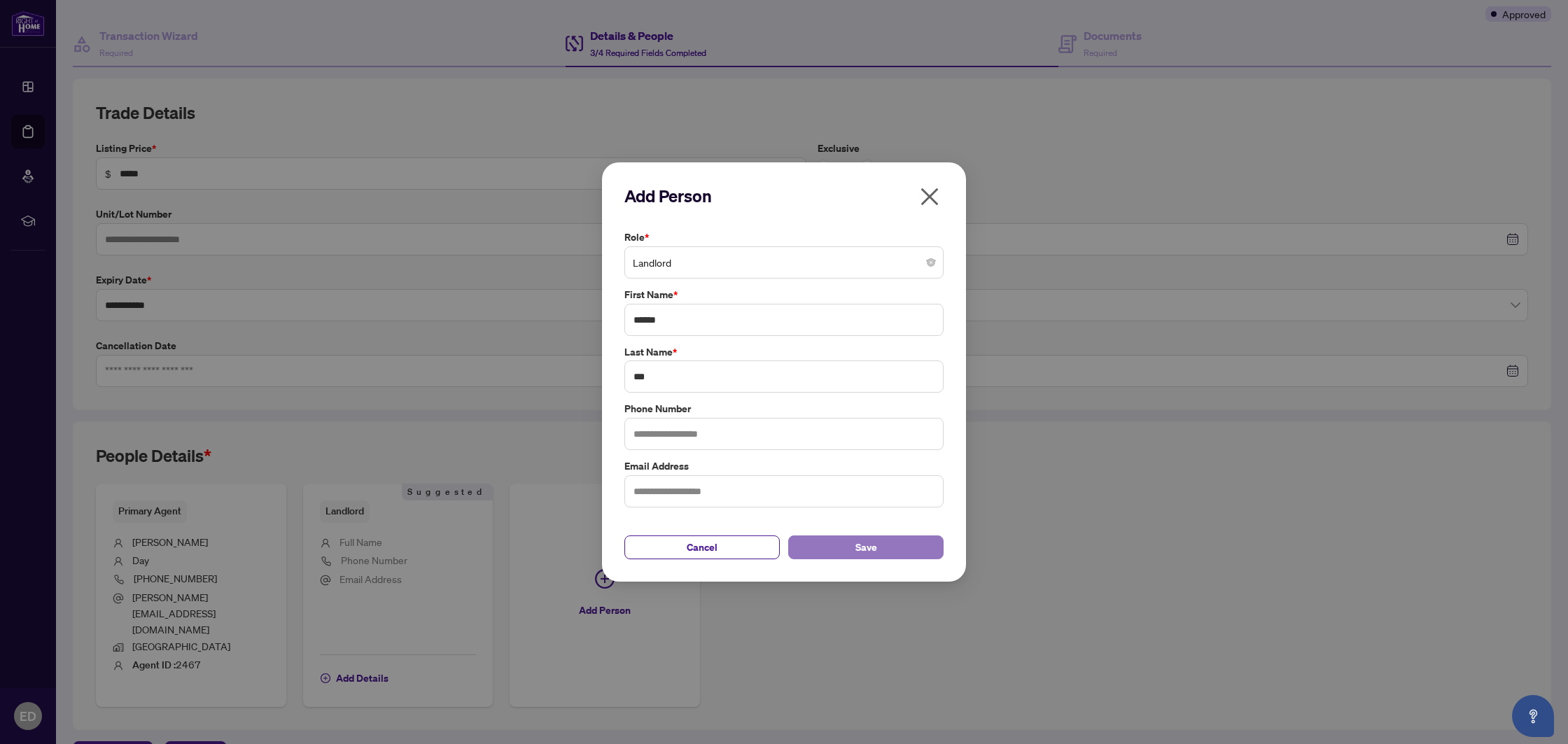
click at [842, 540] on button "Save" at bounding box center [865, 547] width 155 height 24
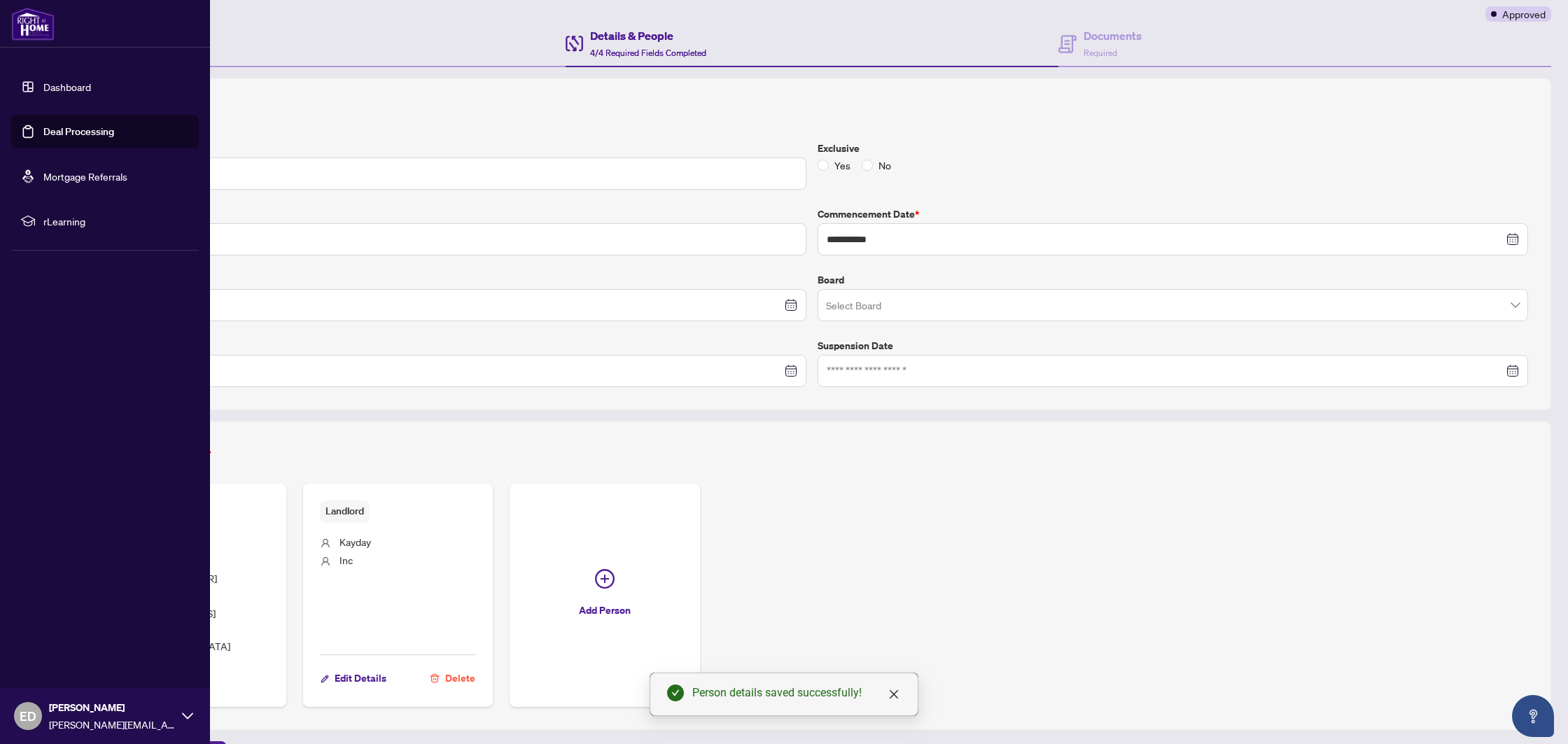
click at [76, 135] on link "Deal Processing" at bounding box center [78, 132] width 70 height 13
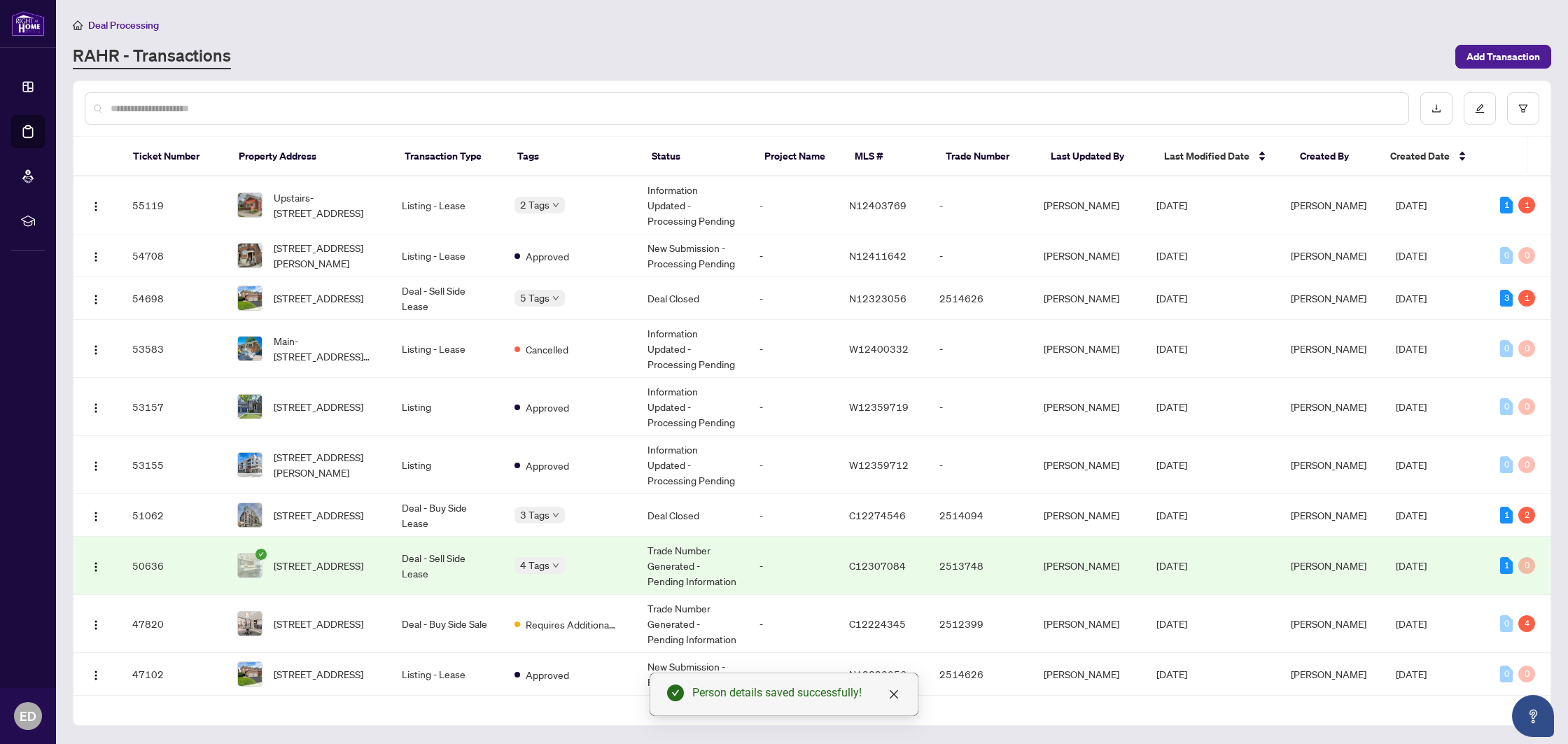
click at [262, 104] on input "text" at bounding box center [754, 109] width 1287 height 16
type input "******"
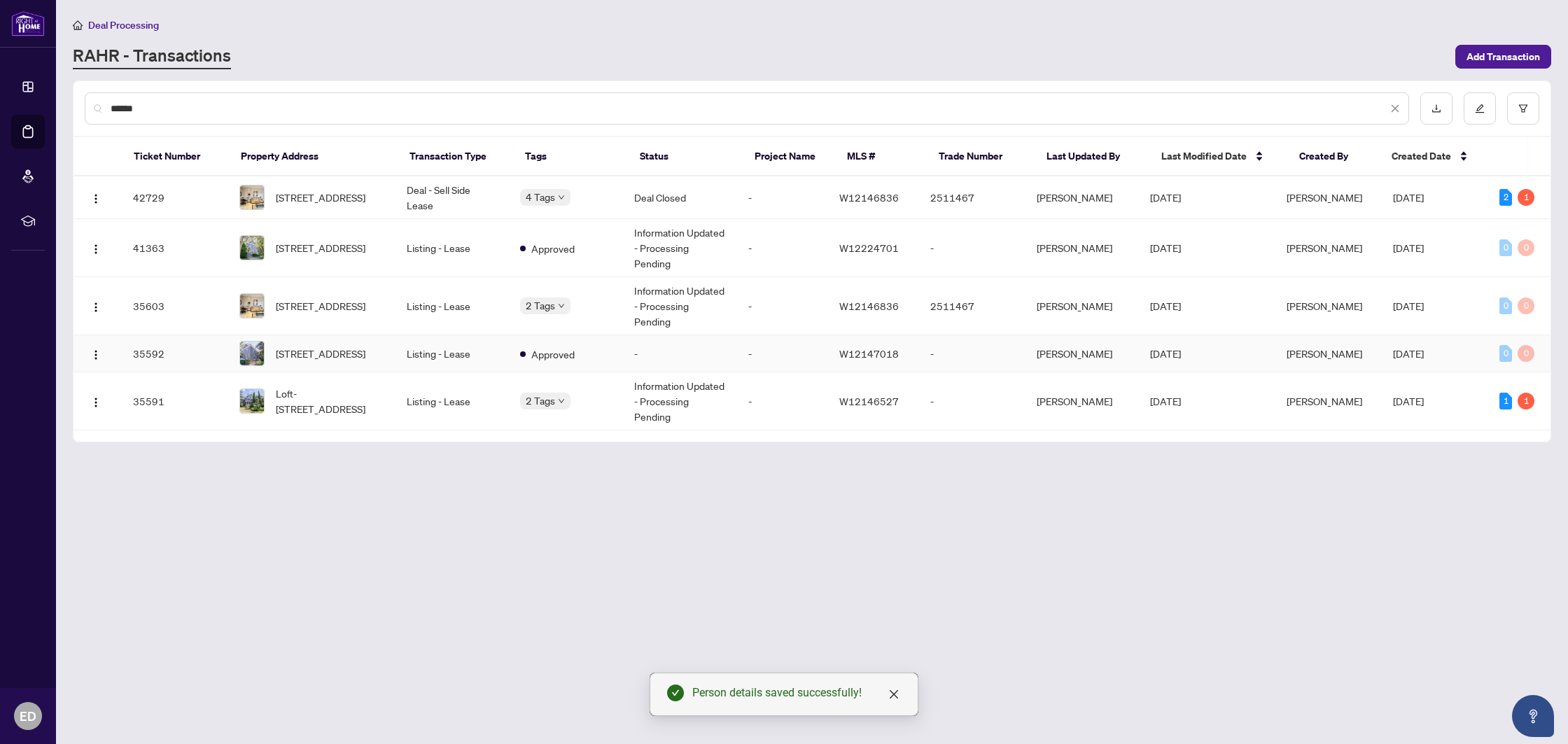
click at [716, 335] on td "-" at bounding box center [679, 353] width 114 height 37
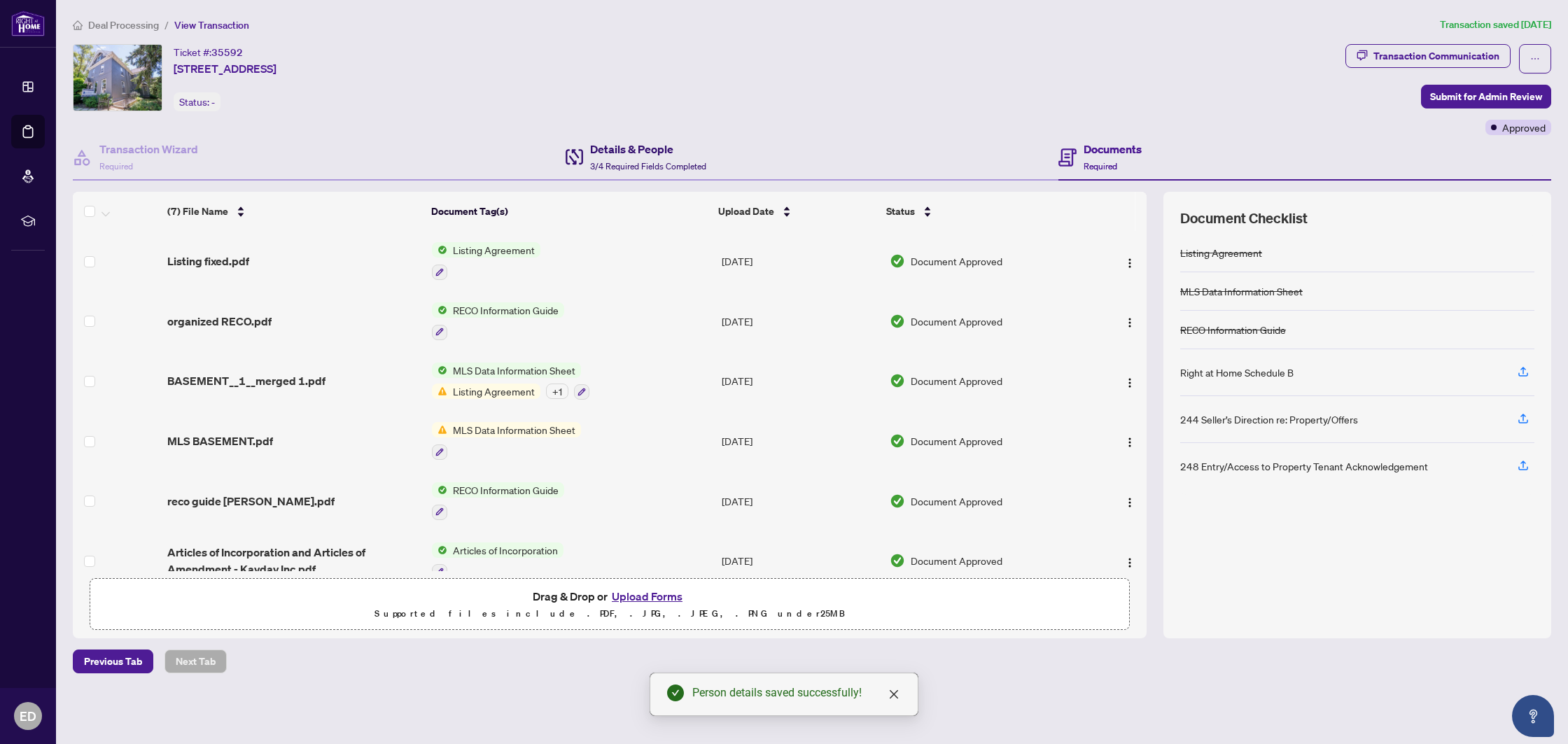
click at [613, 156] on div "Details & People 3/4 Required Fields Completed" at bounding box center [647, 156] width 116 height 33
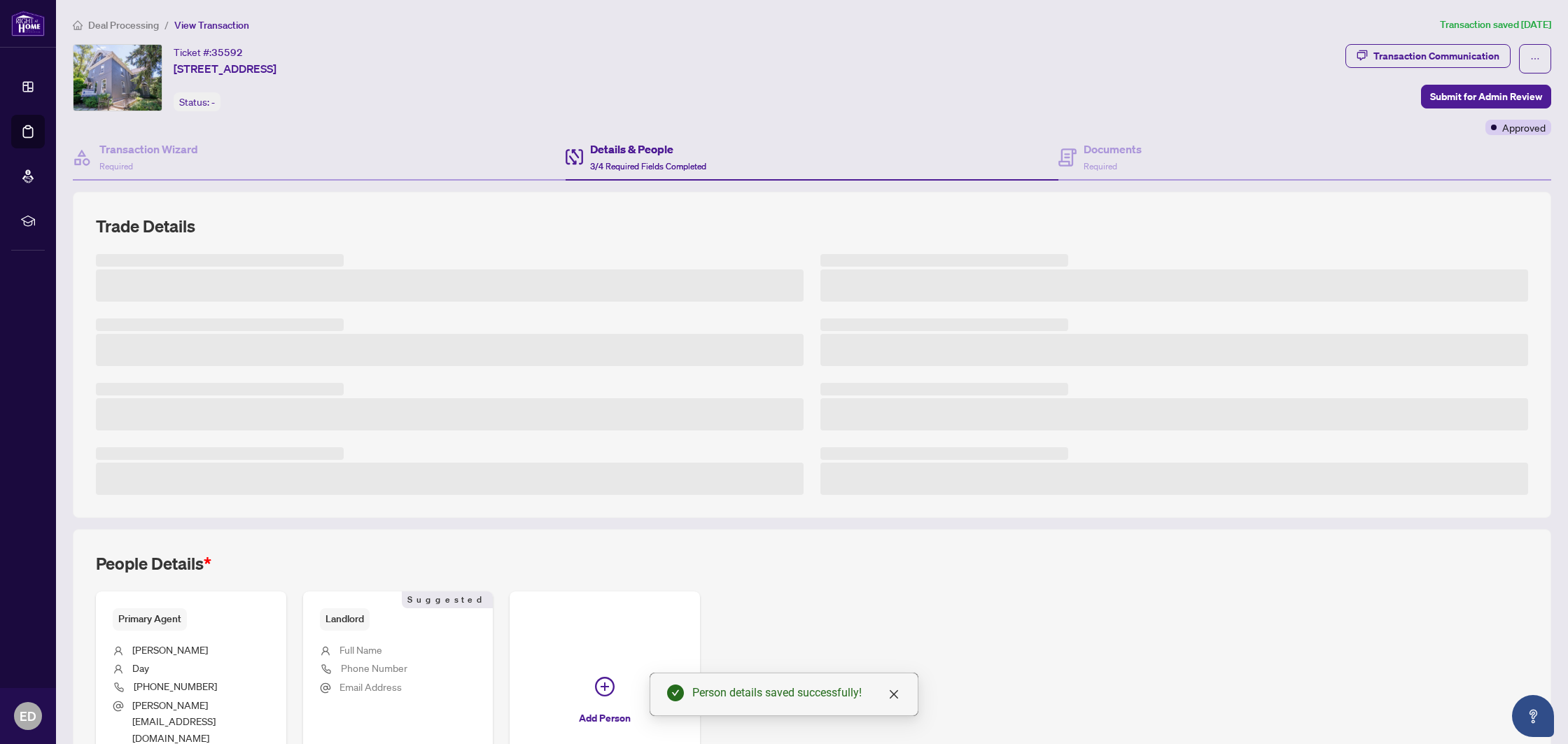
scroll to position [114, 0]
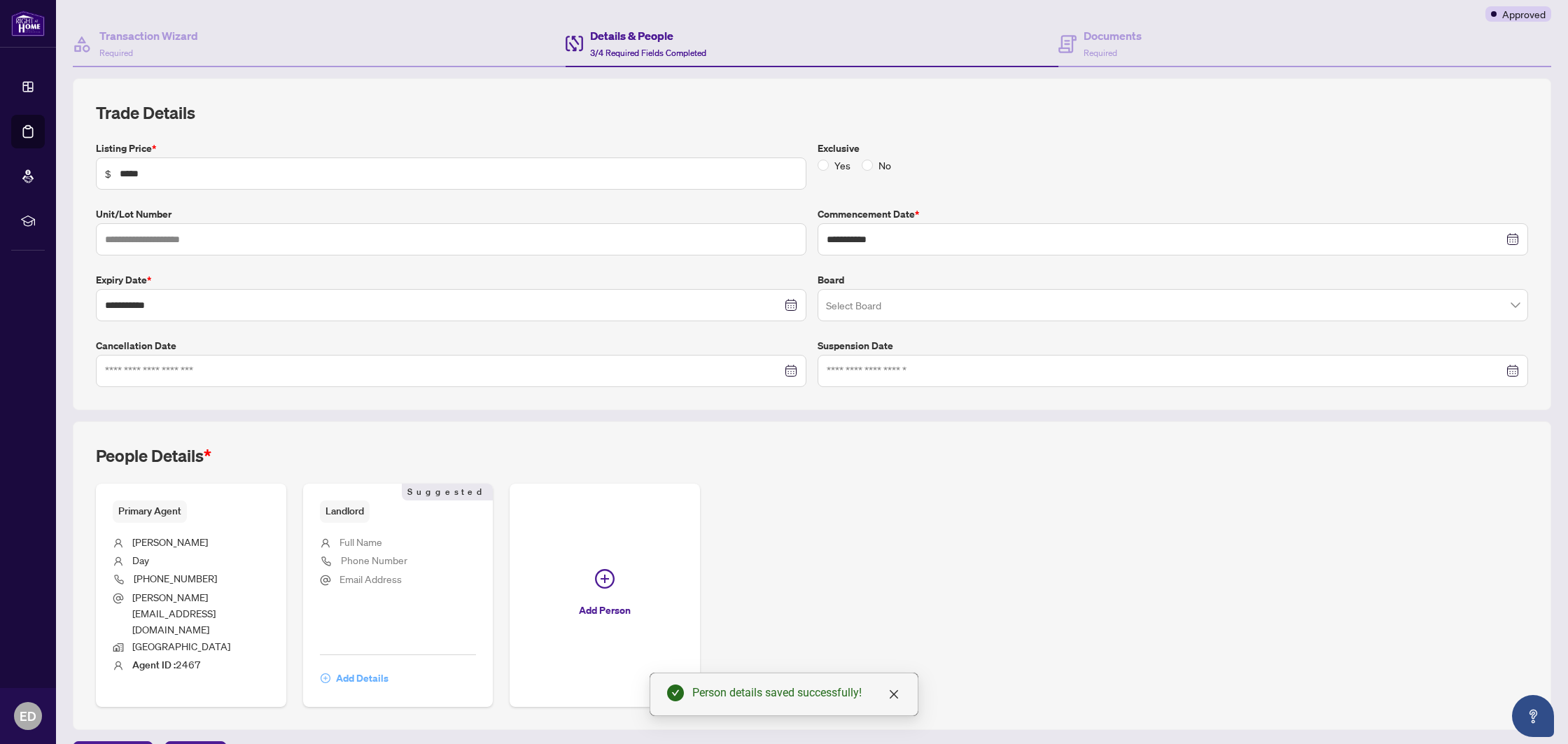
click at [343, 667] on span "Add Details" at bounding box center [361, 678] width 52 height 23
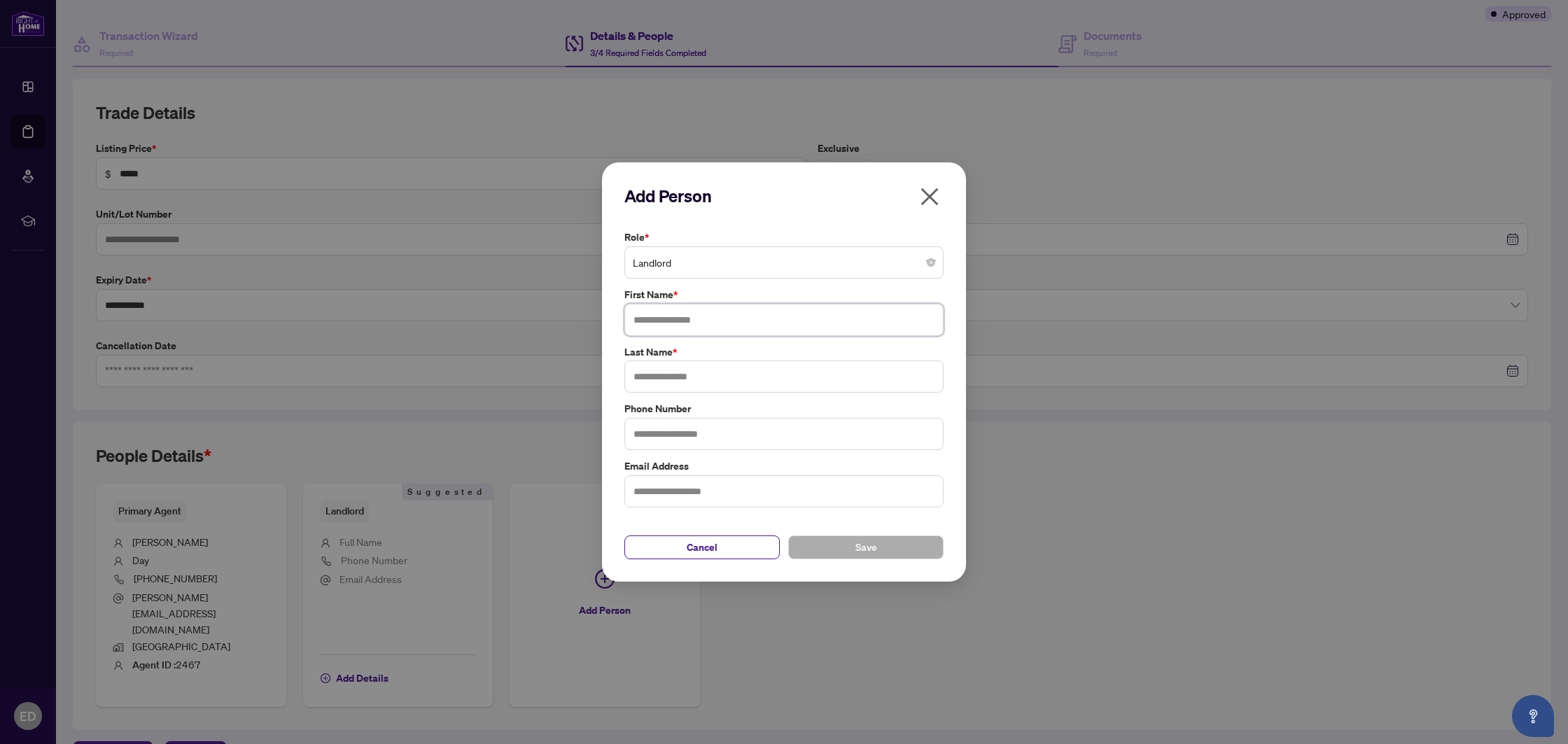
click at [650, 326] on input "text" at bounding box center [784, 320] width 320 height 33
type input "******"
click at [659, 375] on input "text" at bounding box center [784, 376] width 320 height 33
type input "***"
click at [864, 539] on span "Save" at bounding box center [866, 547] width 22 height 23
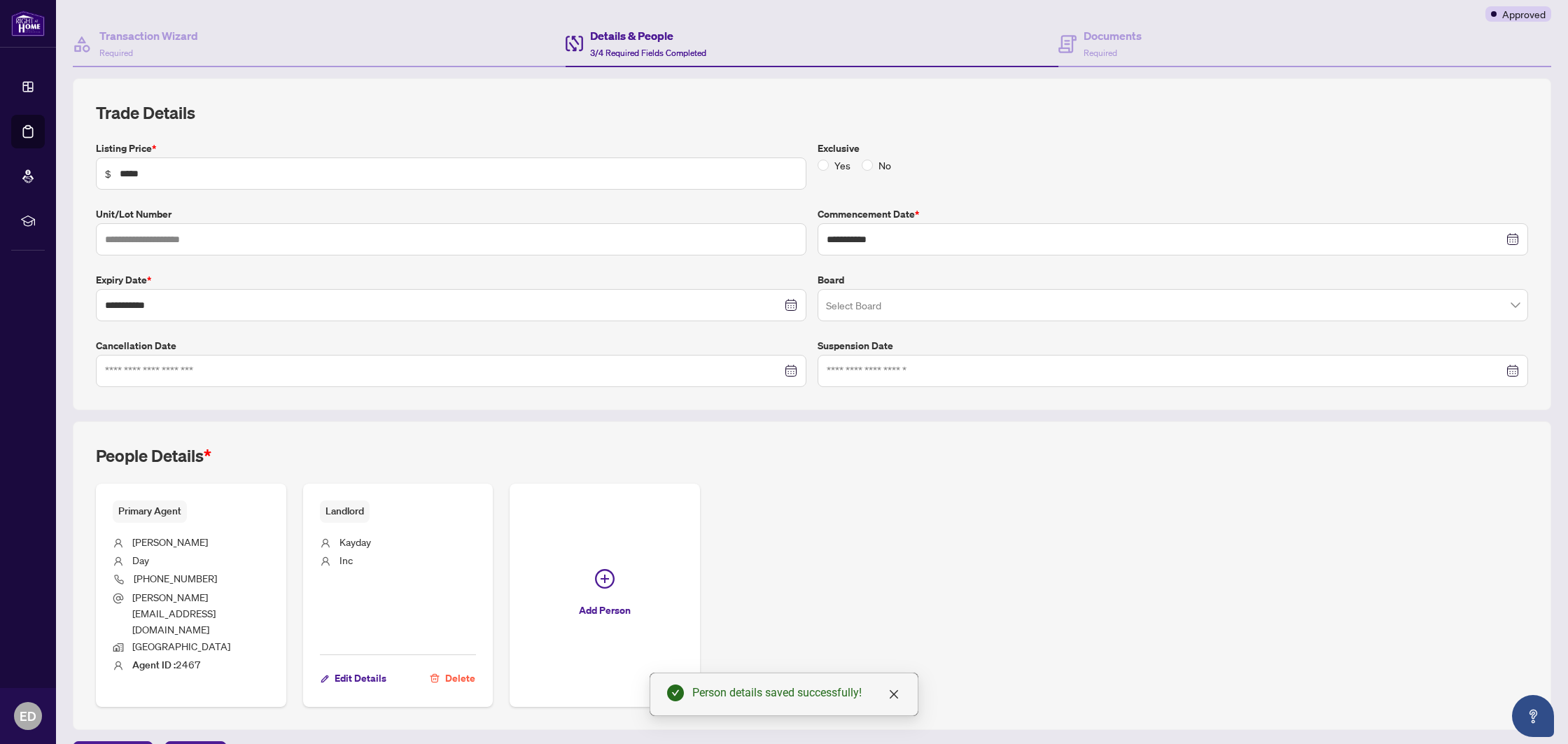
scroll to position [0, 0]
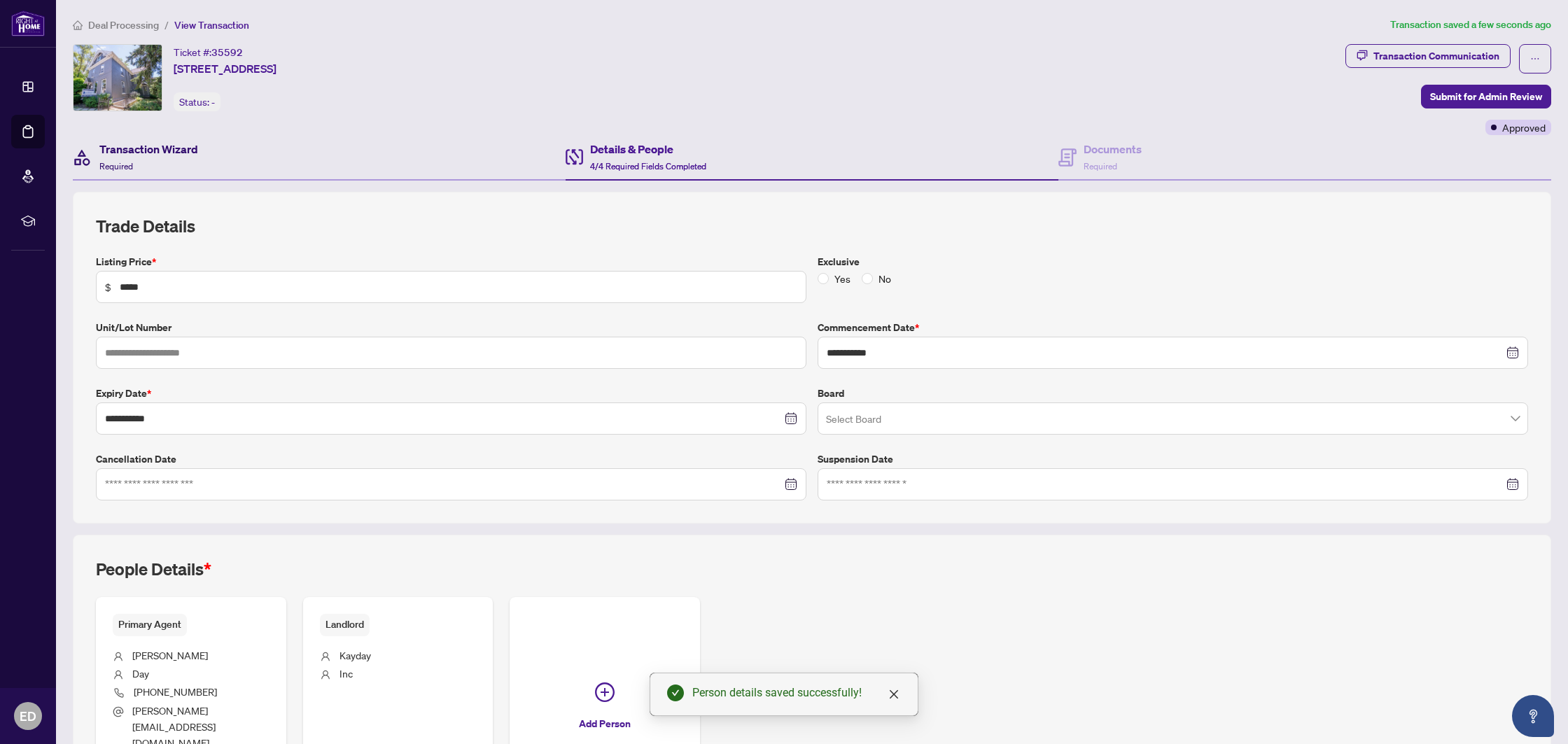
click at [121, 170] on span "Required" at bounding box center [116, 166] width 34 height 11
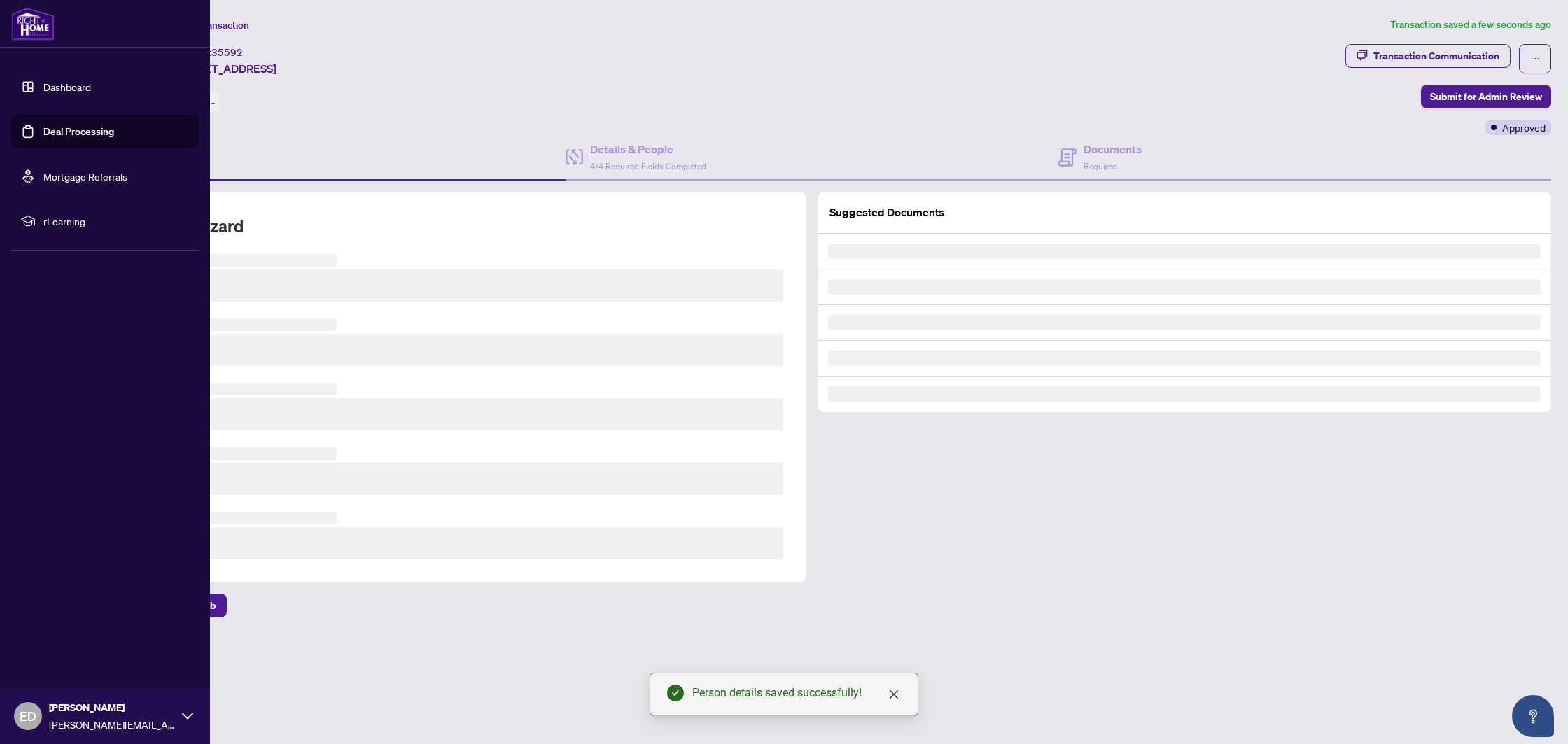
click at [44, 126] on link "Deal Processing" at bounding box center [78, 132] width 70 height 13
